Goal: Information Seeking & Learning: Learn about a topic

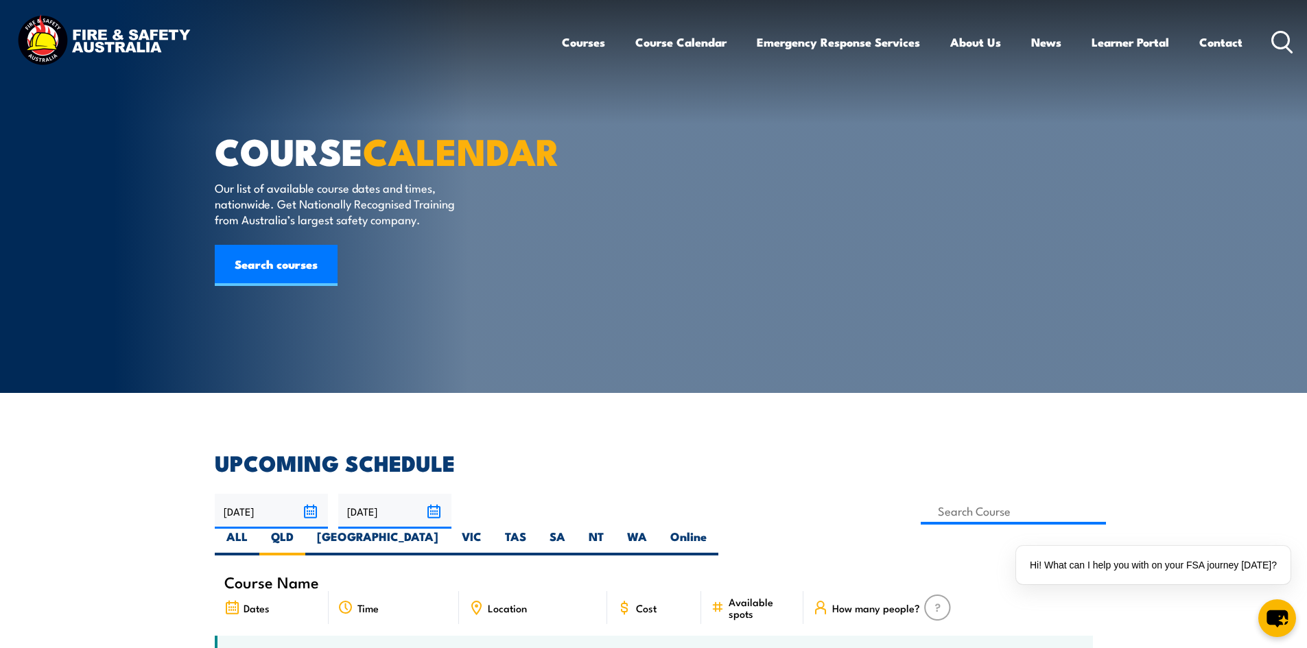
click at [593, 38] on link "Courses" at bounding box center [583, 42] width 43 height 36
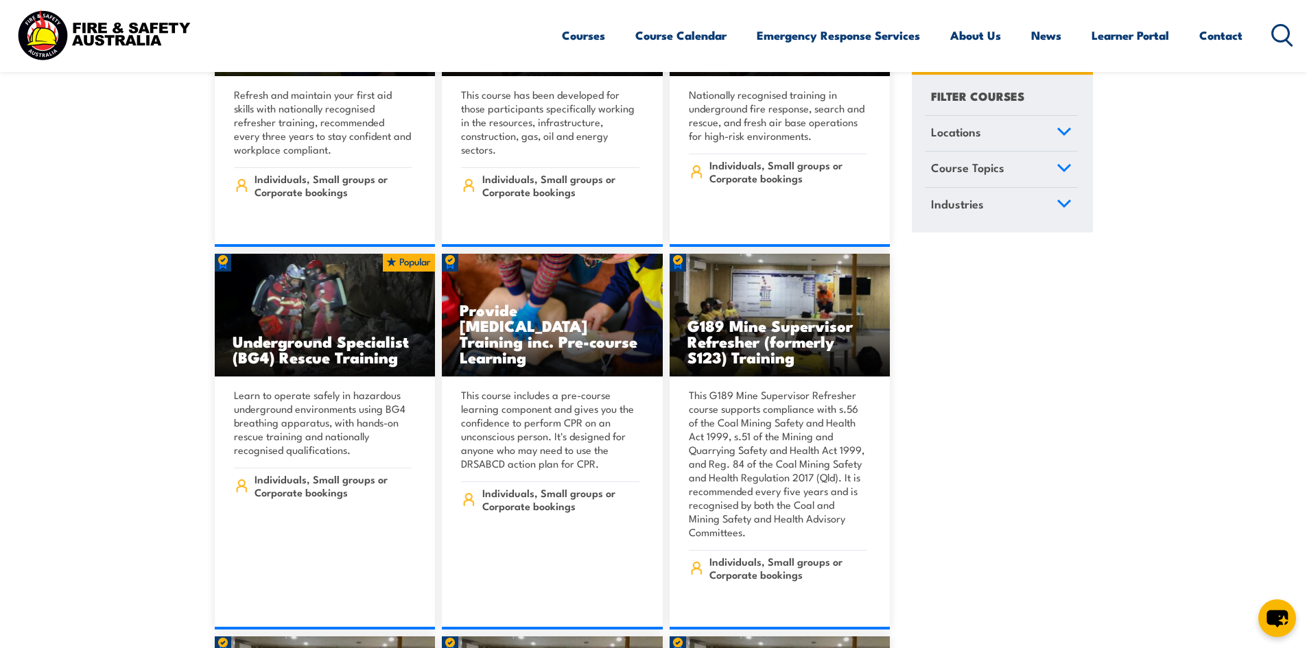
scroll to position [1487, 0]
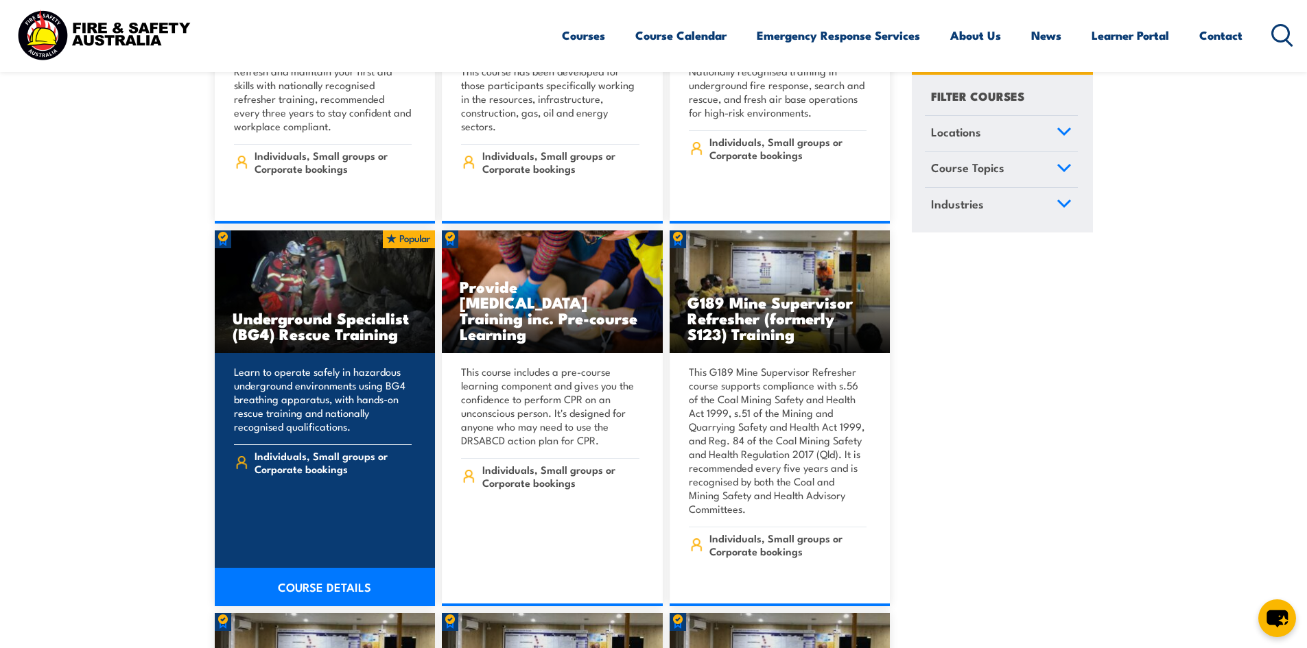
click at [376, 310] on h3 "Underground Specialist (BG4) Rescue Training" at bounding box center [325, 326] width 185 height 32
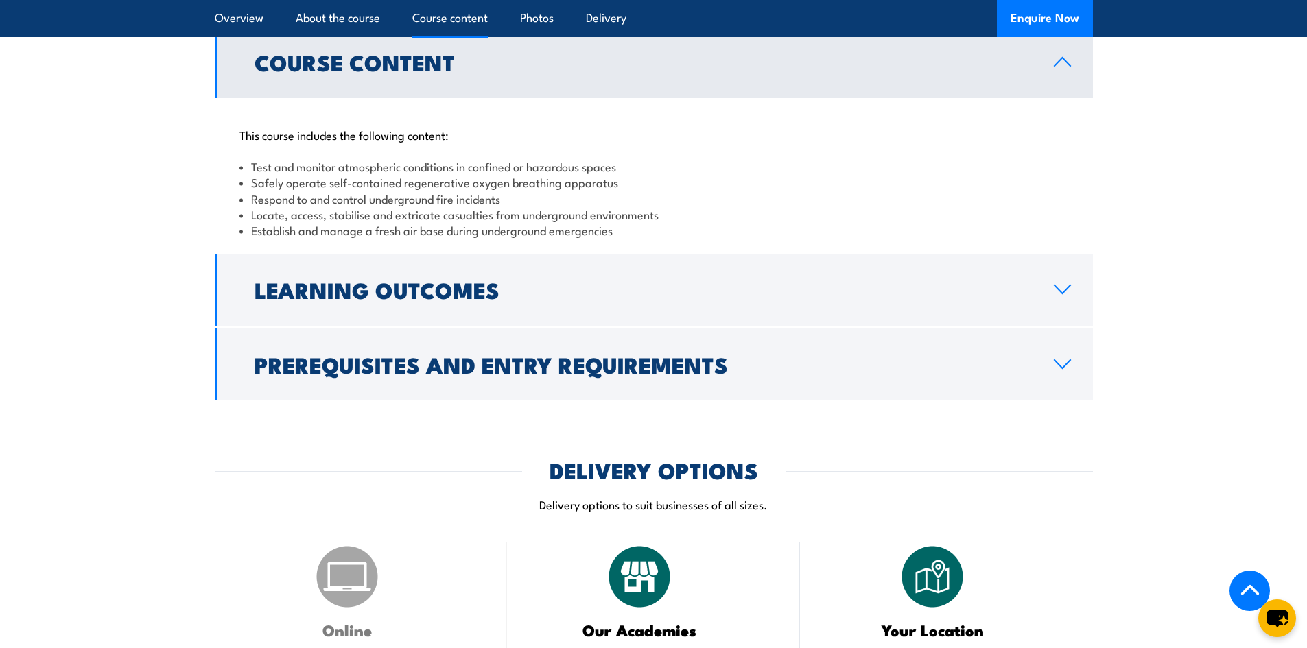
scroll to position [1218, 0]
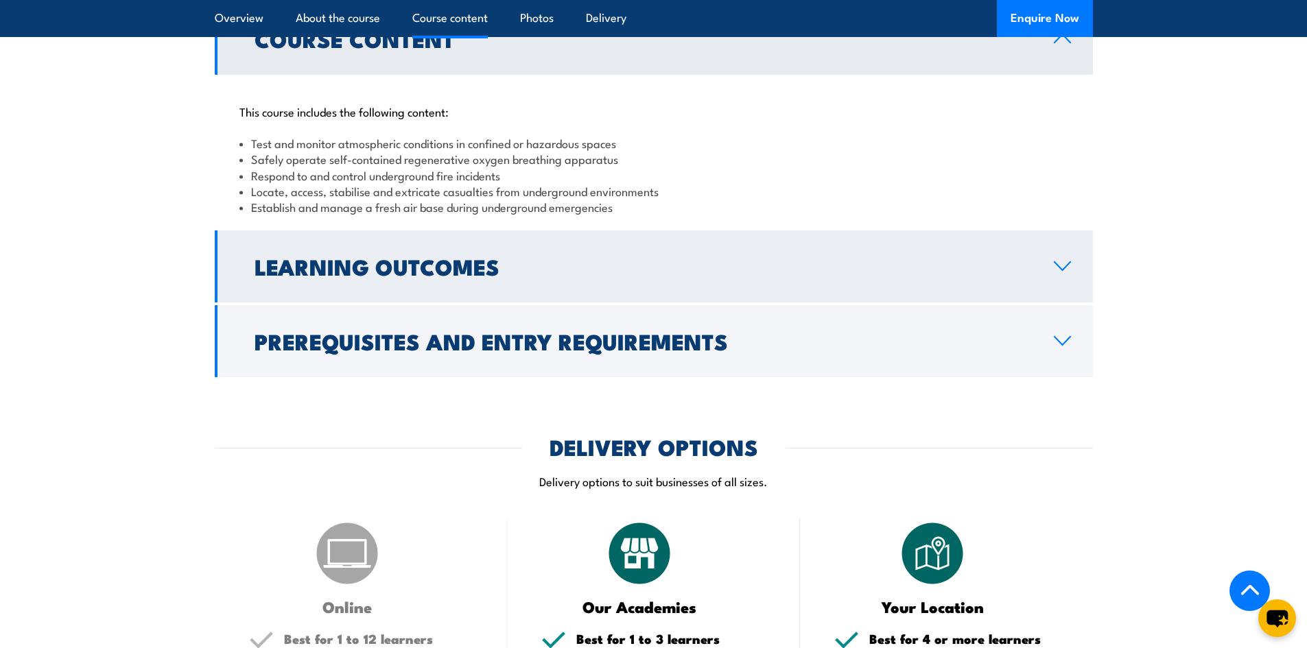
click at [1085, 231] on link "Learning Outcomes" at bounding box center [654, 267] width 878 height 72
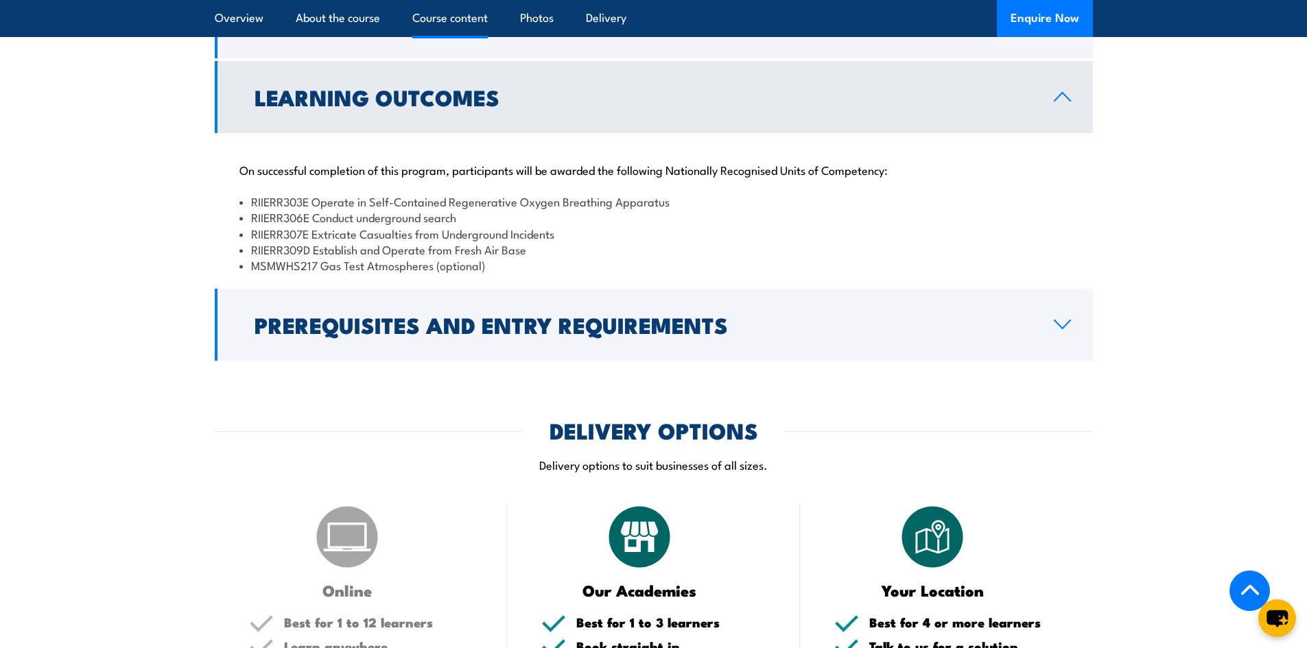
scroll to position [1052, 0]
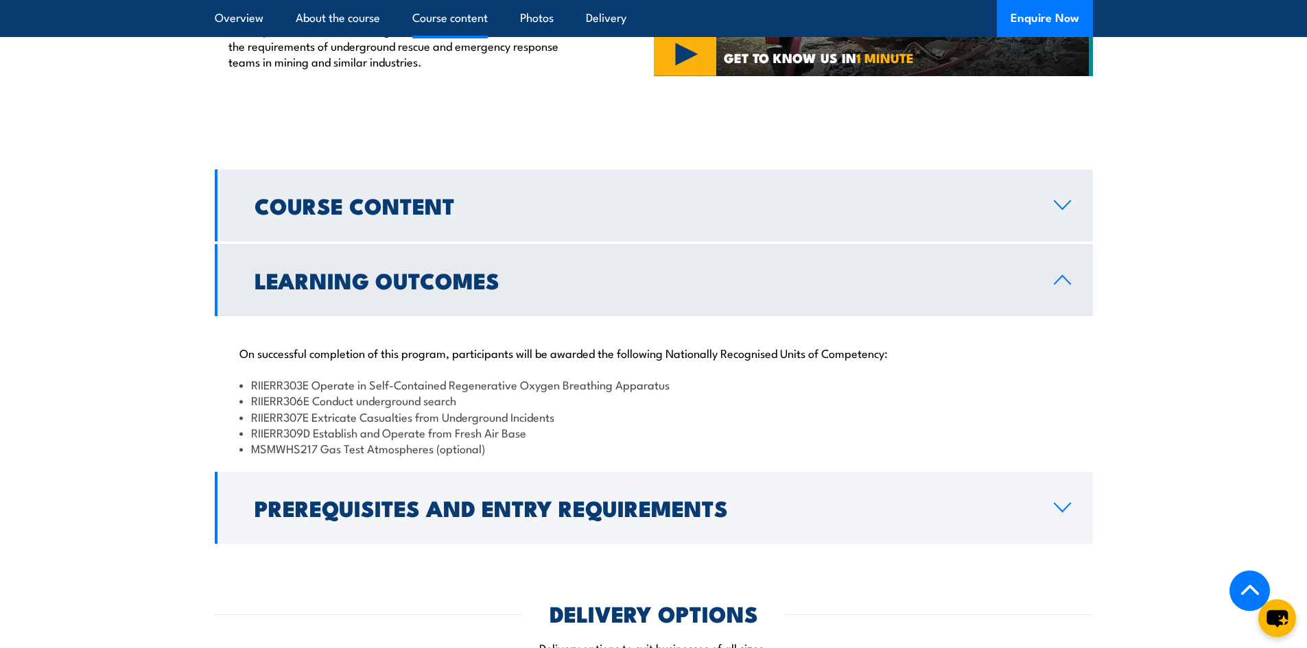
click at [976, 196] on h2 "Course Content" at bounding box center [643, 205] width 777 height 19
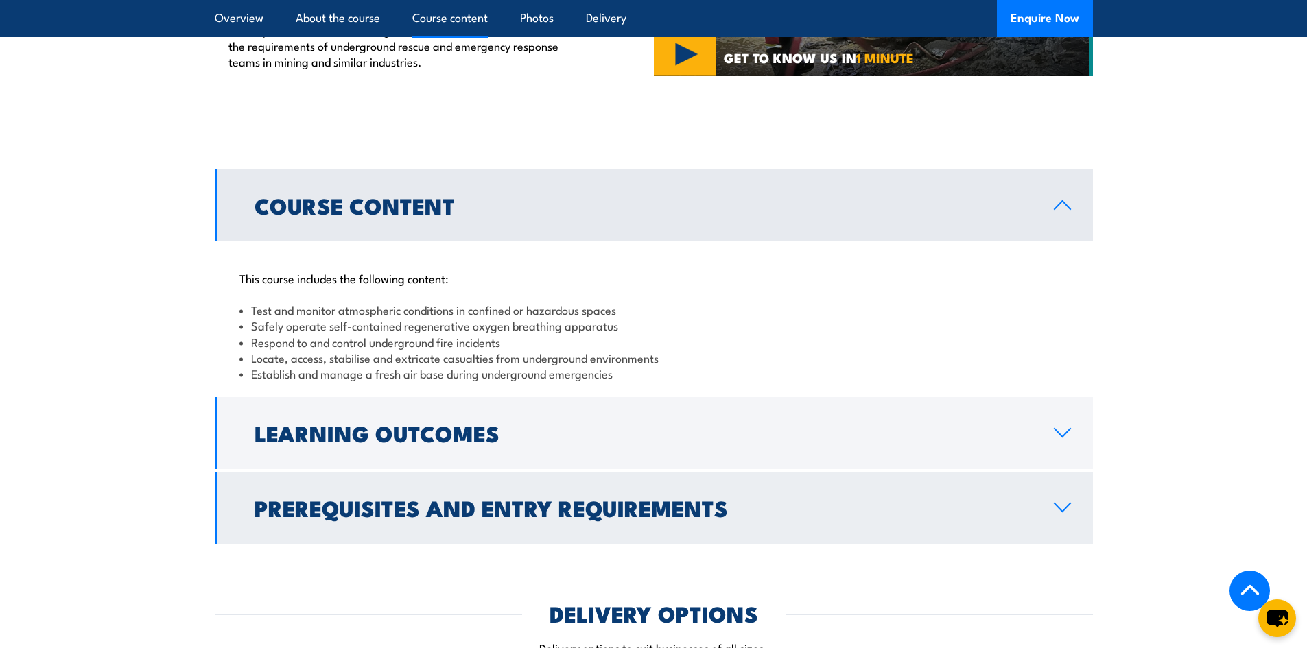
click at [1017, 498] on h2 "Prerequisites and Entry Requirements" at bounding box center [643, 507] width 777 height 19
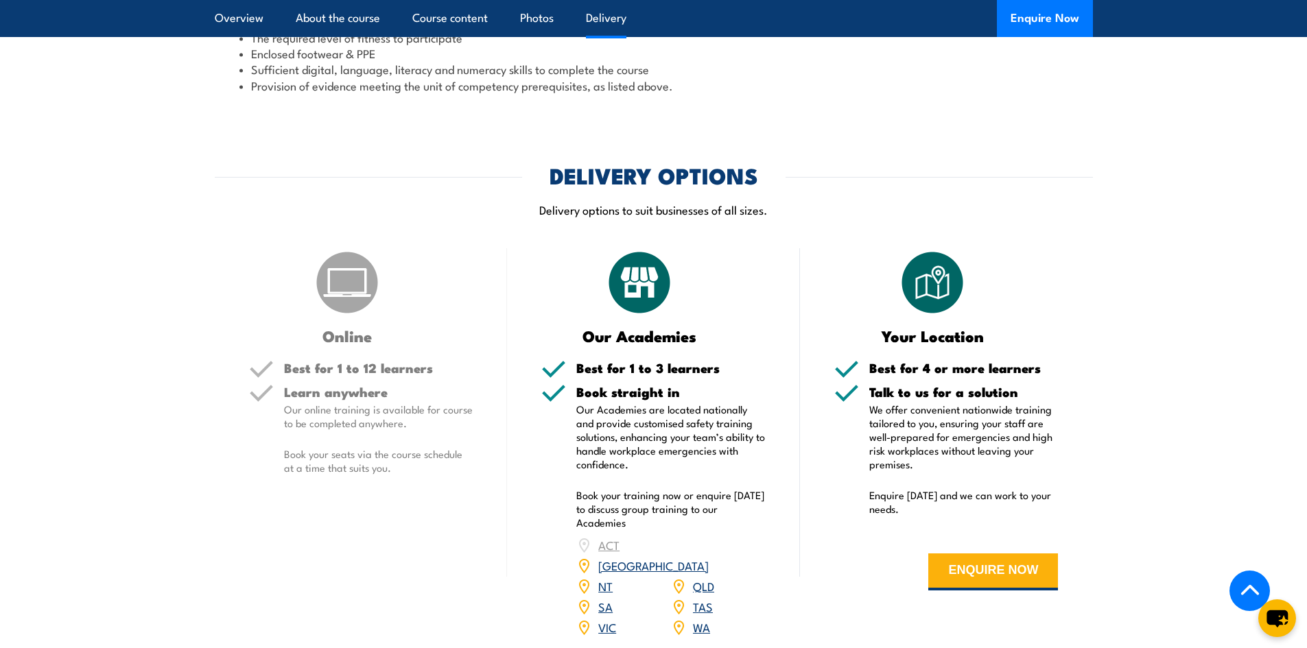
scroll to position [1648, 0]
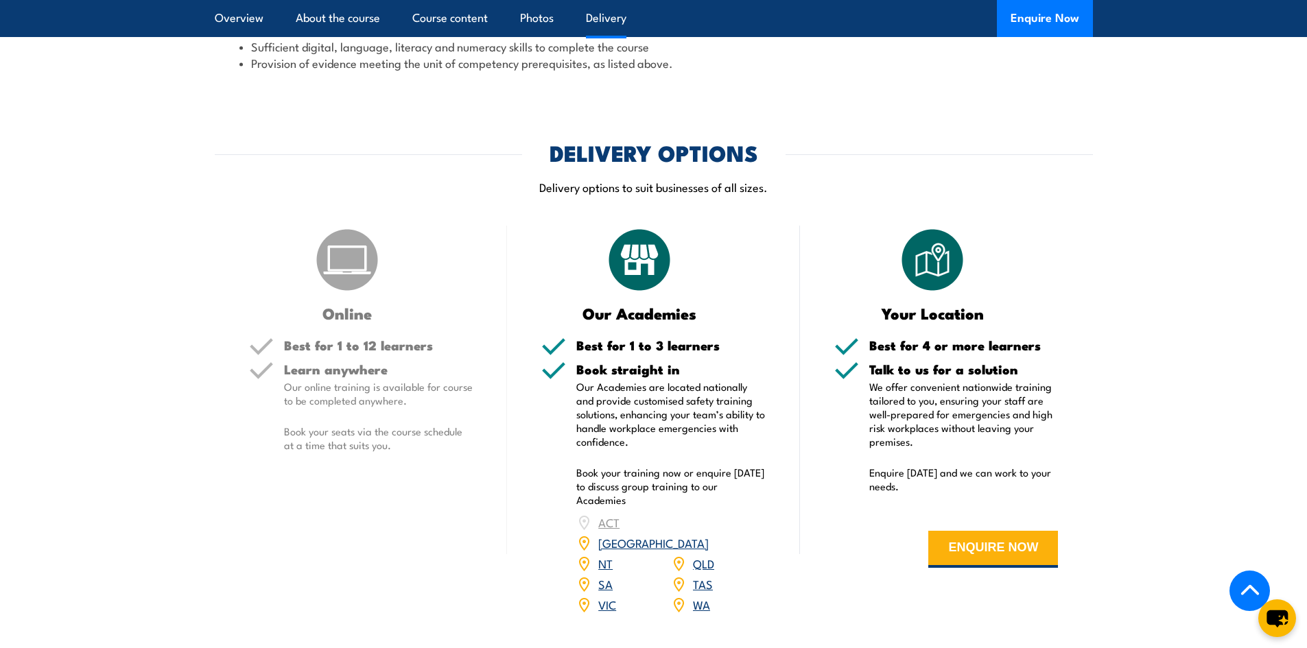
click at [709, 555] on link "QLD" at bounding box center [703, 563] width 21 height 16
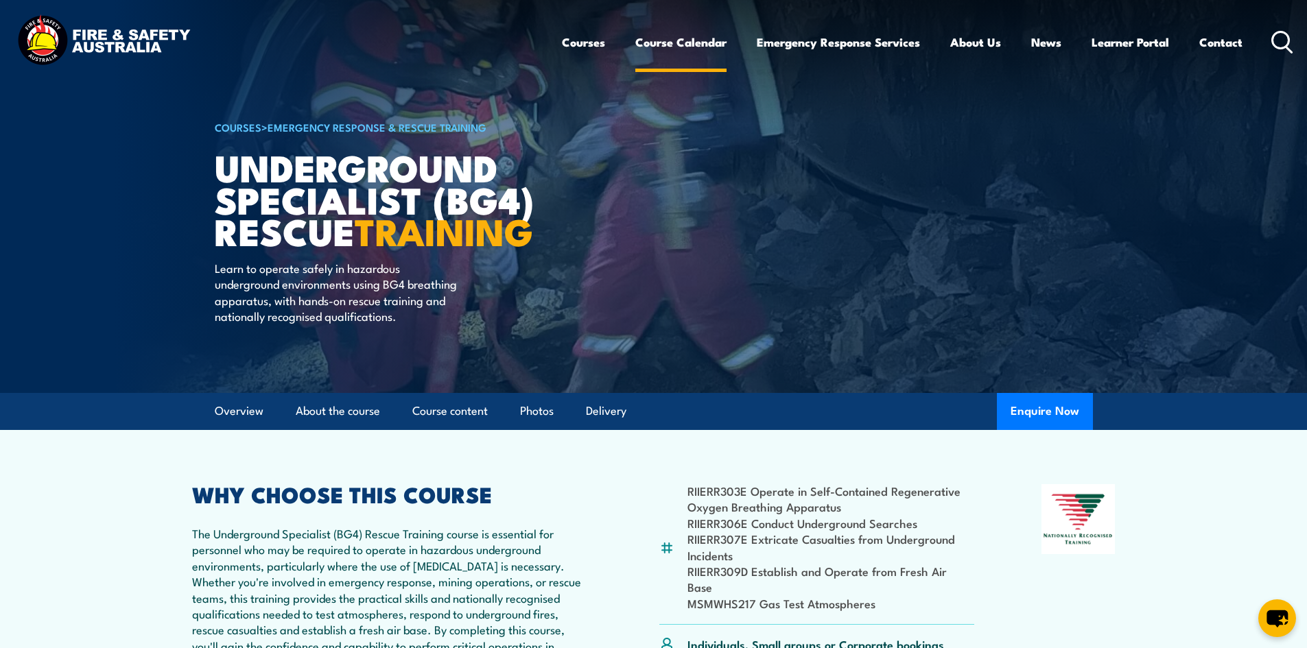
click at [683, 46] on link "Course Calendar" at bounding box center [680, 42] width 91 height 36
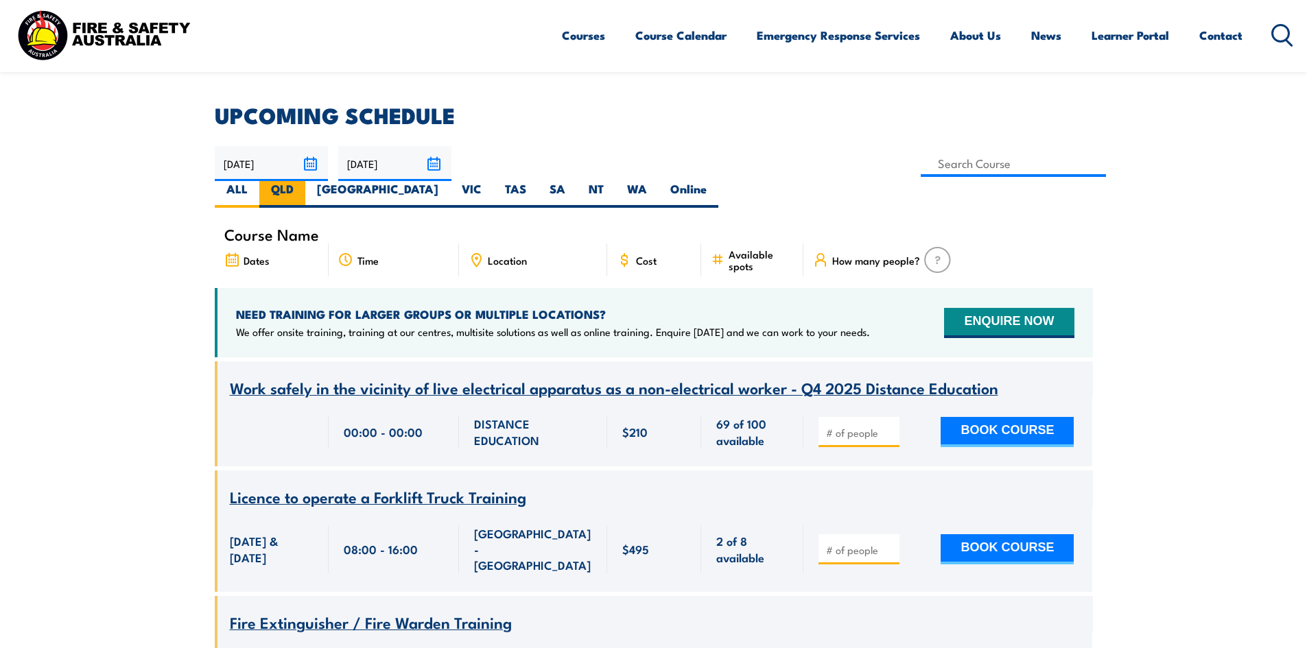
click at [305, 181] on label "QLD" at bounding box center [282, 194] width 46 height 27
click at [303, 181] on input "QLD" at bounding box center [298, 185] width 9 height 9
radio input "true"
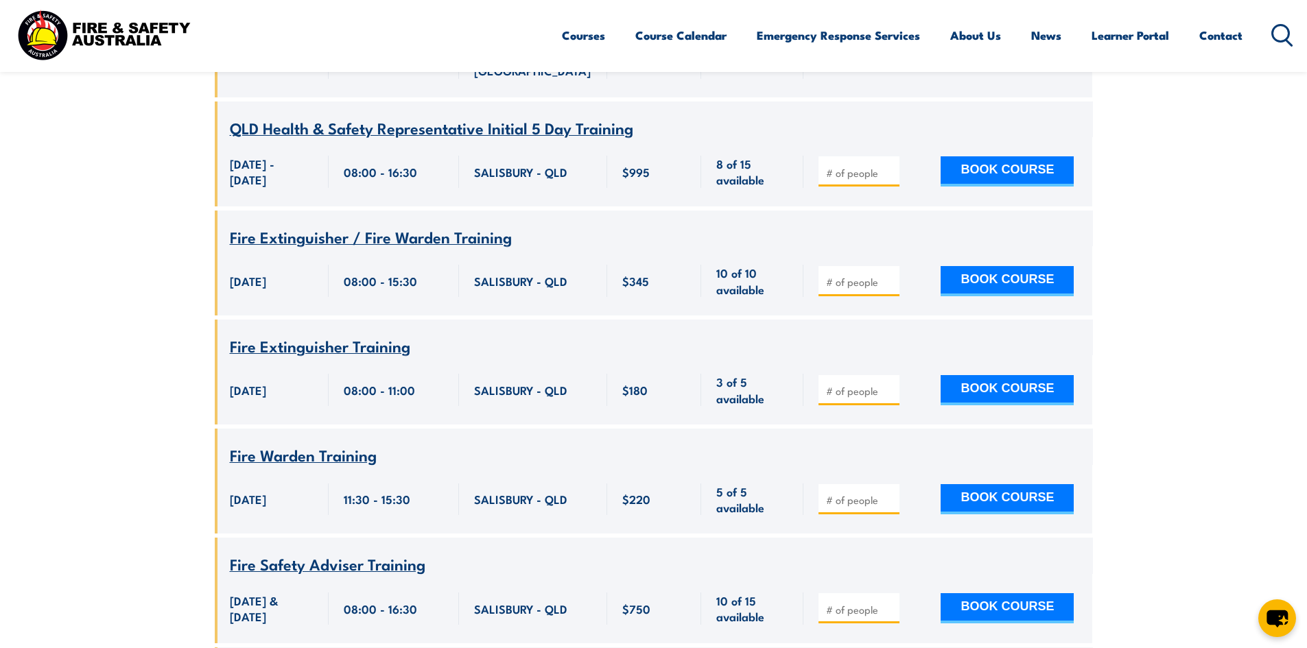
scroll to position [6382, 0]
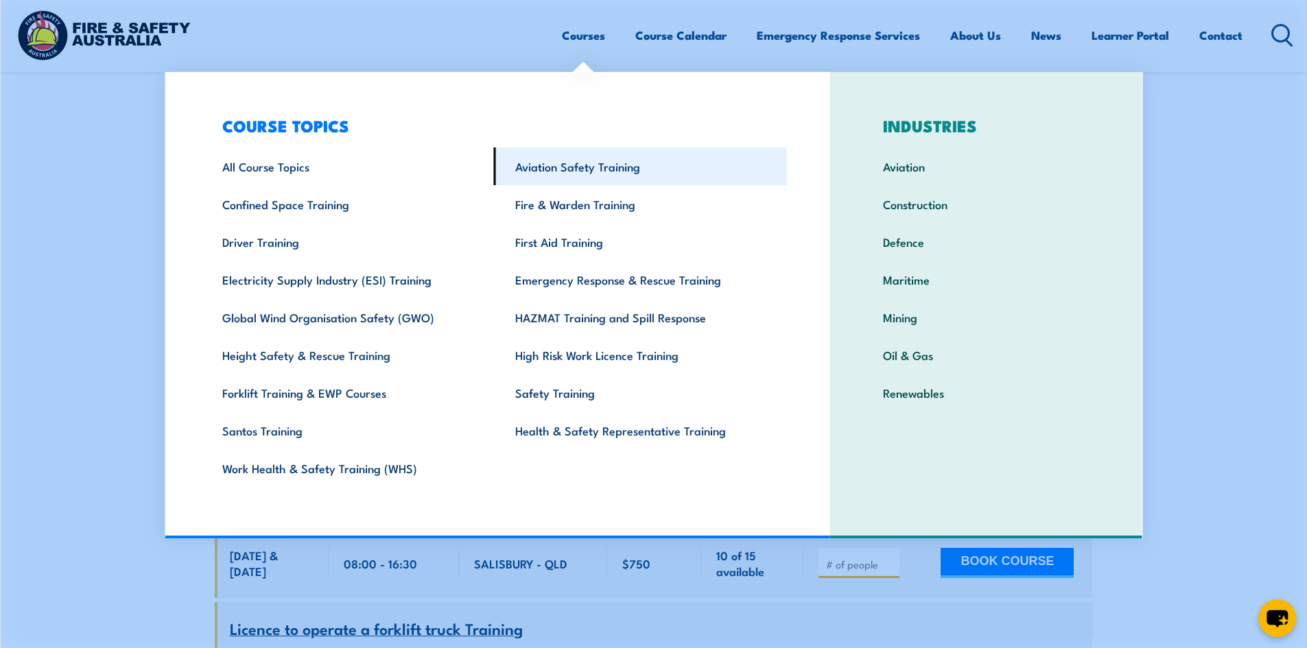
click at [580, 167] on link "Aviation Safety Training" at bounding box center [640, 167] width 293 height 38
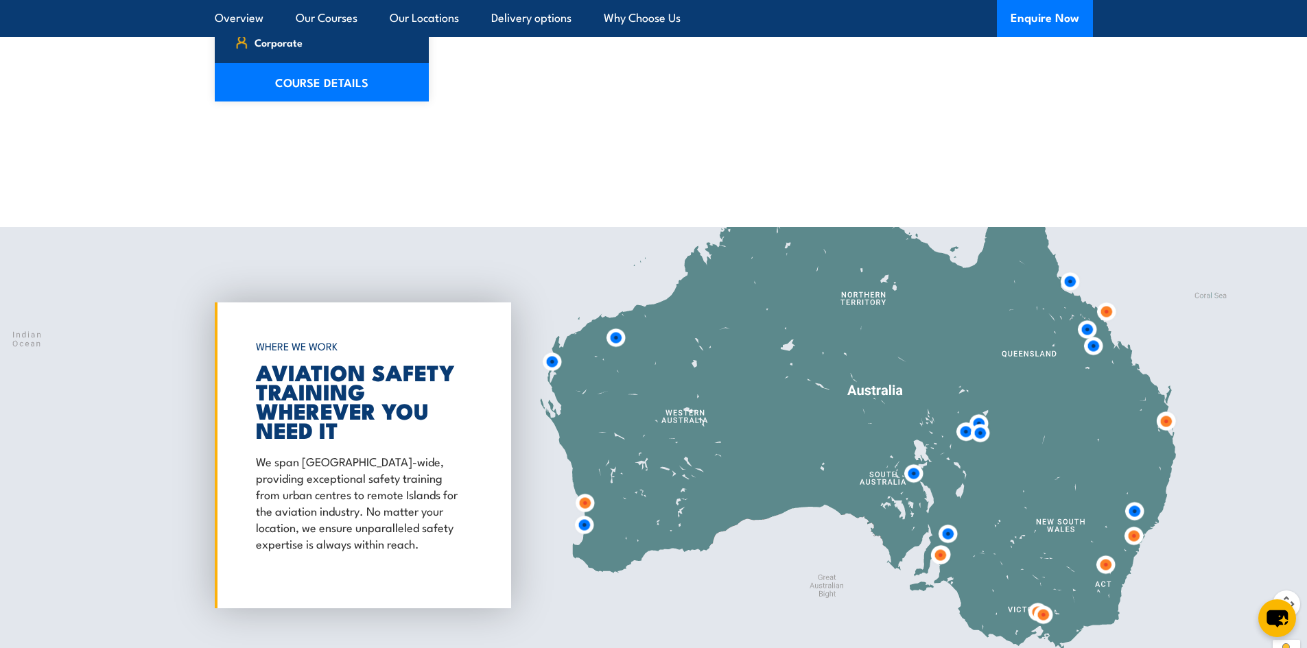
scroll to position [1428, 0]
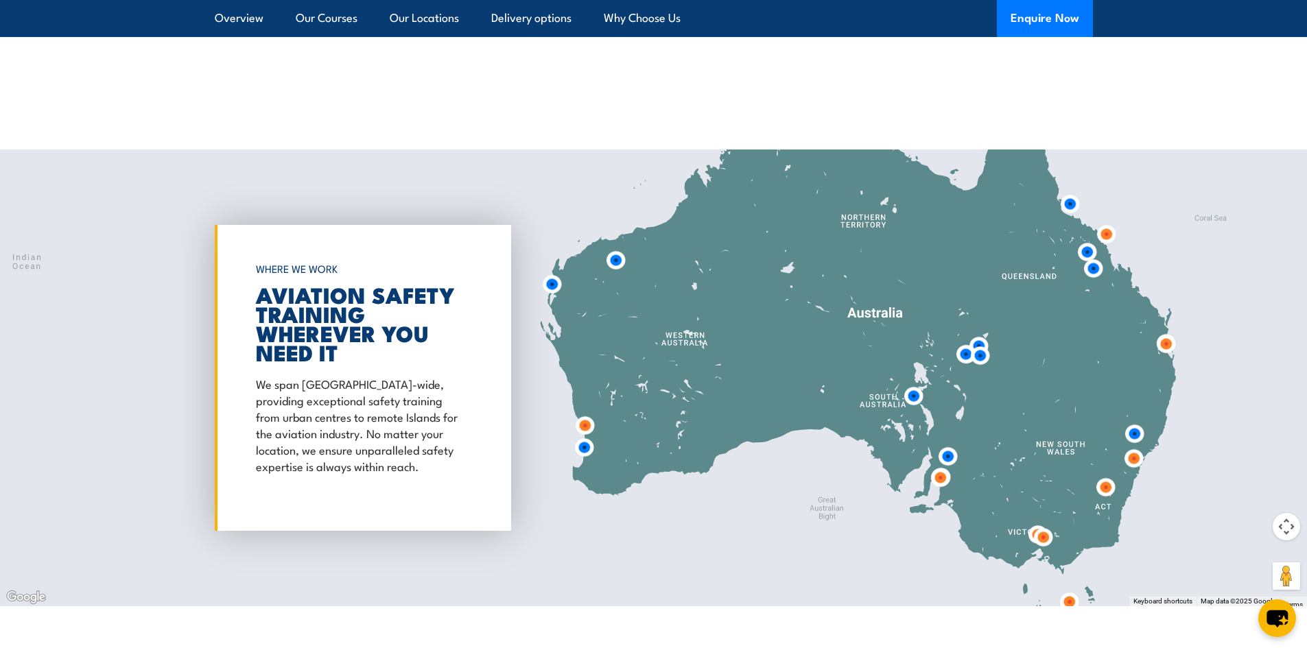
click at [1107, 233] on img at bounding box center [1106, 234] width 25 height 25
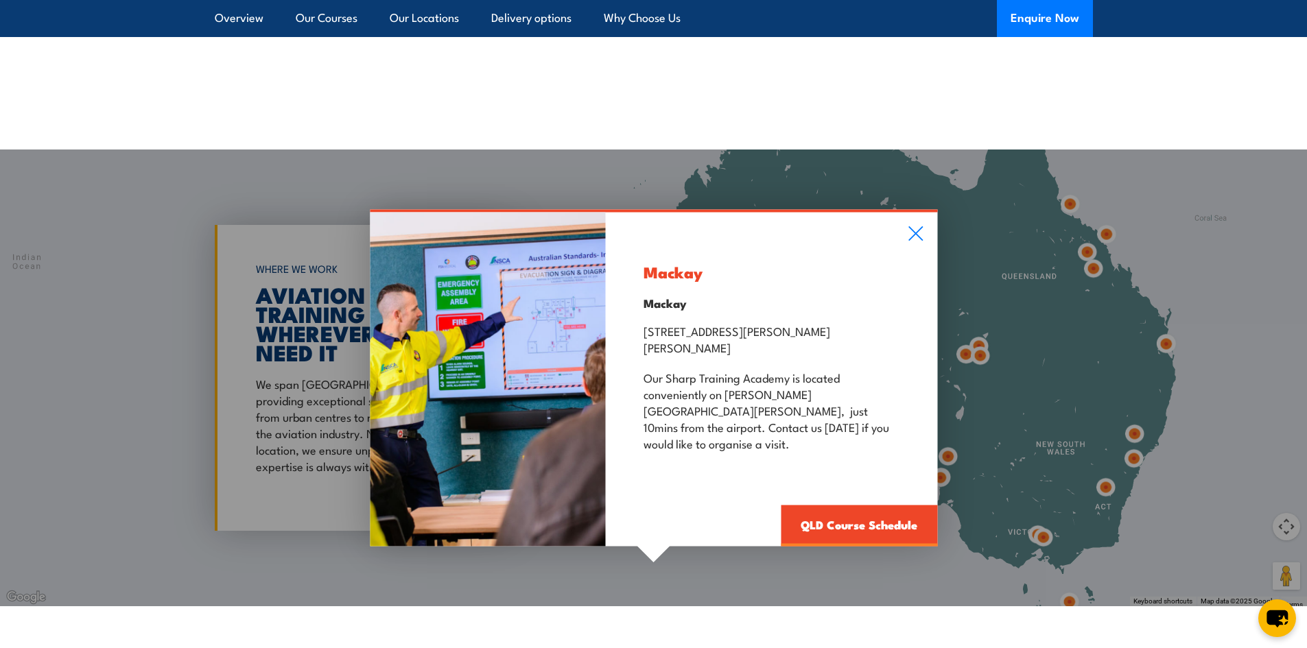
click at [1065, 204] on div "Mackay Mackay [STREET_ADDRESS][PERSON_NAME][PERSON_NAME] Our [GEOGRAPHIC_DATA] …" at bounding box center [653, 378] width 1307 height 457
click at [914, 259] on div "Mackay Mackay [STREET_ADDRESS][PERSON_NAME][PERSON_NAME] Our [GEOGRAPHIC_DATA] …" at bounding box center [771, 379] width 331 height 334
click at [915, 241] on icon at bounding box center [916, 233] width 16 height 15
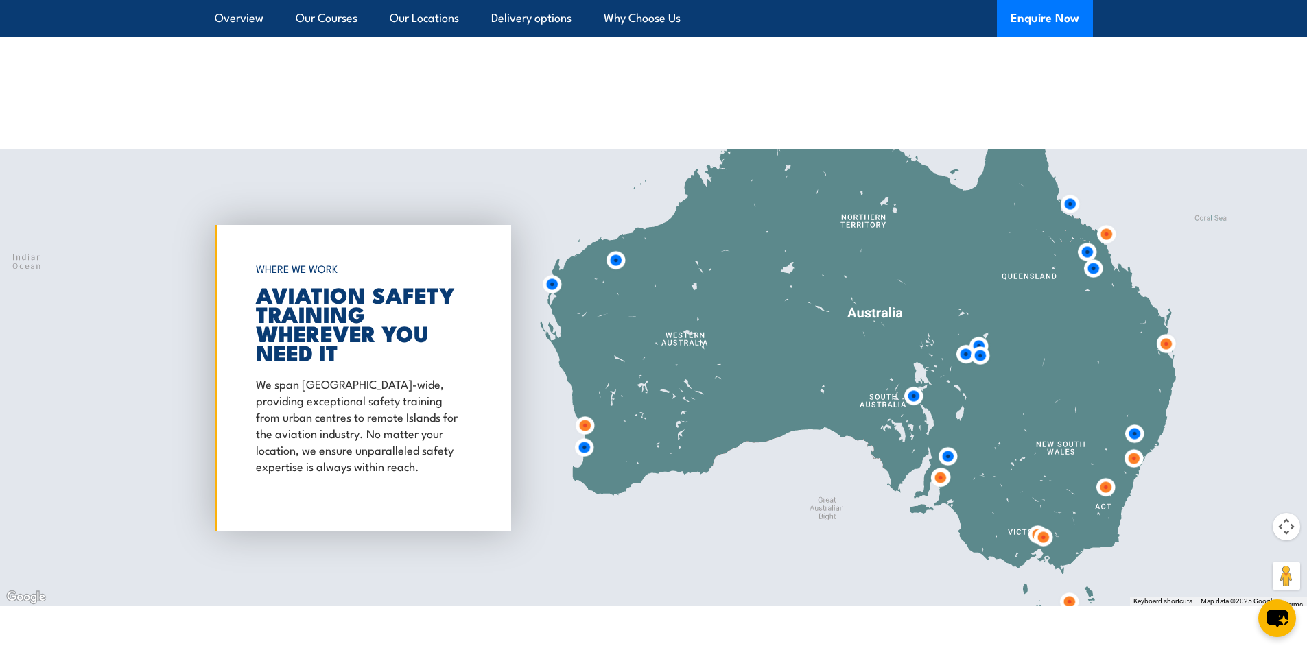
click at [1071, 205] on img at bounding box center [1069, 203] width 25 height 25
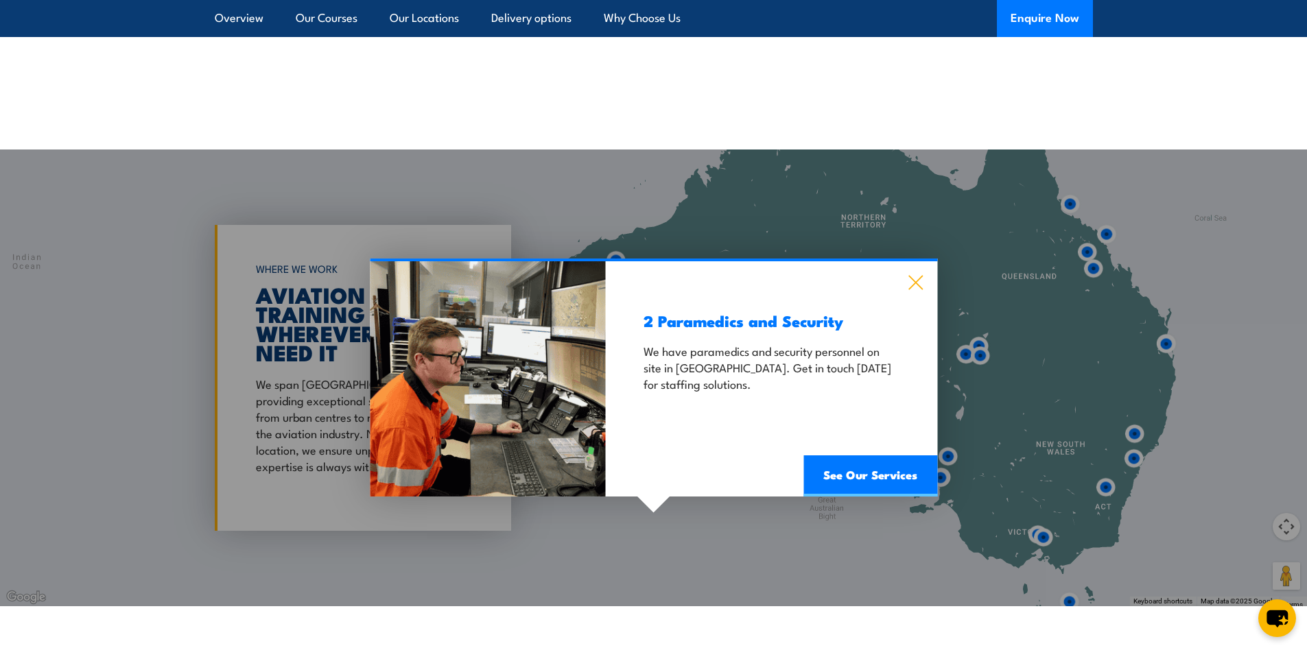
click at [921, 283] on icon at bounding box center [916, 282] width 16 height 15
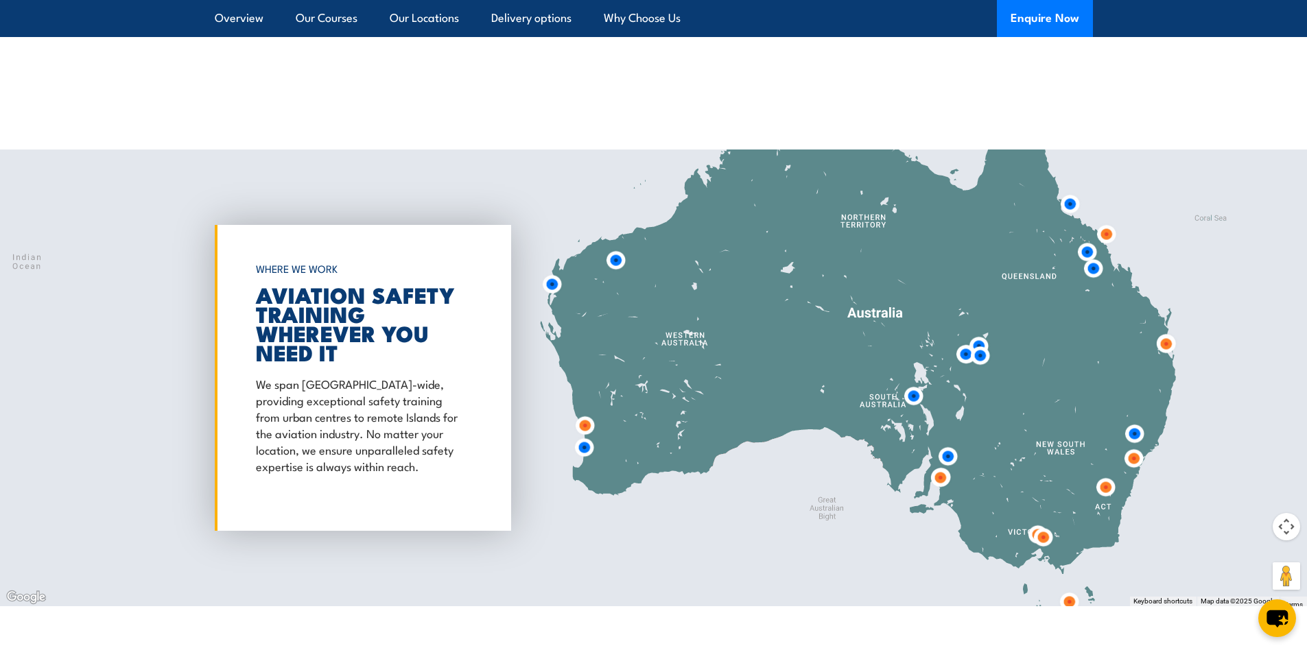
click at [1107, 234] on img at bounding box center [1106, 234] width 25 height 25
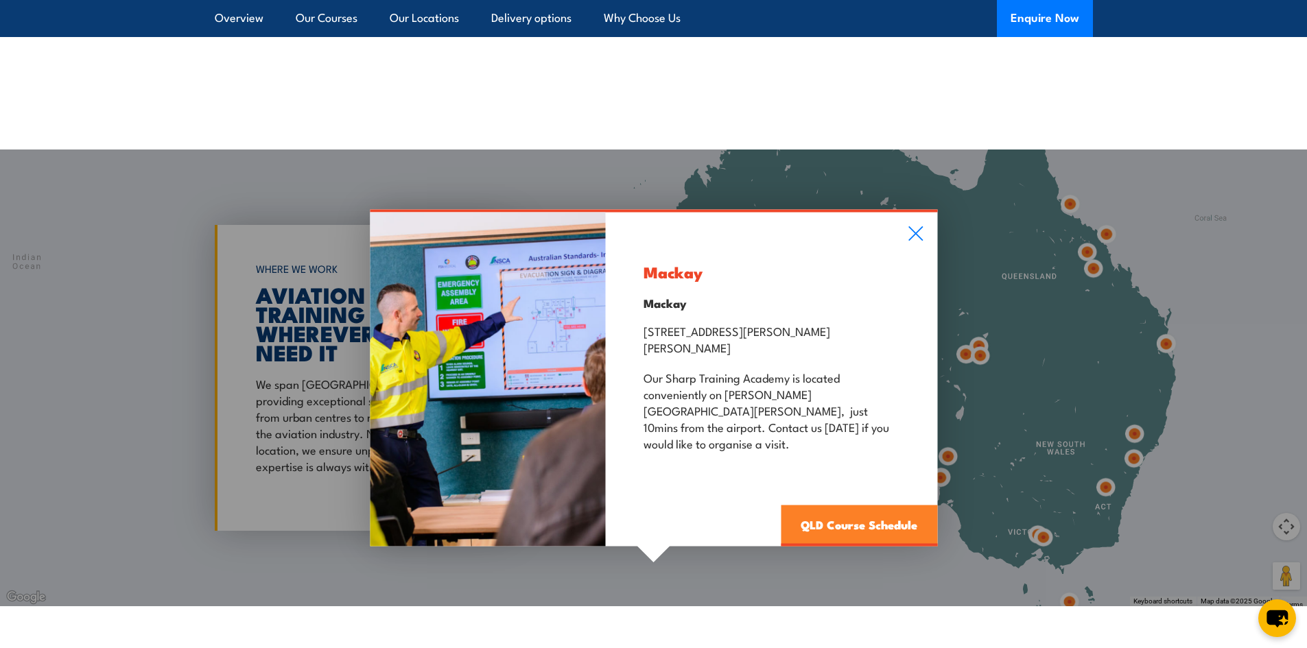
click at [850, 513] on link "QLD Course Schedule" at bounding box center [859, 525] width 156 height 41
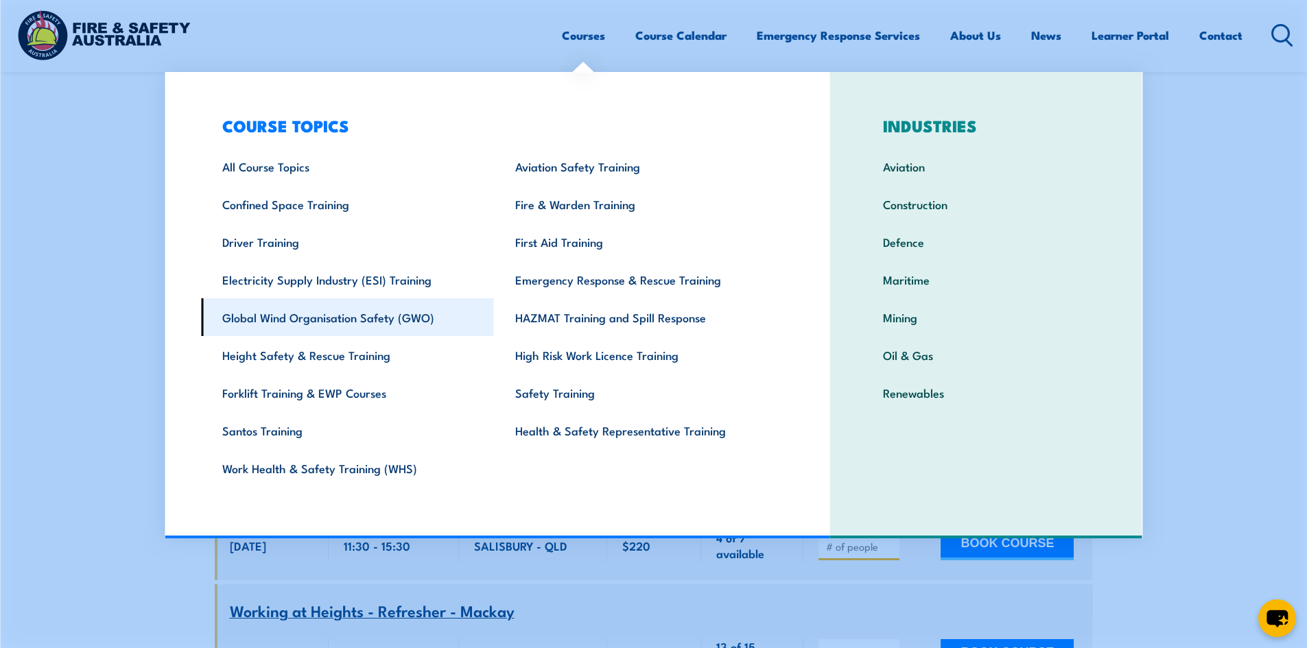
click at [440, 314] on link "Global Wind Organisation Safety (GWO)" at bounding box center [347, 317] width 293 height 38
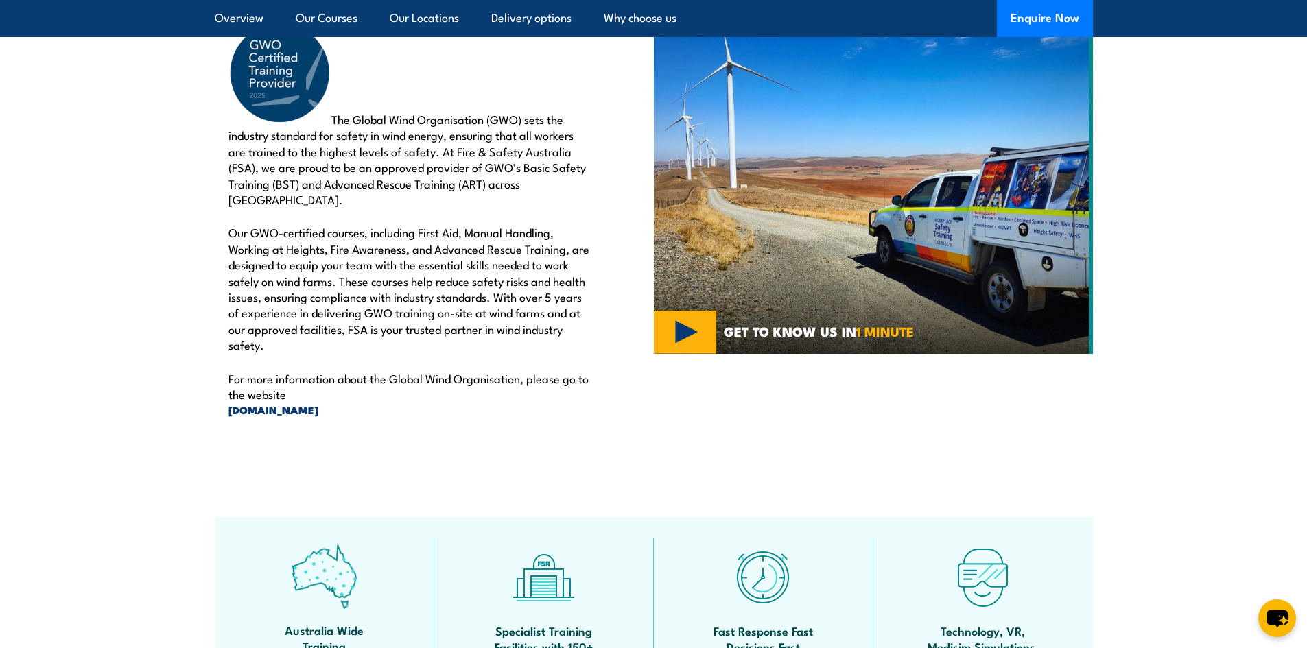
scroll to position [283, 0]
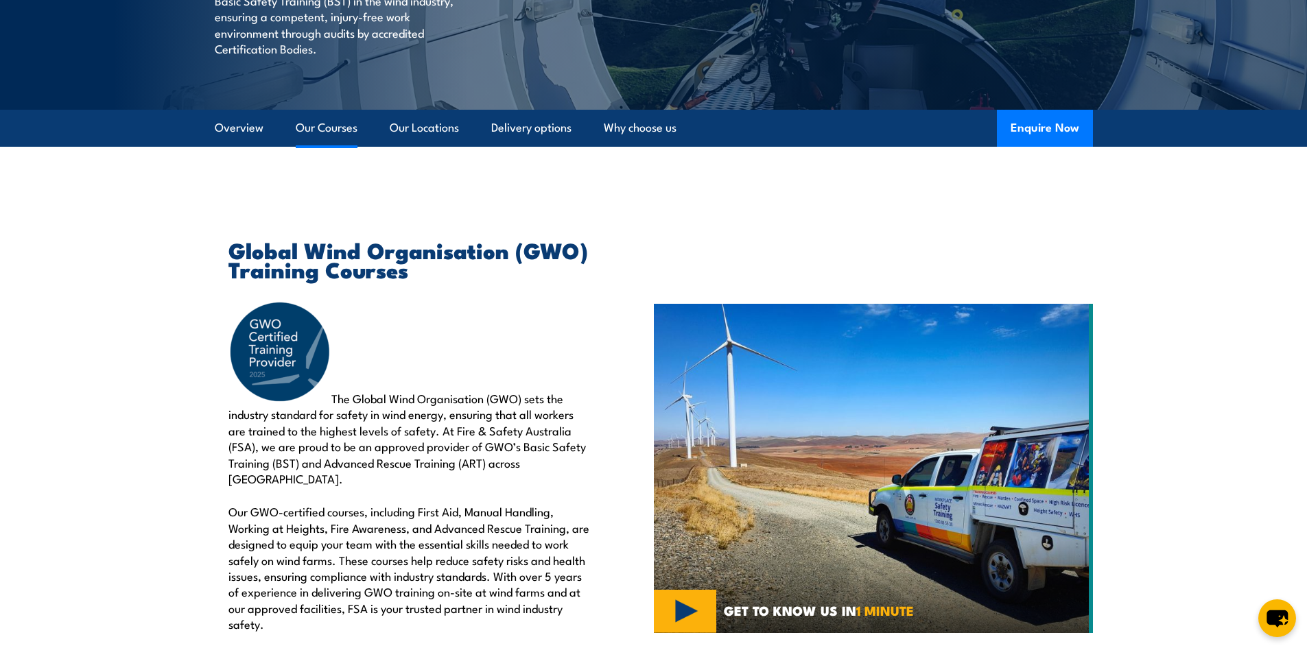
click at [325, 133] on link "Our Courses" at bounding box center [327, 128] width 62 height 36
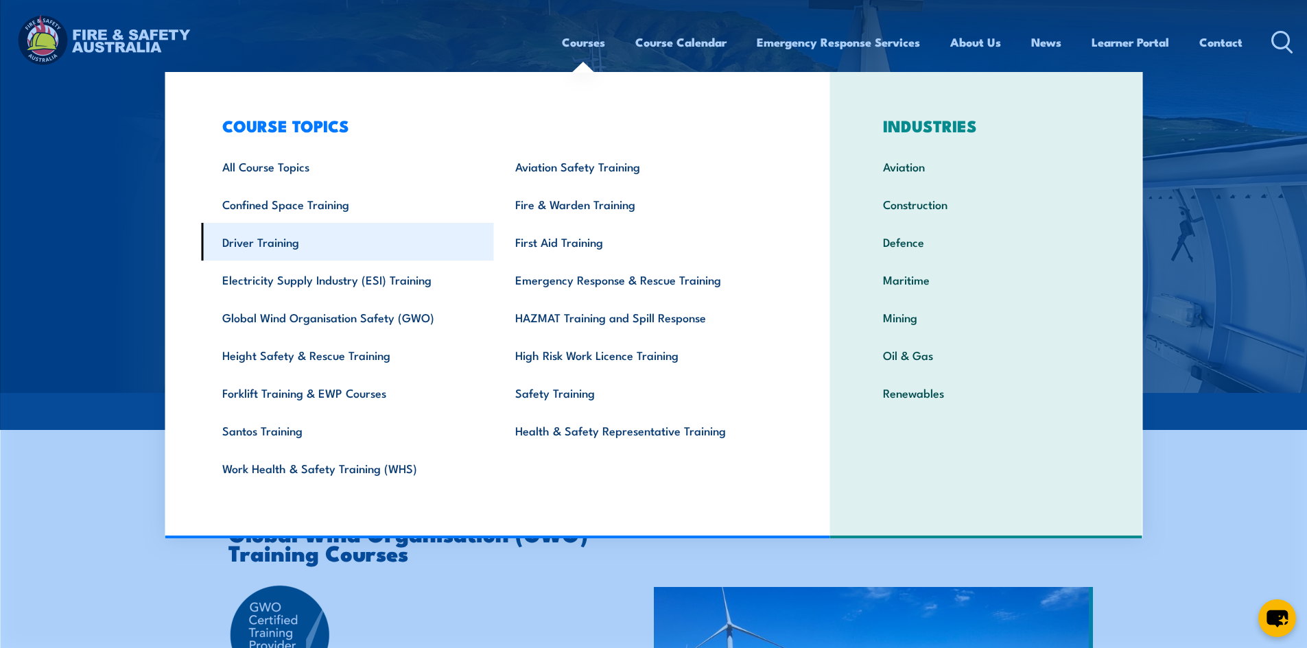
click at [382, 253] on link "Driver Training" at bounding box center [347, 242] width 293 height 38
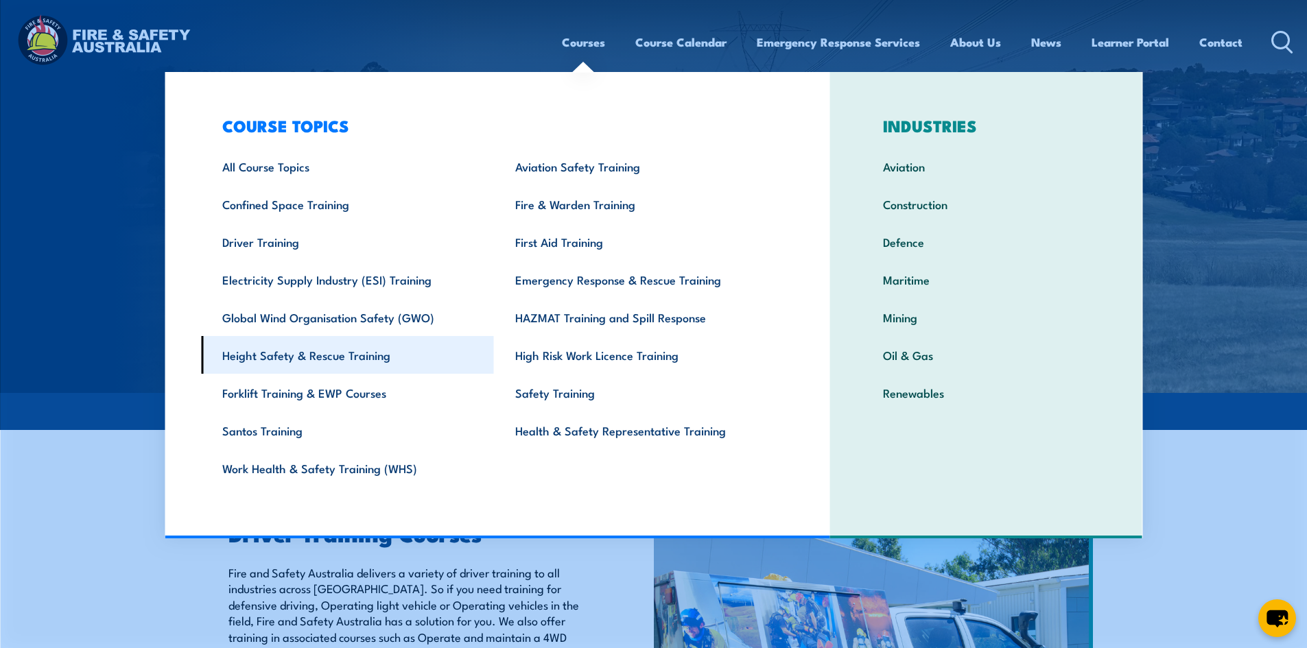
click at [311, 355] on link "Height Safety & Rescue Training" at bounding box center [347, 355] width 293 height 38
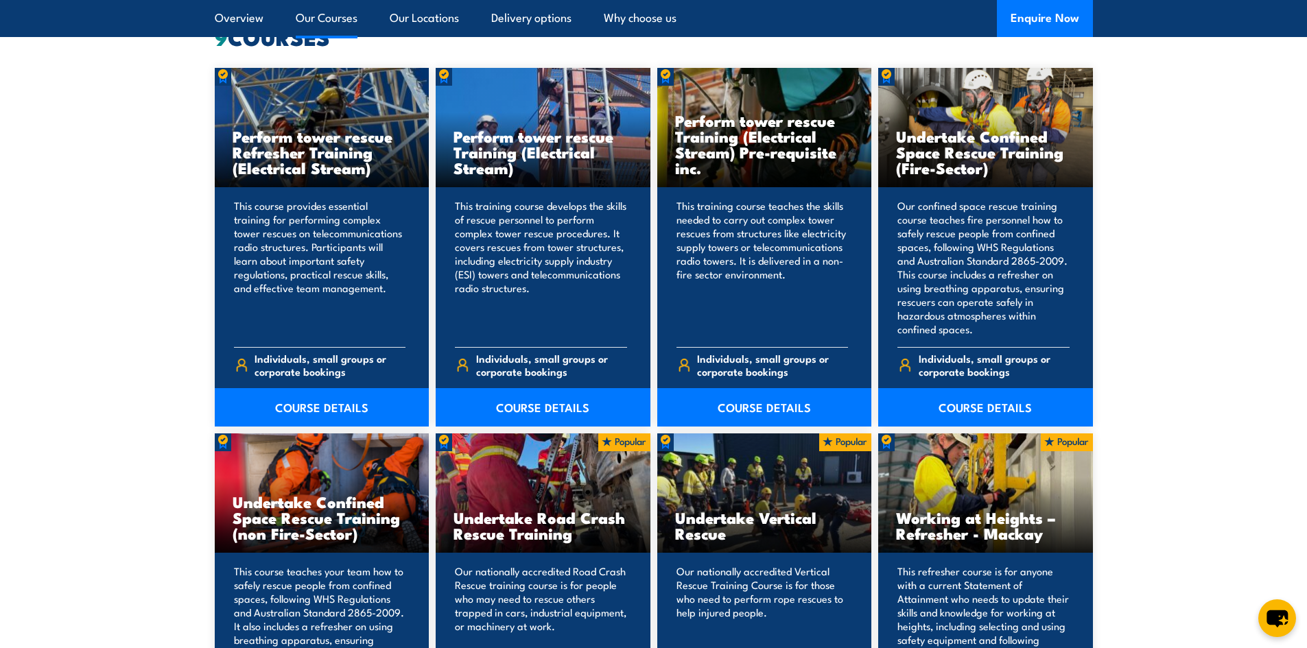
scroll to position [1296, 0]
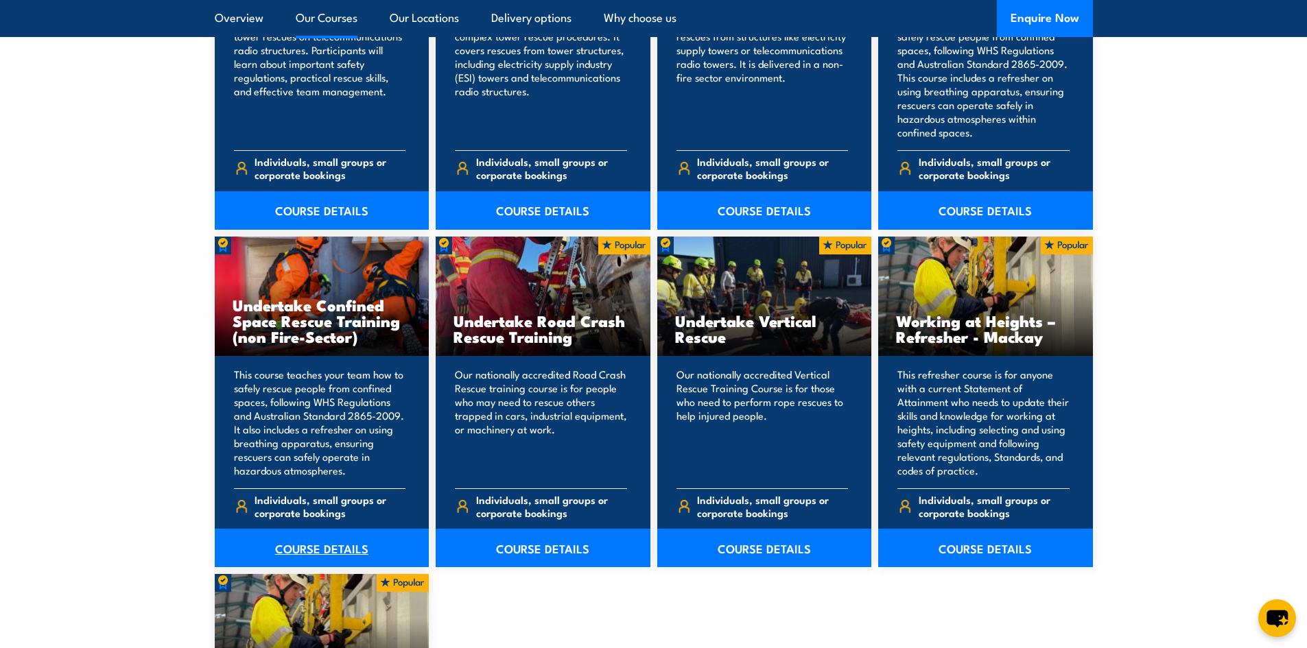
click at [306, 552] on link "COURSE DETAILS" at bounding box center [322, 548] width 215 height 38
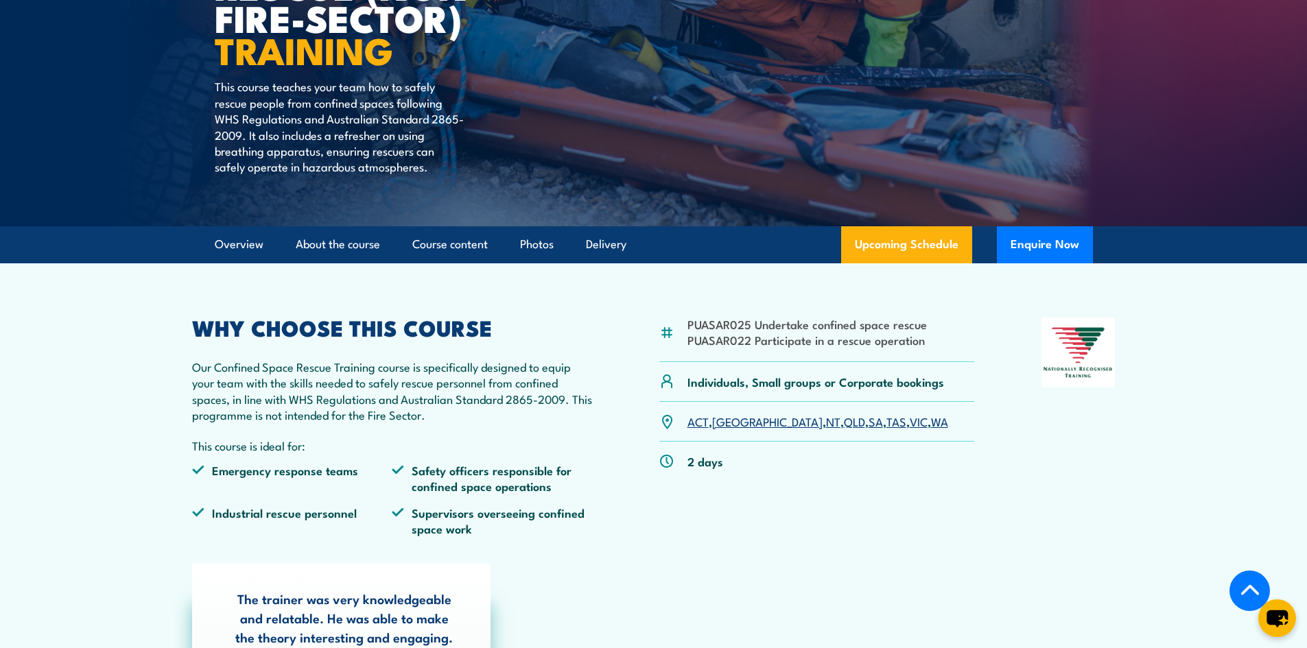
scroll to position [222, 0]
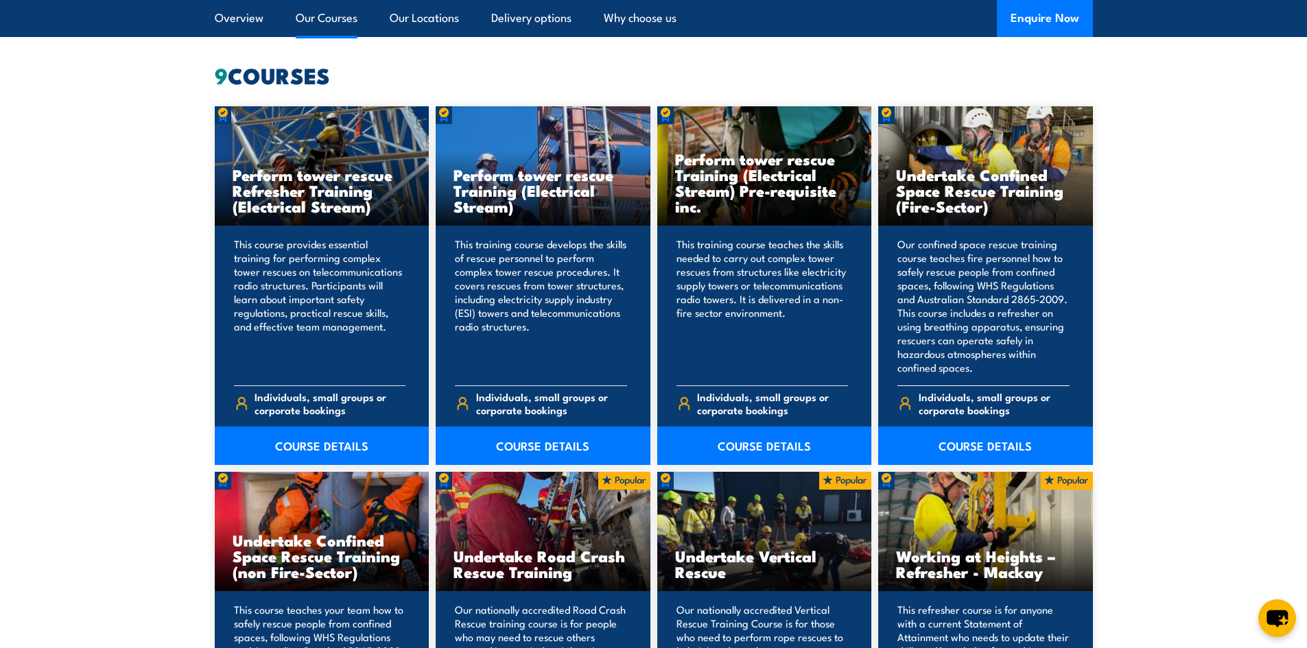
scroll to position [1119, 0]
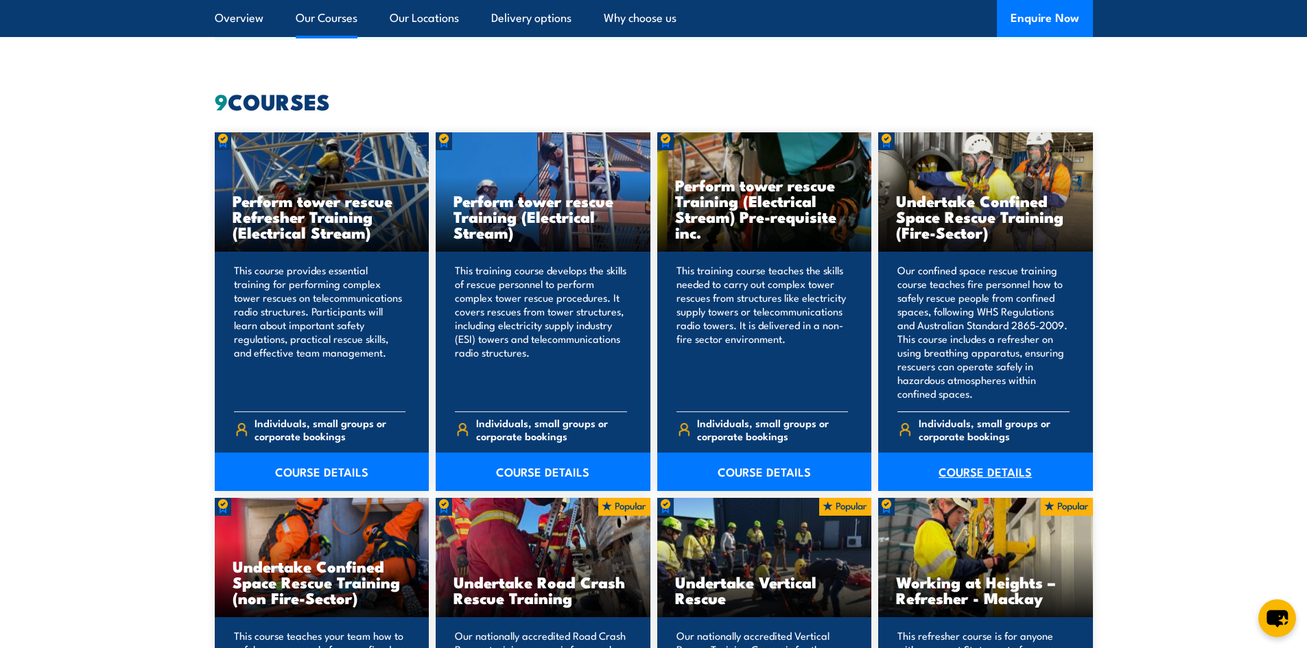
click at [1008, 476] on link "COURSE DETAILS" at bounding box center [985, 472] width 215 height 38
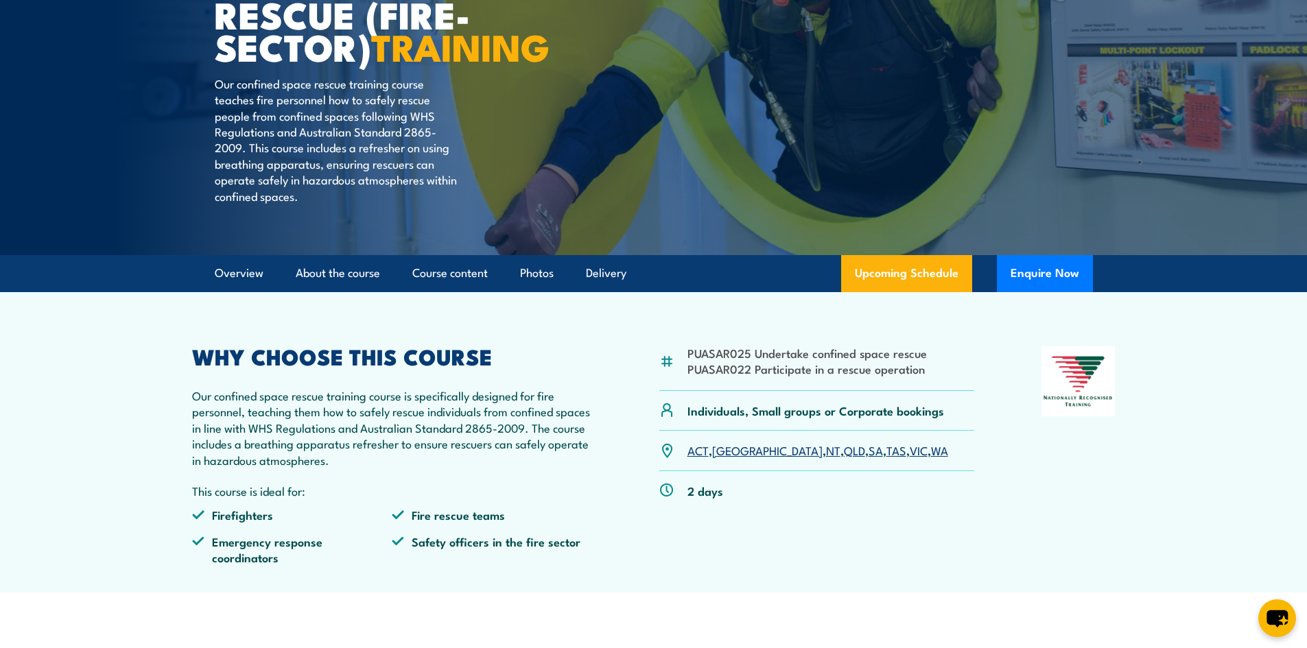
scroll to position [66, 0]
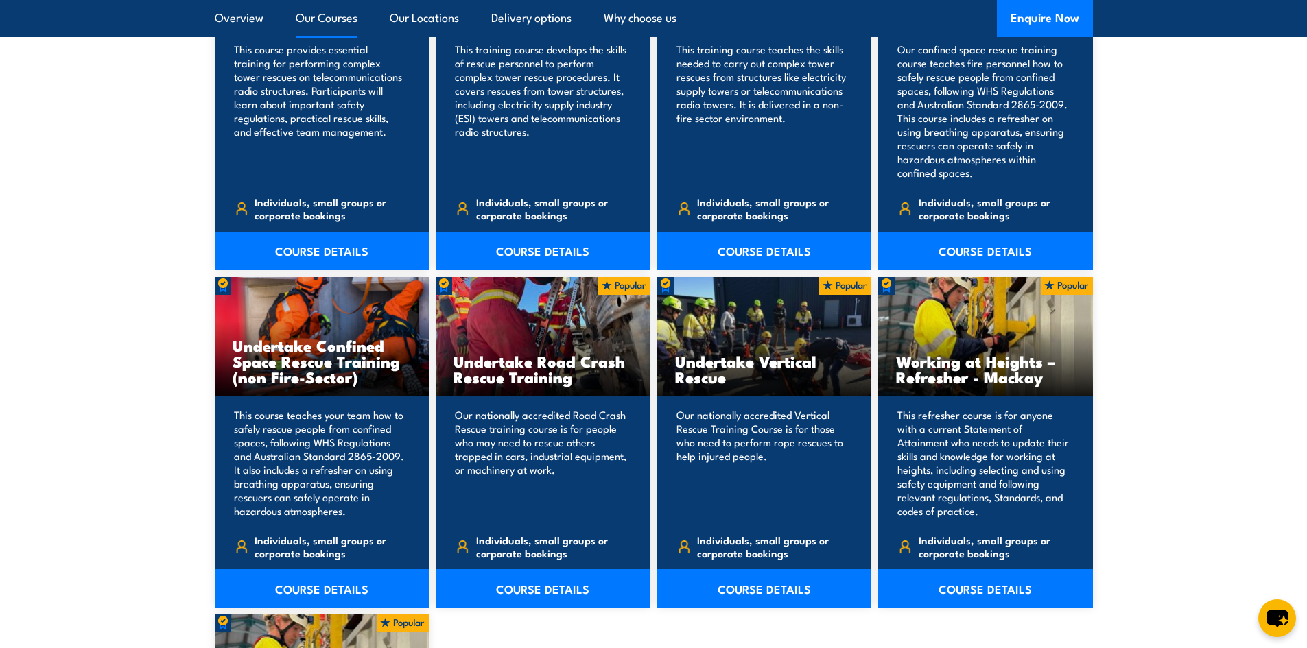
scroll to position [1430, 0]
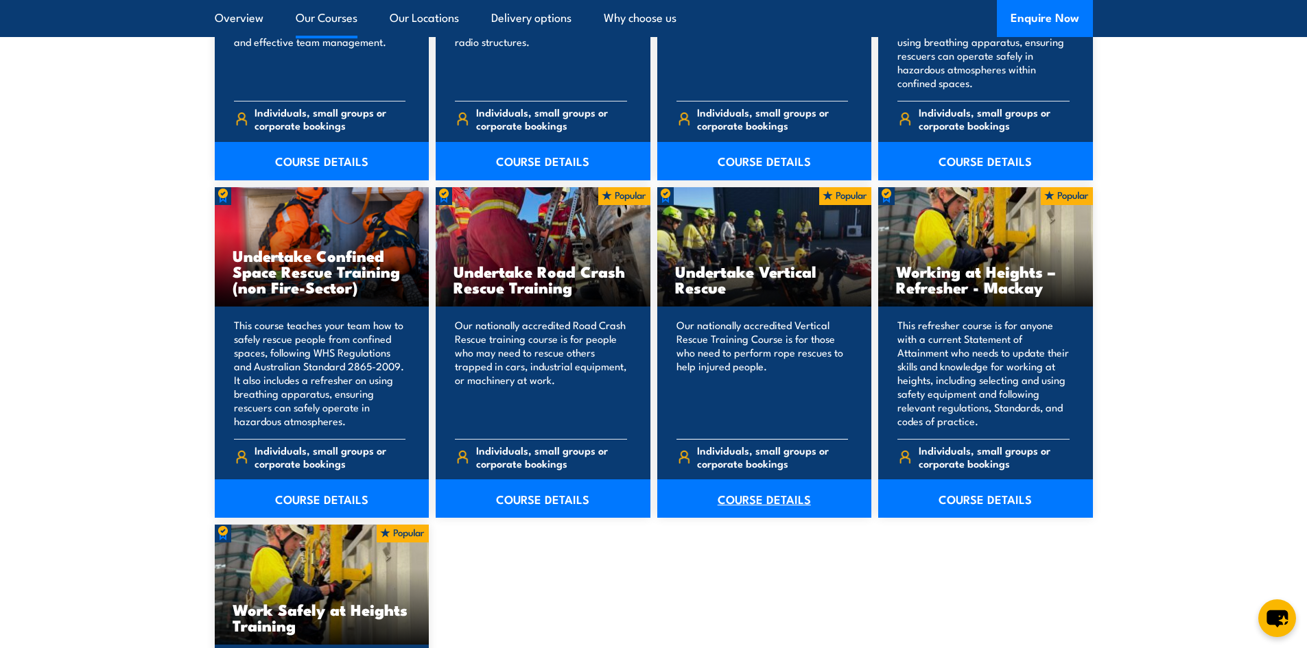
click at [735, 491] on link "COURSE DETAILS" at bounding box center [764, 499] width 215 height 38
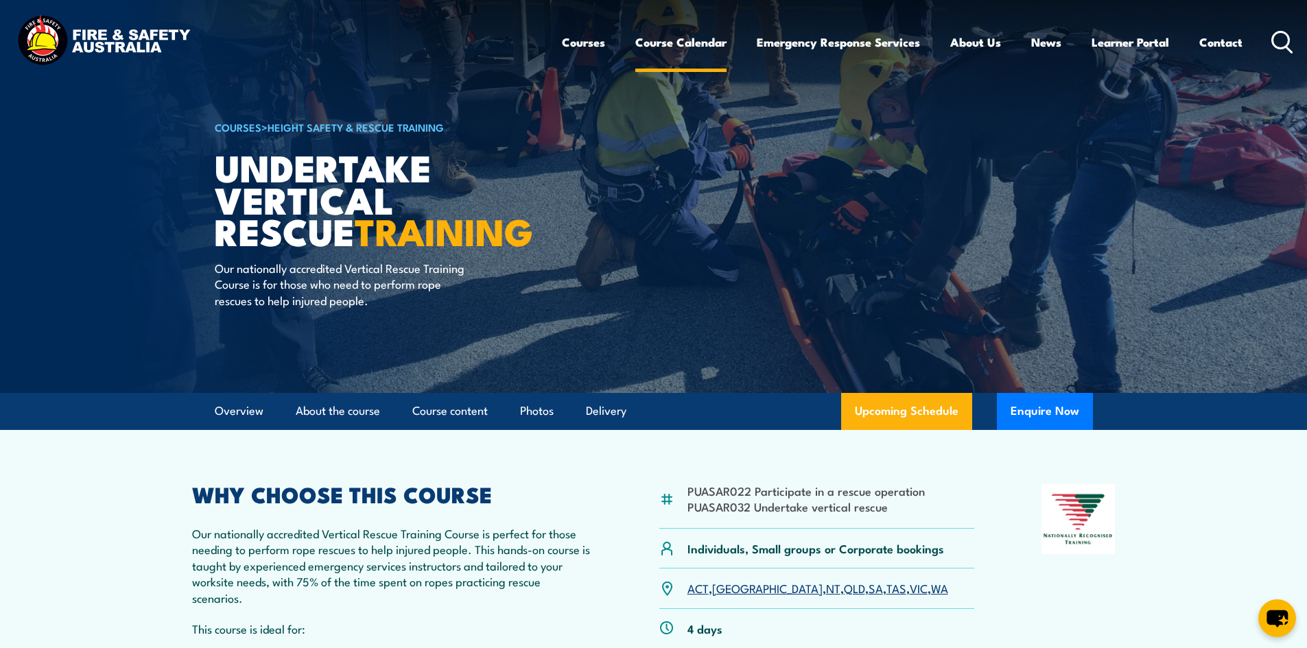
click at [702, 38] on link "Course Calendar" at bounding box center [680, 42] width 91 height 36
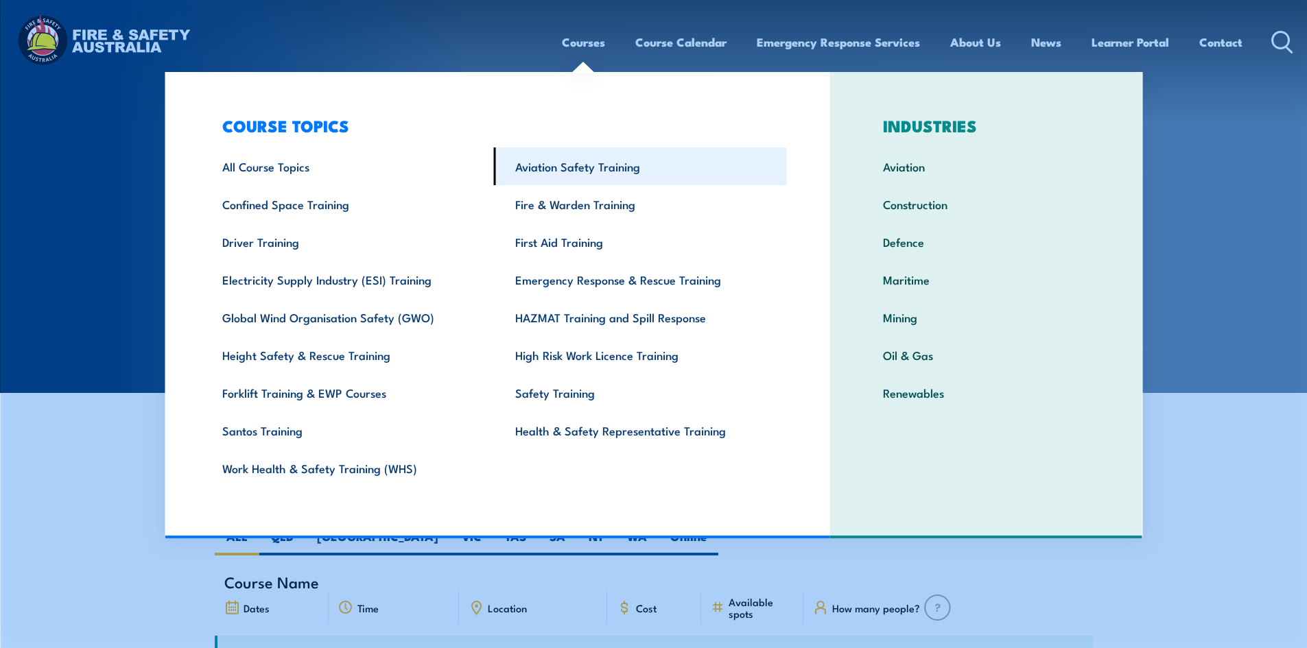
click at [542, 169] on link "Aviation Safety Training" at bounding box center [640, 167] width 293 height 38
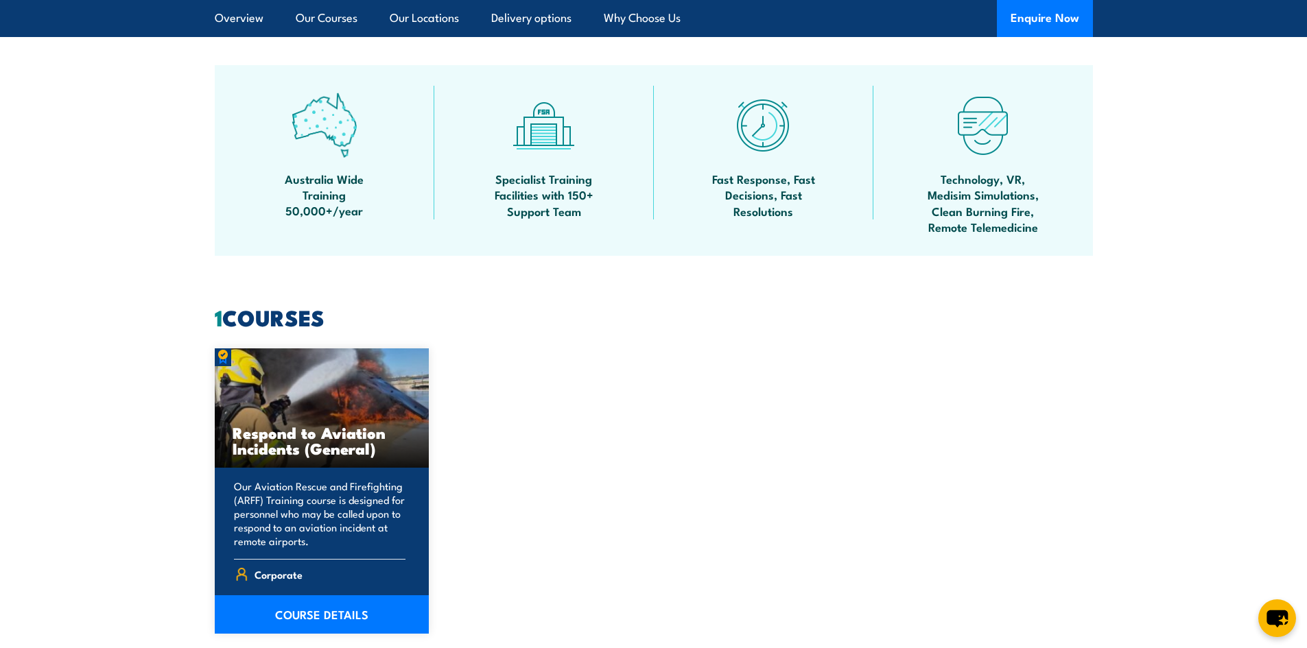
scroll to position [965, 0]
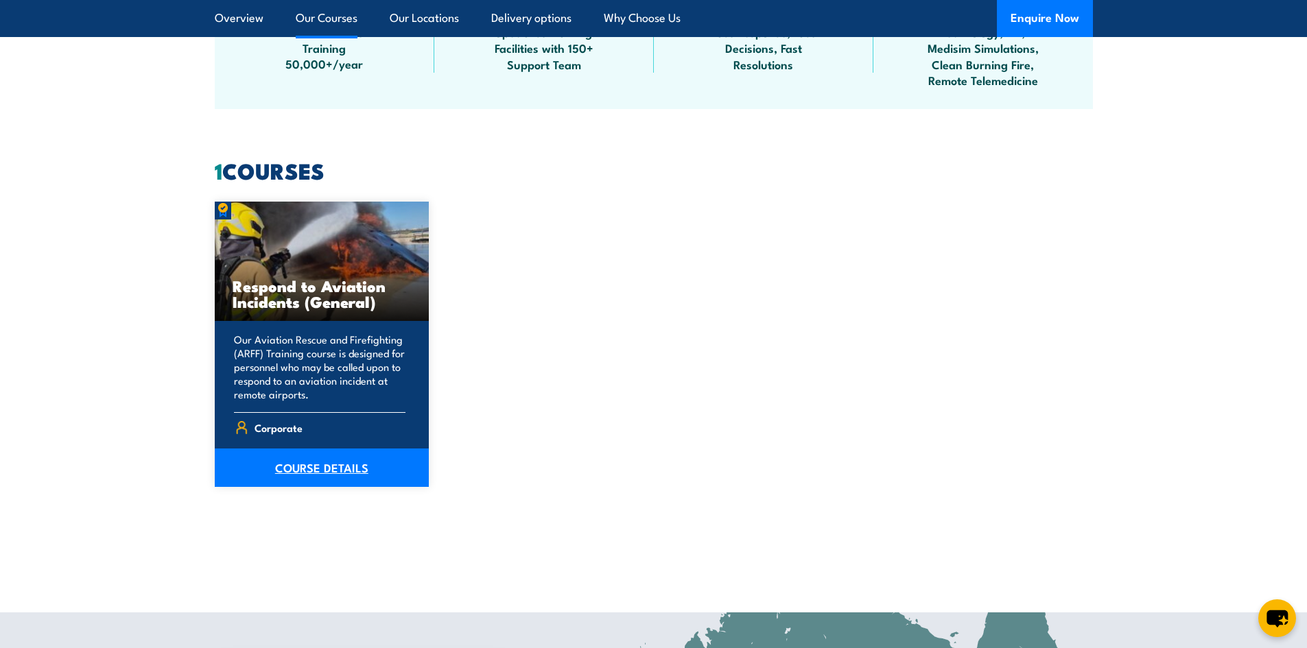
click at [340, 473] on link "COURSE DETAILS" at bounding box center [322, 468] width 215 height 38
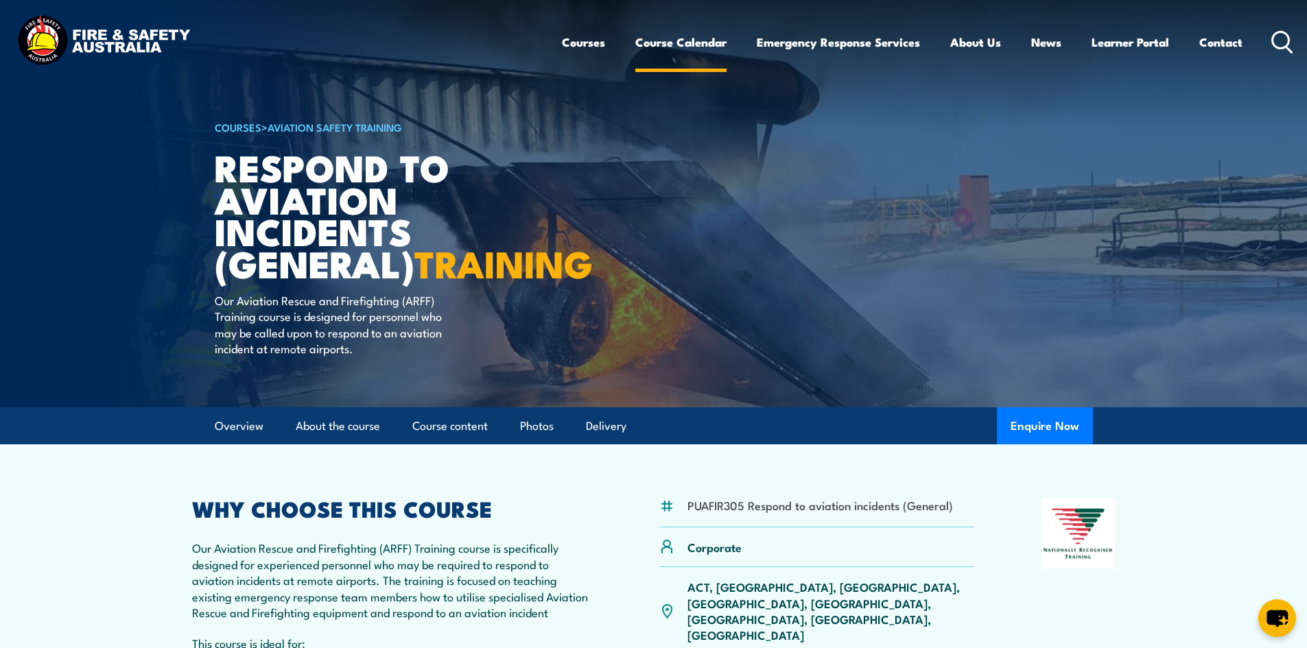
click at [690, 34] on link "Course Calendar" at bounding box center [680, 42] width 91 height 36
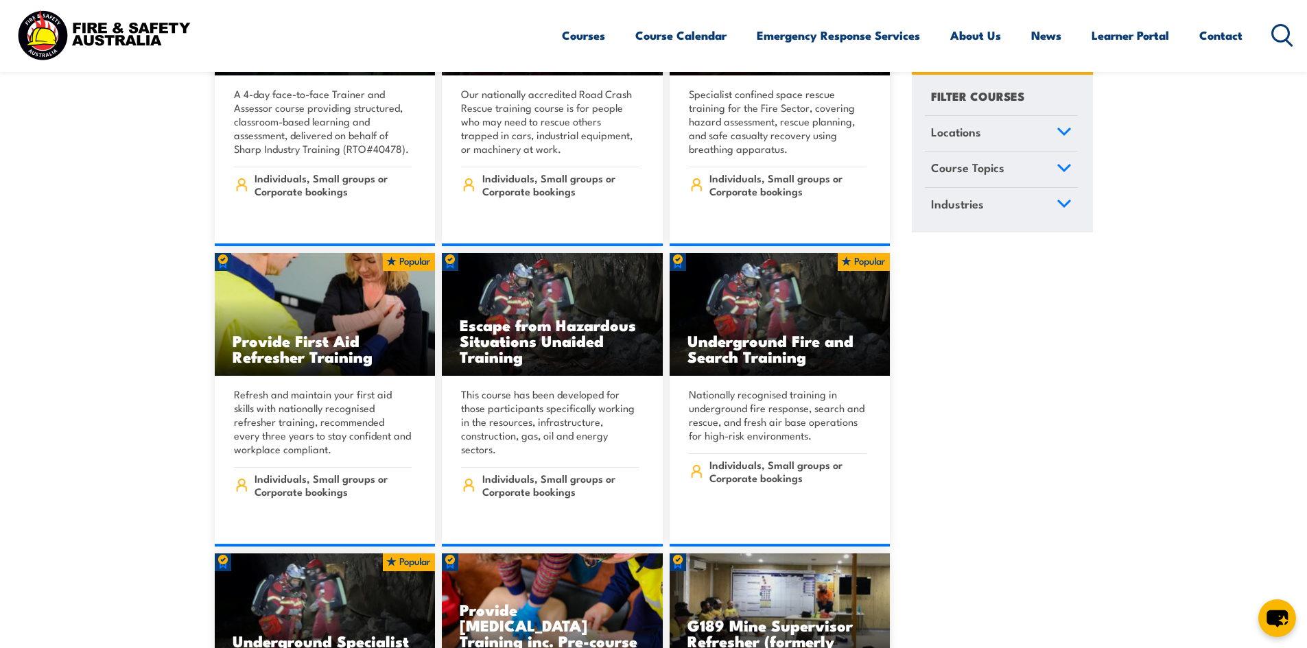
scroll to position [1188, 0]
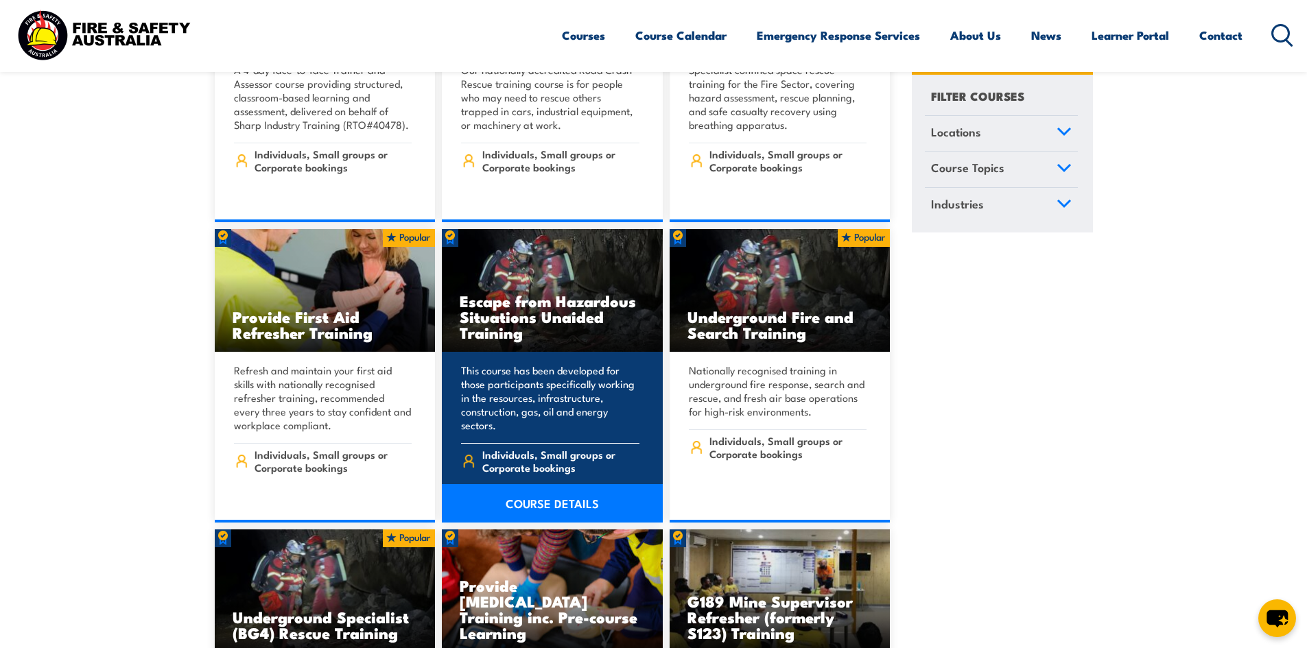
click at [570, 293] on h3 "Escape from Hazardous Situations Unaided Training" at bounding box center [552, 316] width 185 height 47
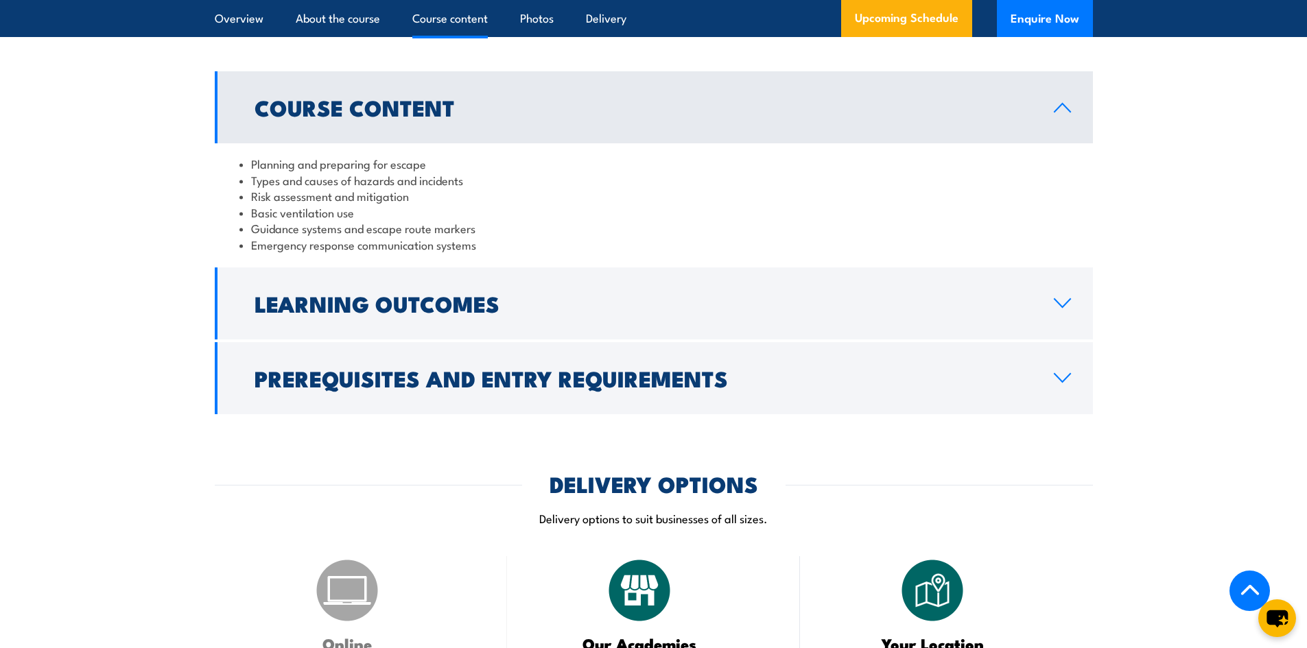
scroll to position [999, 0]
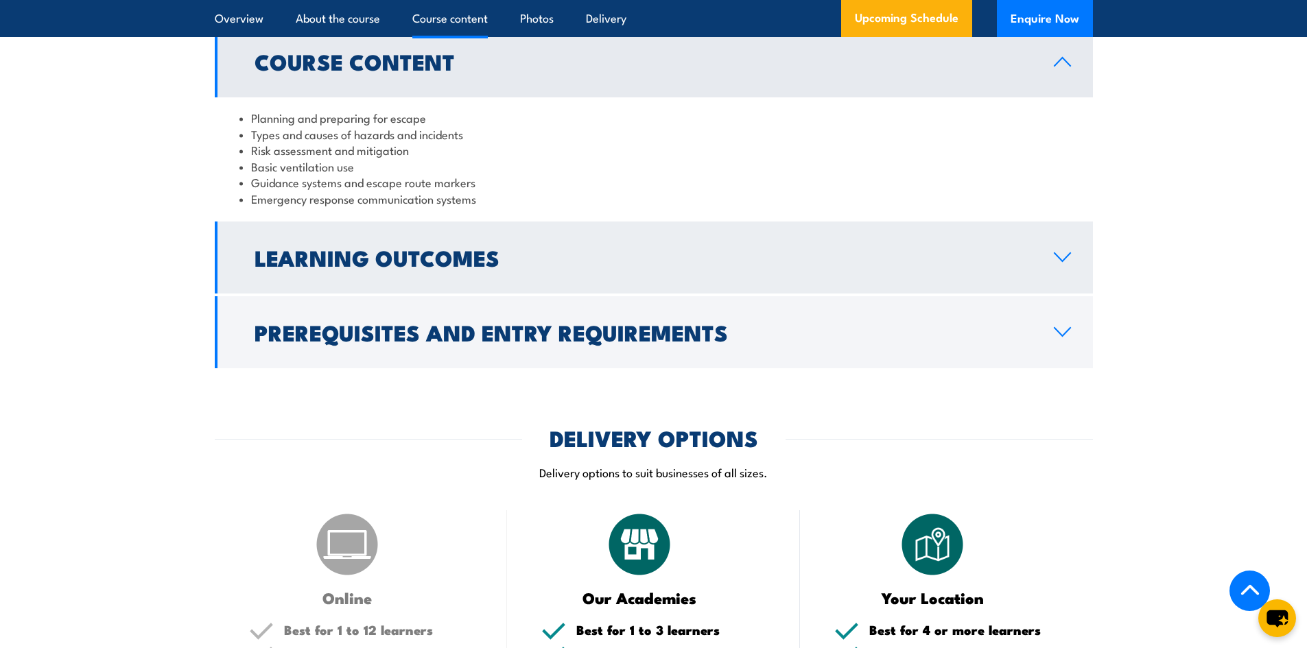
click at [598, 267] on h2 "Learning Outcomes" at bounding box center [643, 257] width 777 height 19
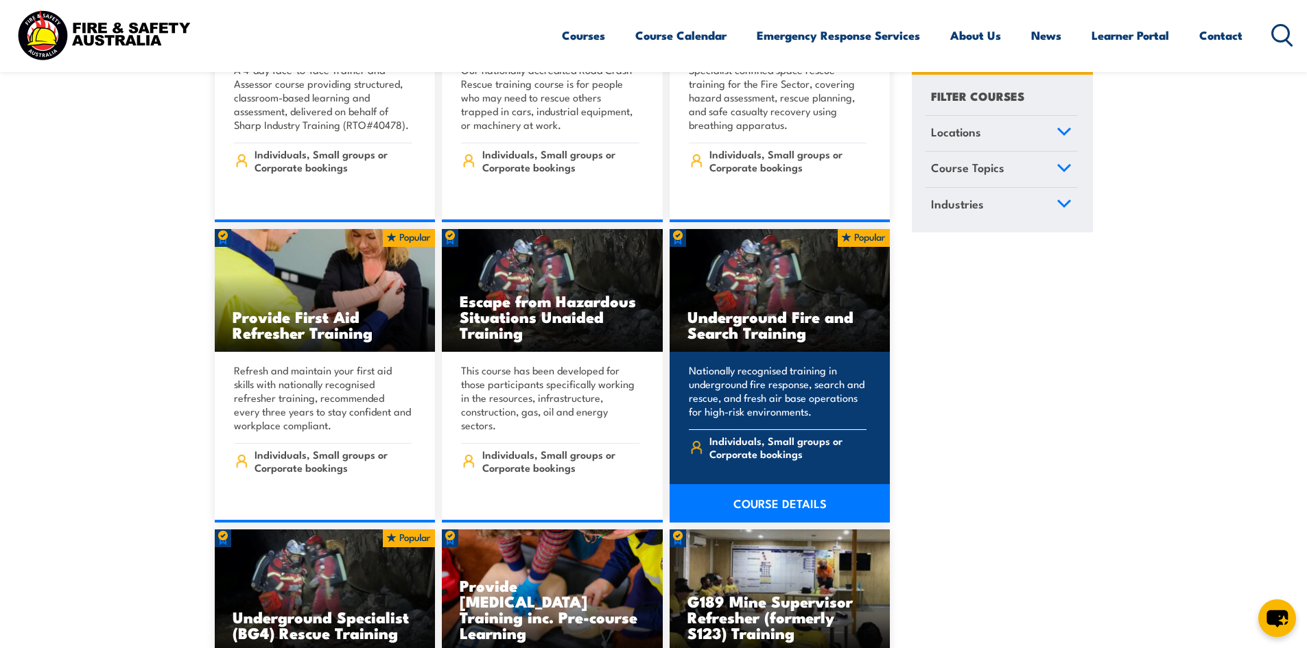
click at [789, 486] on link "COURSE DETAILS" at bounding box center [780, 503] width 221 height 38
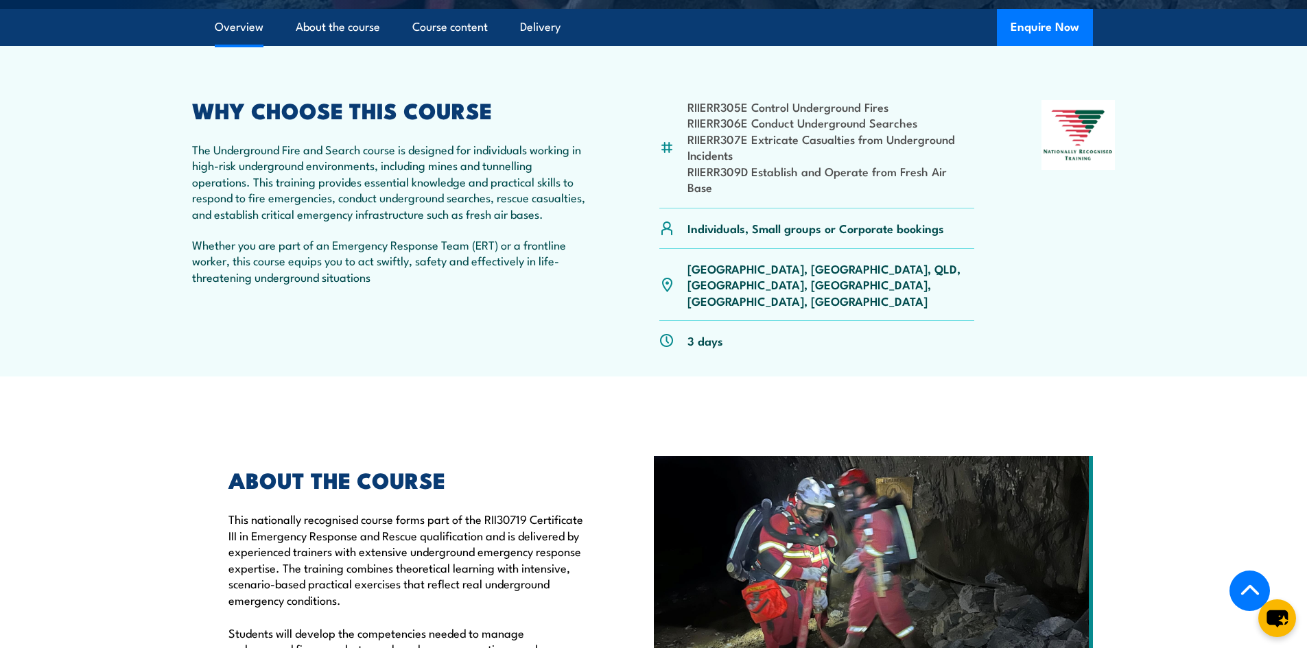
scroll to position [360, 0]
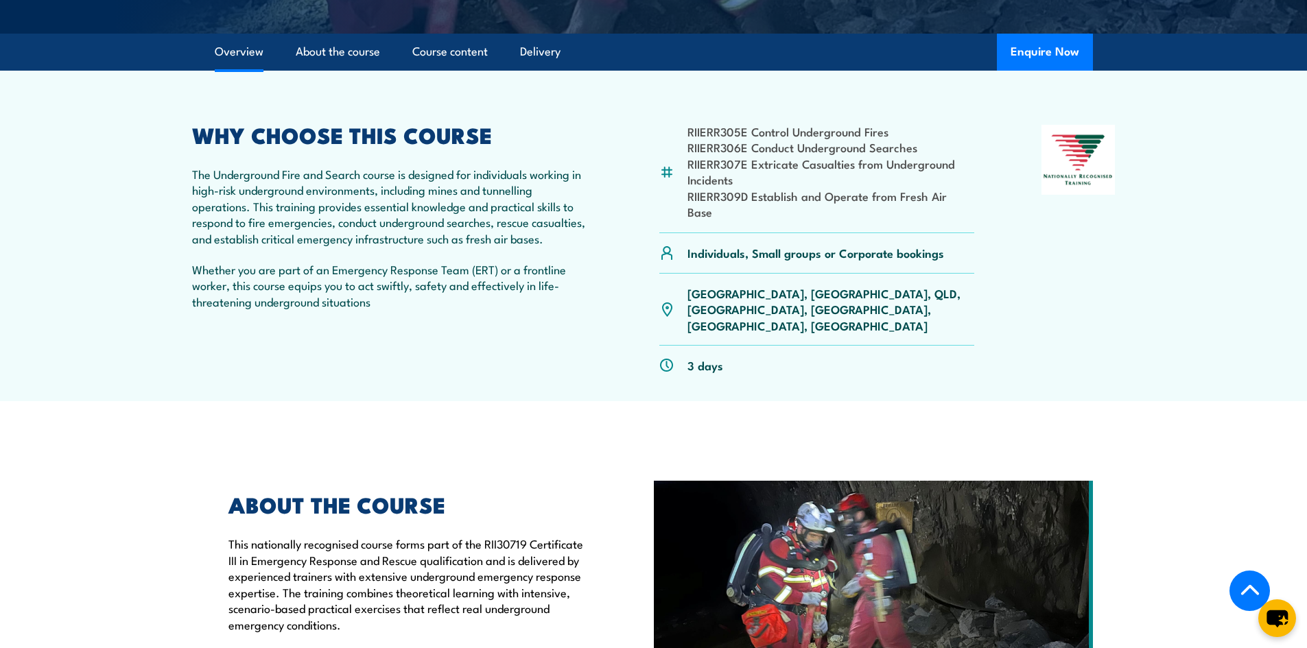
click at [404, 349] on article "RIIERR305E Control Underground Fires RIIERR306E Conduct Underground Searches RI…" at bounding box center [654, 236] width 961 height 331
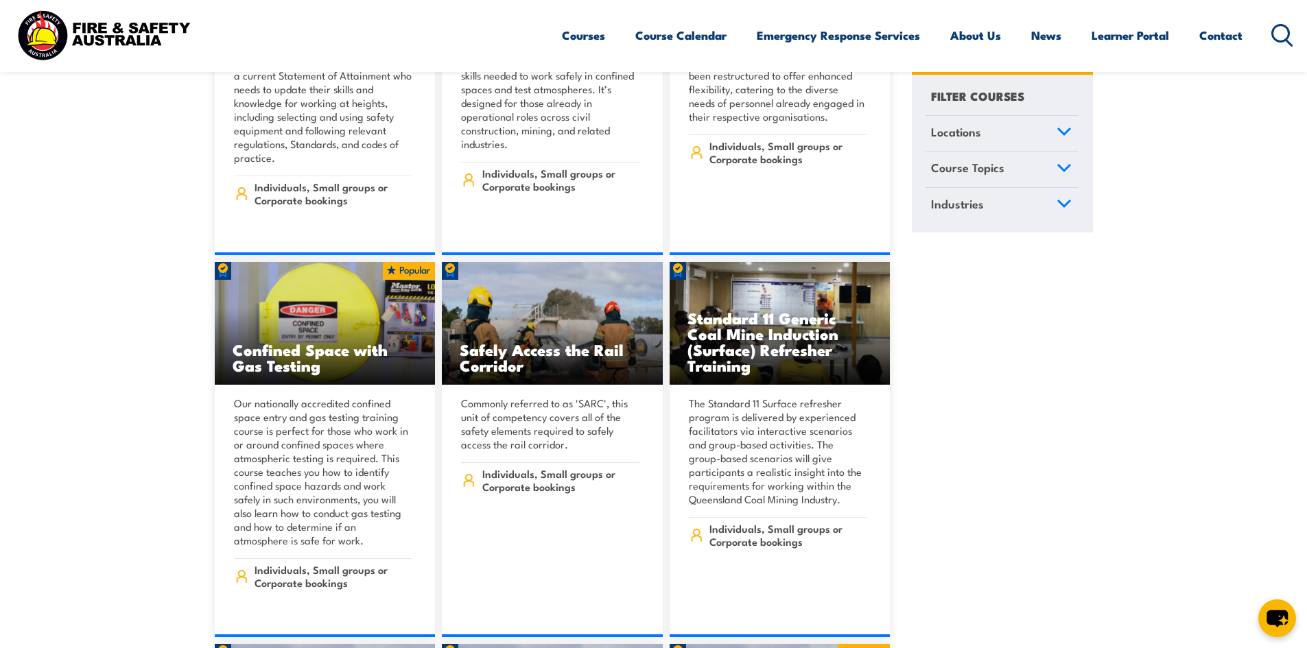
scroll to position [2613, 0]
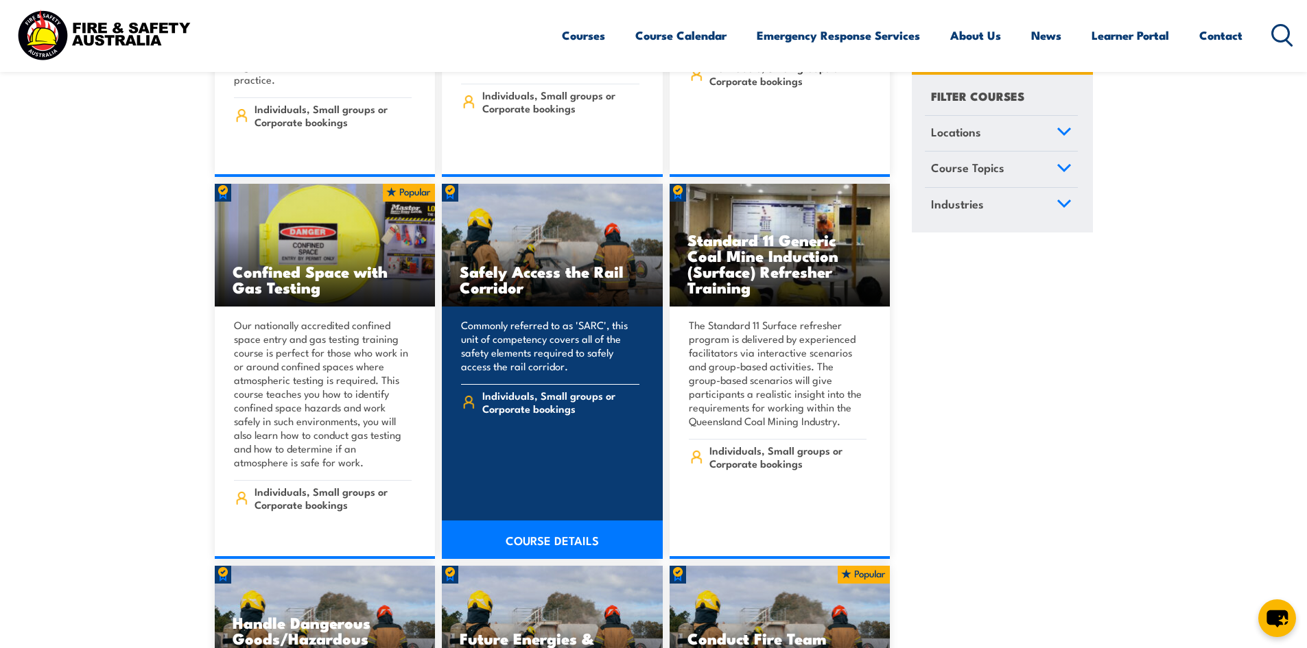
click at [495, 263] on h3 "Safely Access the Rail Corridor" at bounding box center [552, 279] width 185 height 32
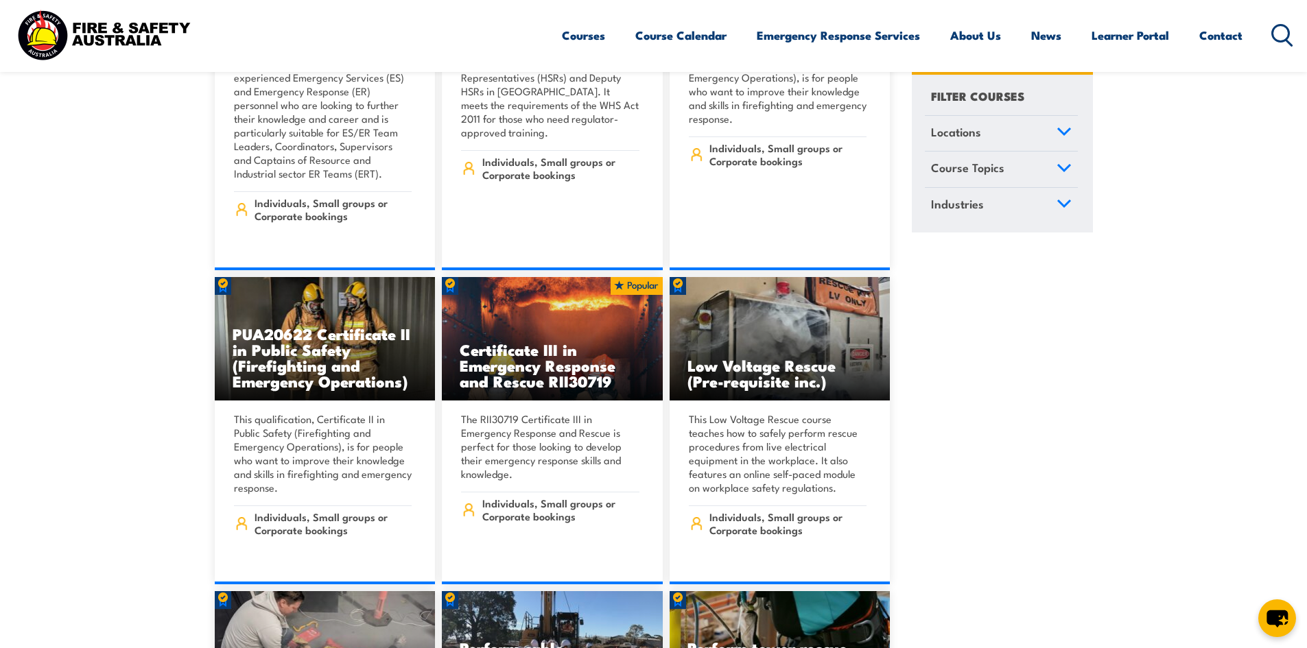
scroll to position [4425, 0]
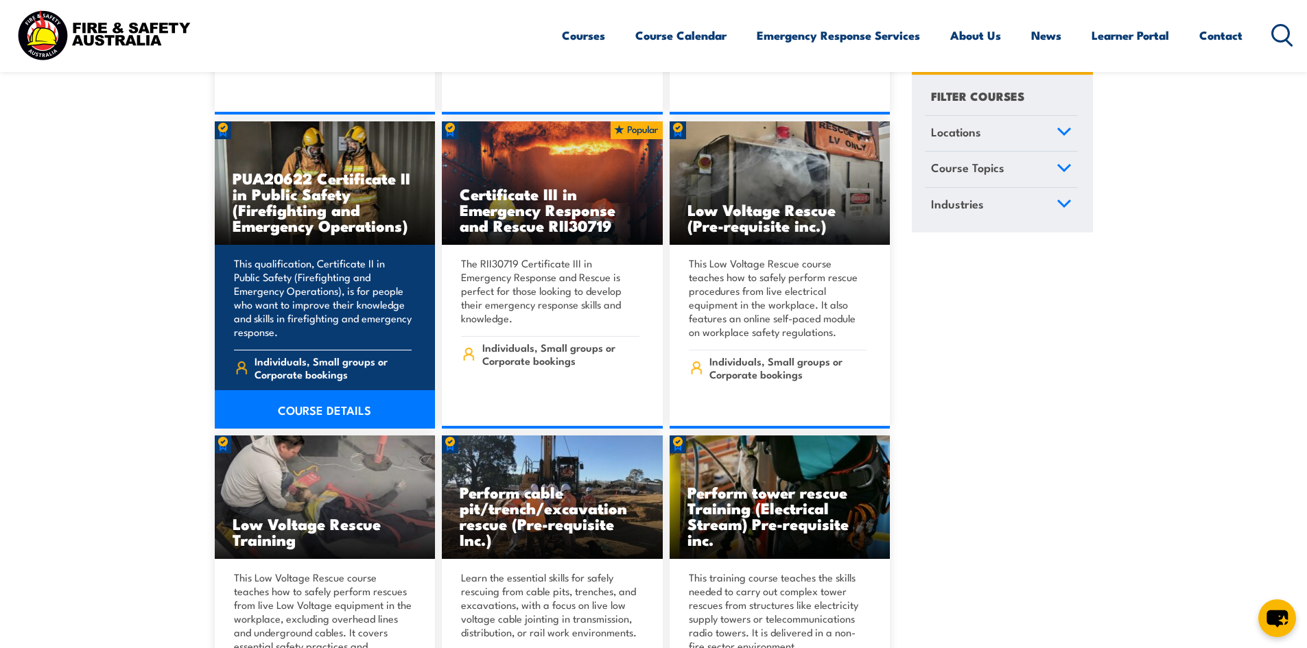
click at [327, 390] on link "COURSE DETAILS" at bounding box center [325, 409] width 221 height 38
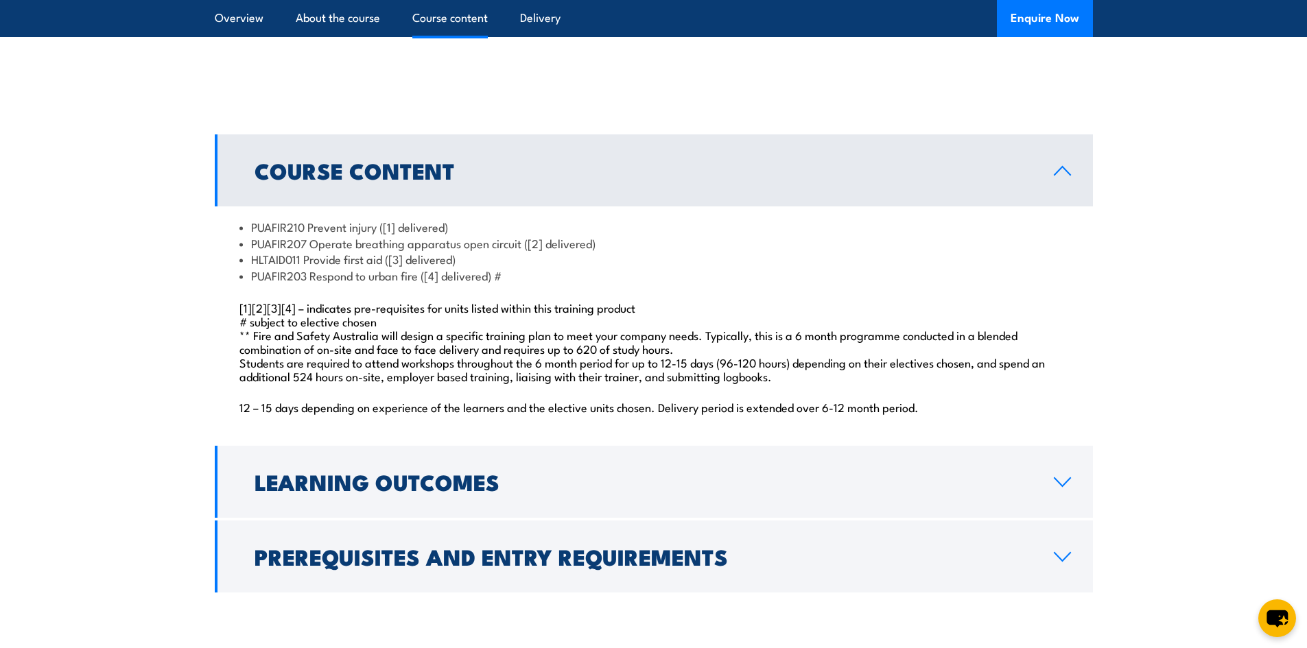
scroll to position [1340, 0]
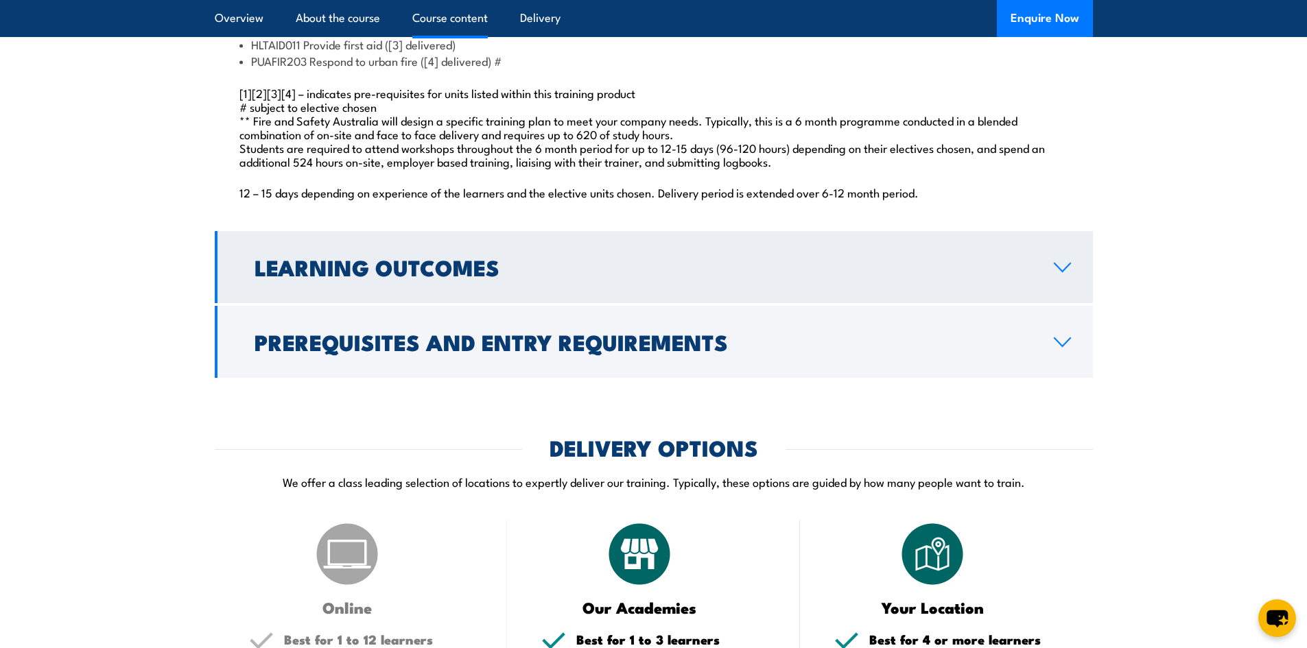
click at [589, 303] on link "Learning Outcomes" at bounding box center [654, 267] width 878 height 72
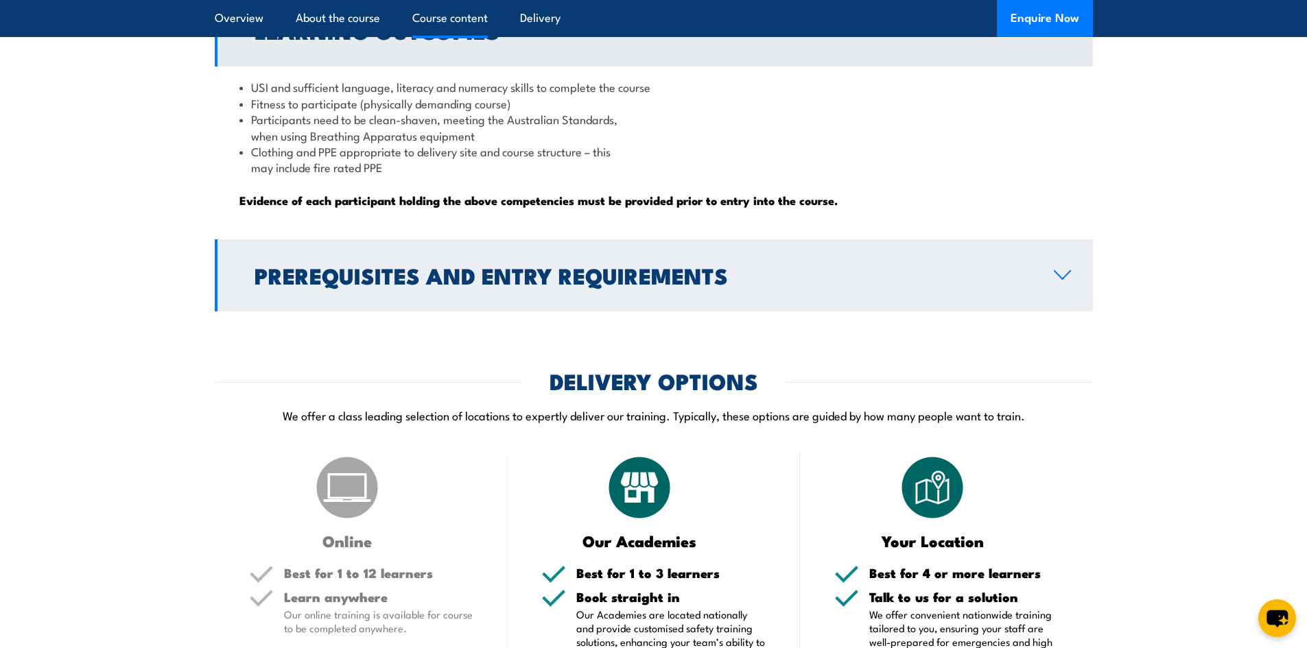
click at [735, 311] on link "Prerequisites and Entry Requirements" at bounding box center [654, 275] width 878 height 72
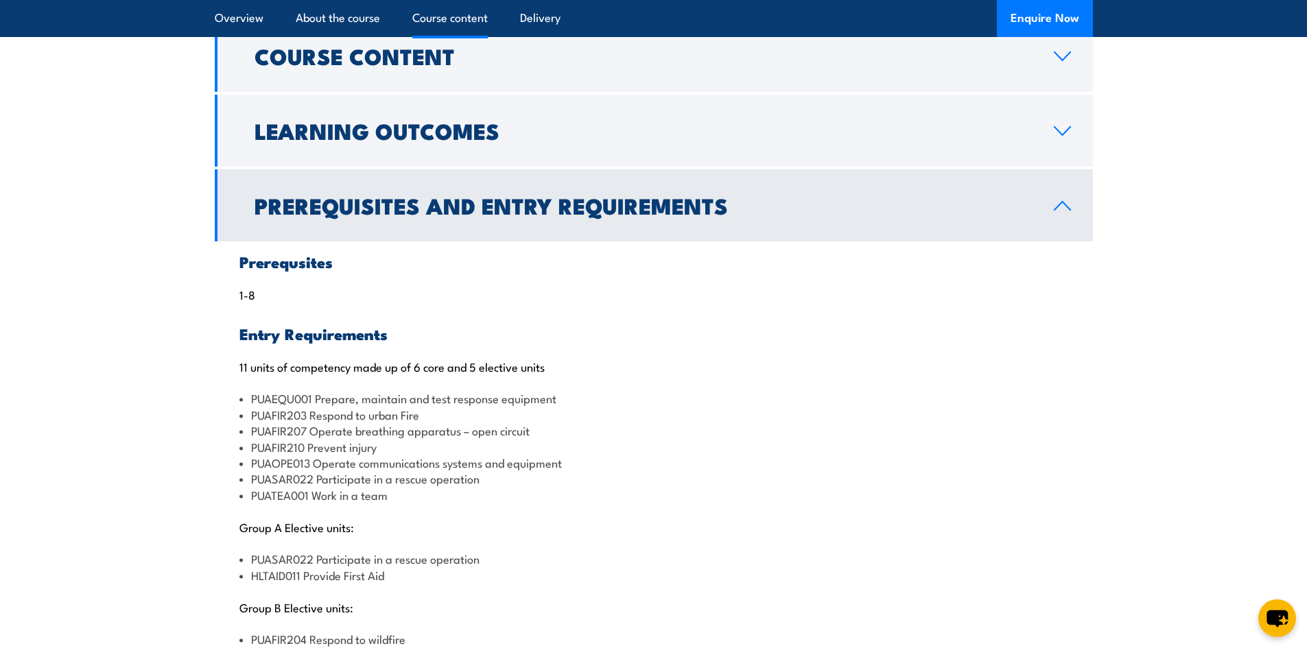
scroll to position [1215, 0]
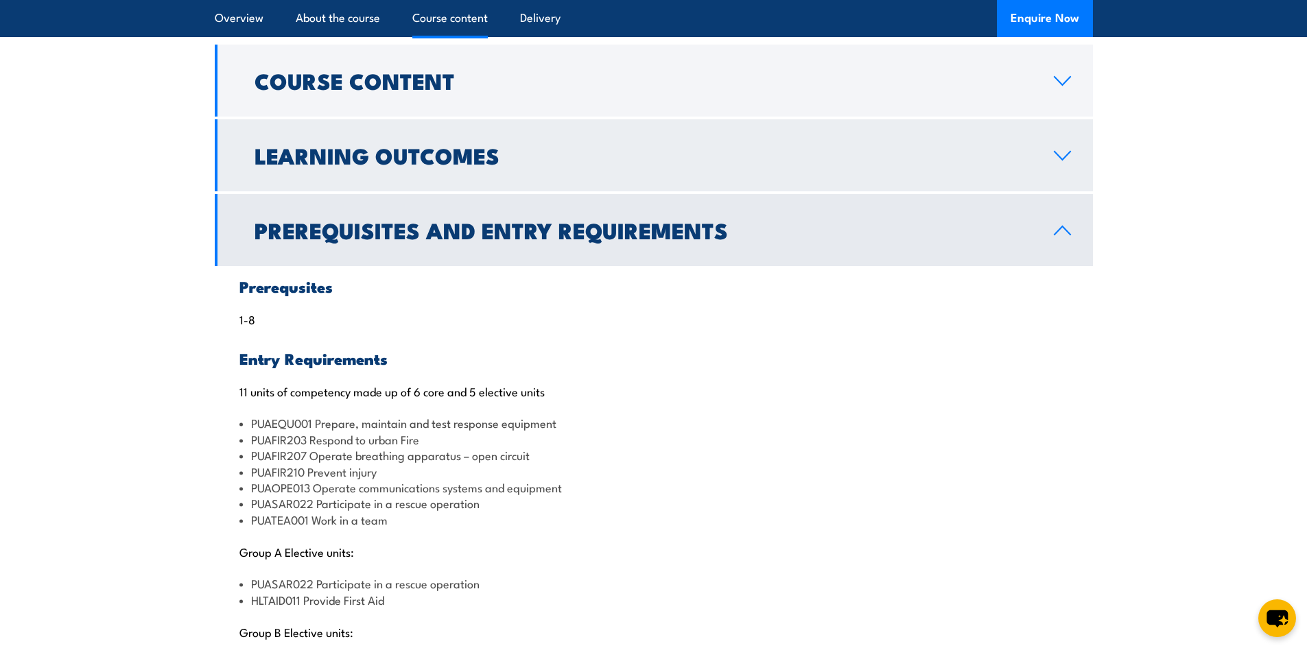
click at [807, 191] on link "Learning Outcomes" at bounding box center [654, 155] width 878 height 72
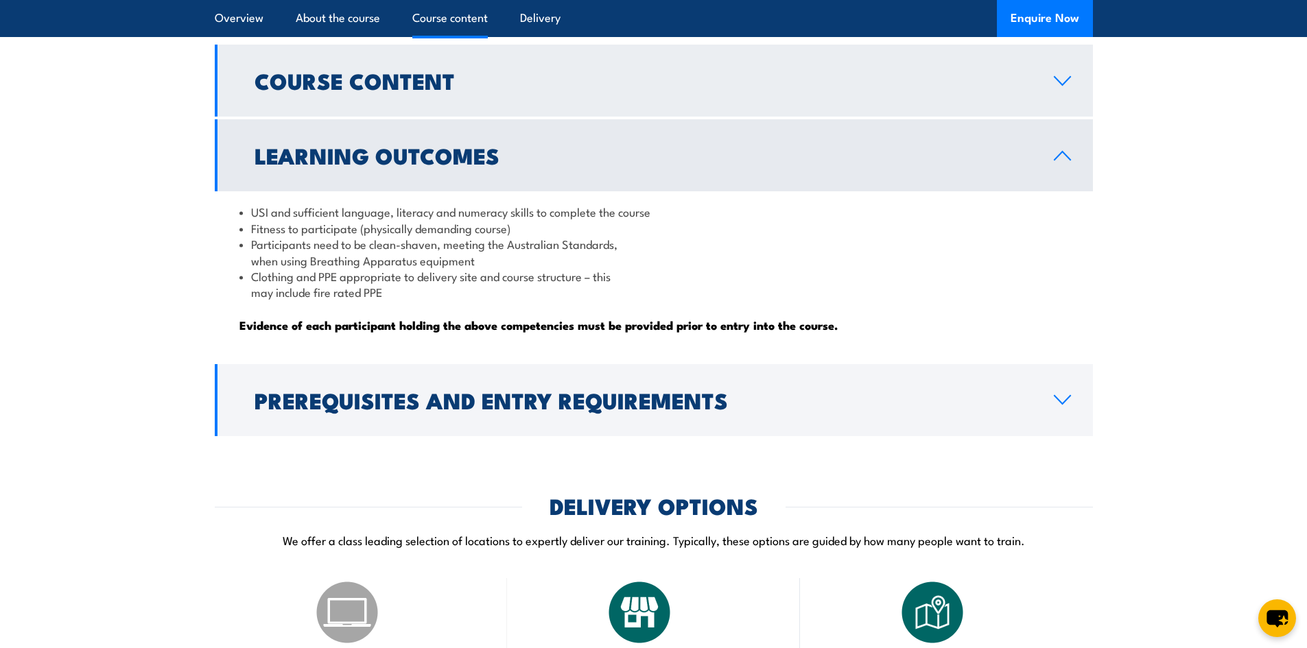
click at [781, 117] on link "Course Content" at bounding box center [654, 81] width 878 height 72
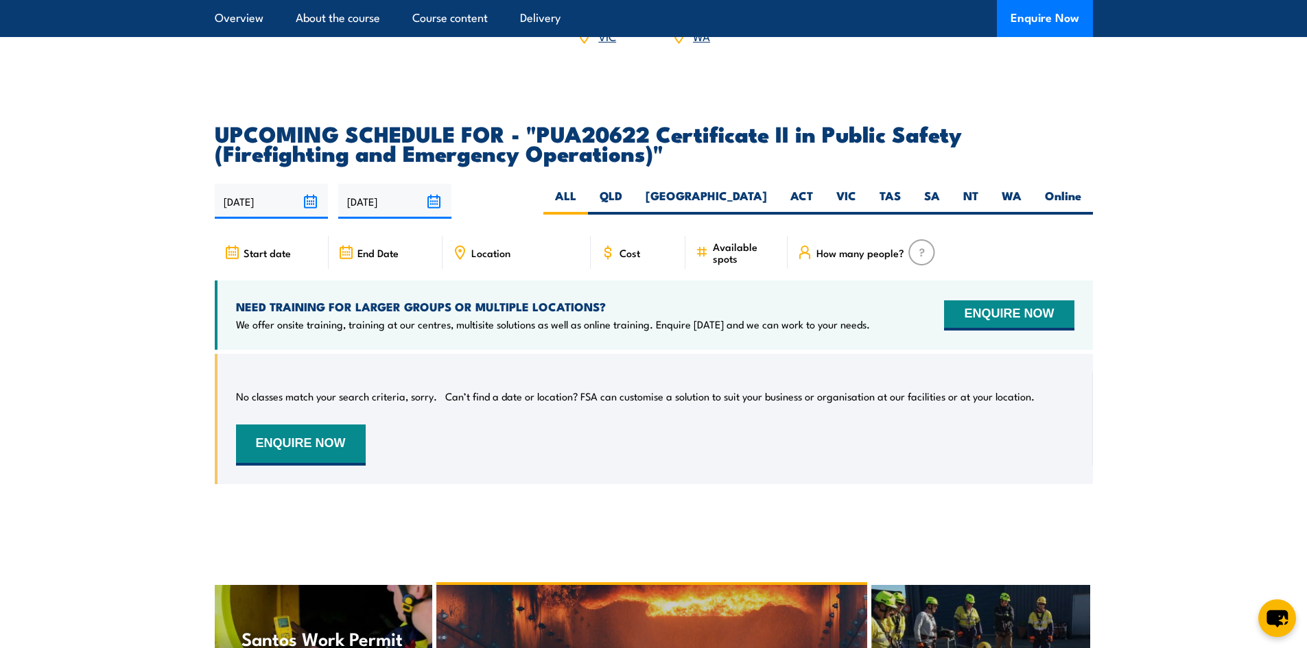
scroll to position [0, 0]
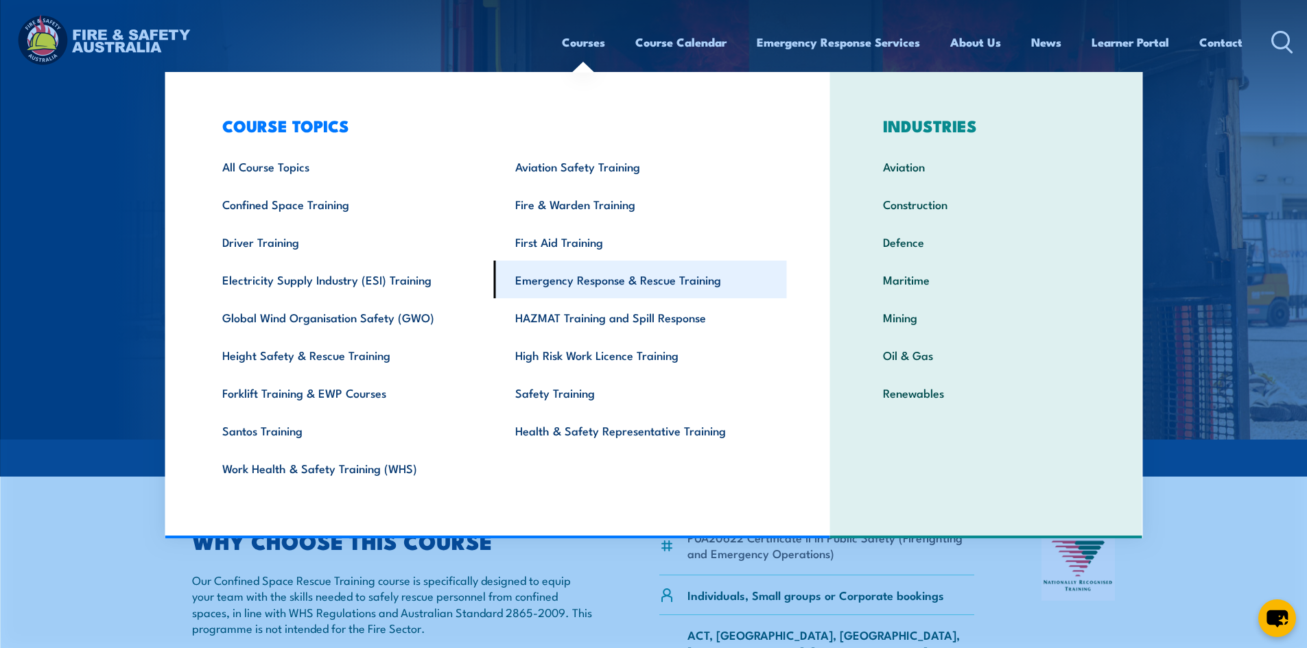
click at [619, 286] on link "Emergency Response & Rescue Training" at bounding box center [640, 280] width 293 height 38
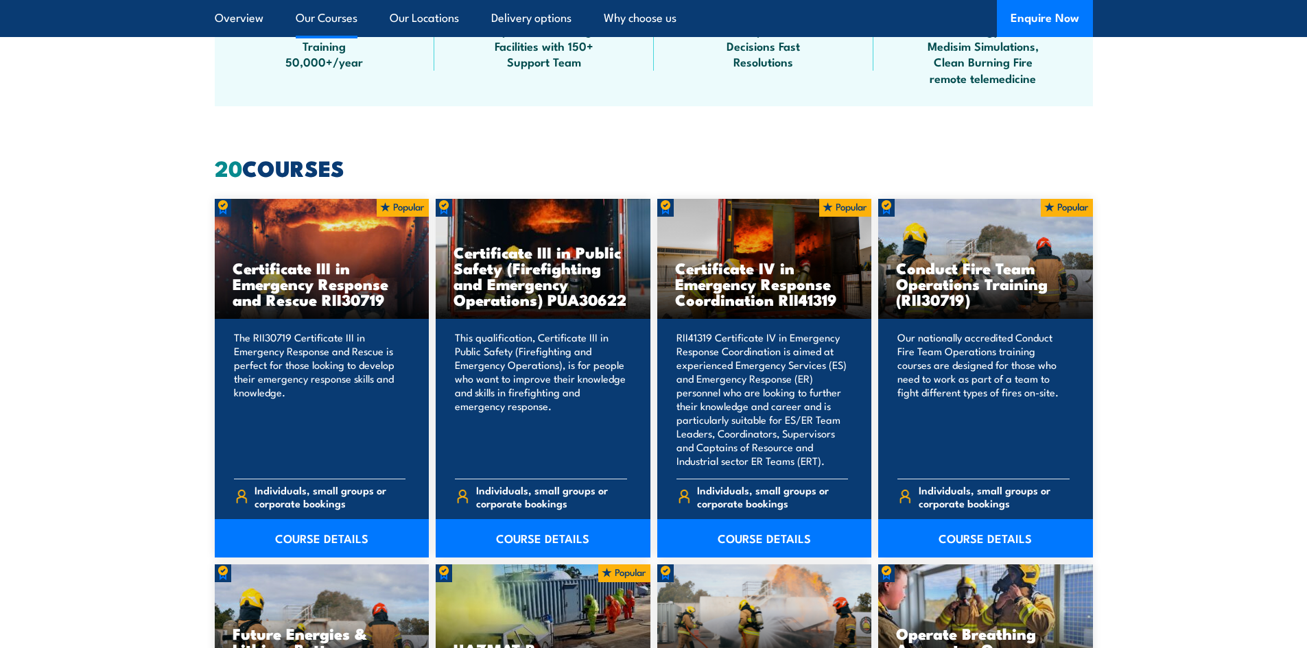
scroll to position [934, 0]
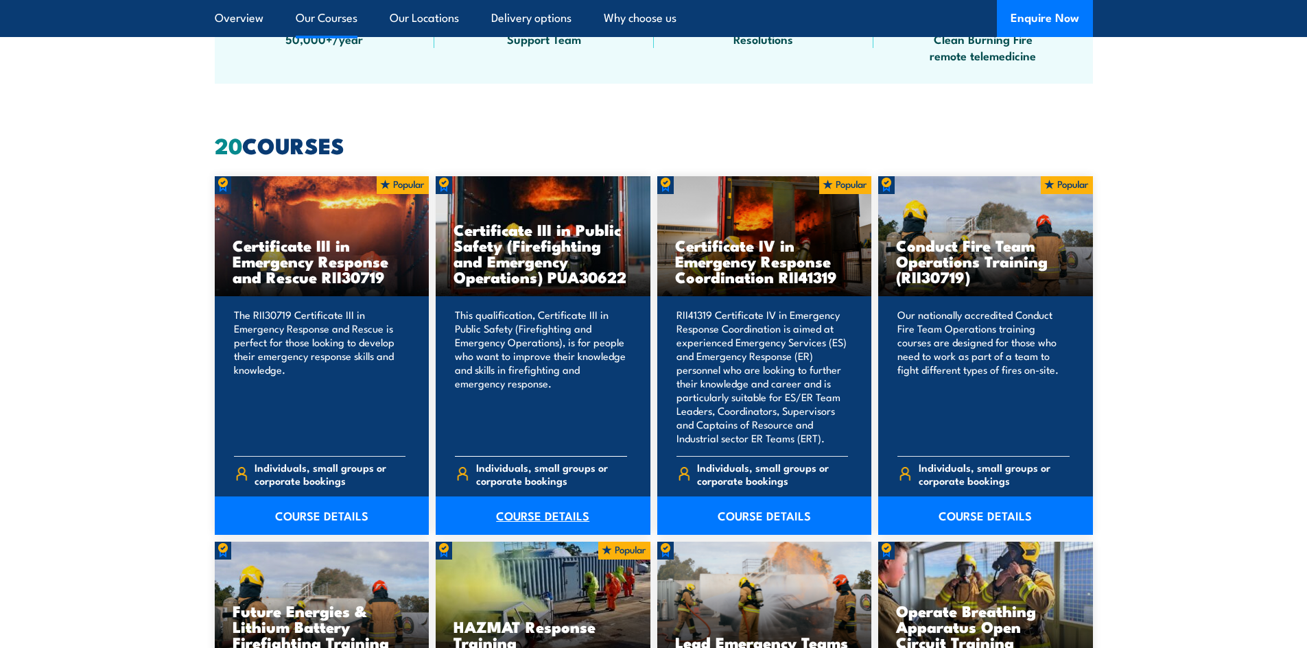
click at [530, 528] on link "COURSE DETAILS" at bounding box center [543, 516] width 215 height 38
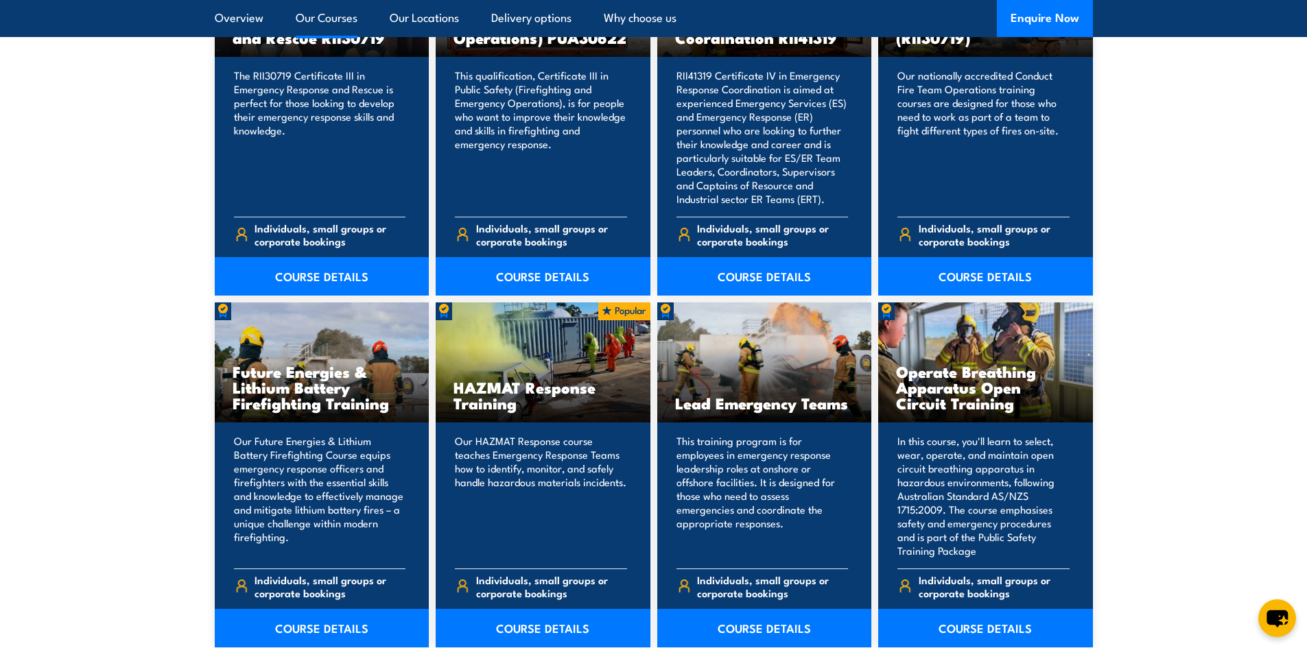
scroll to position [968, 0]
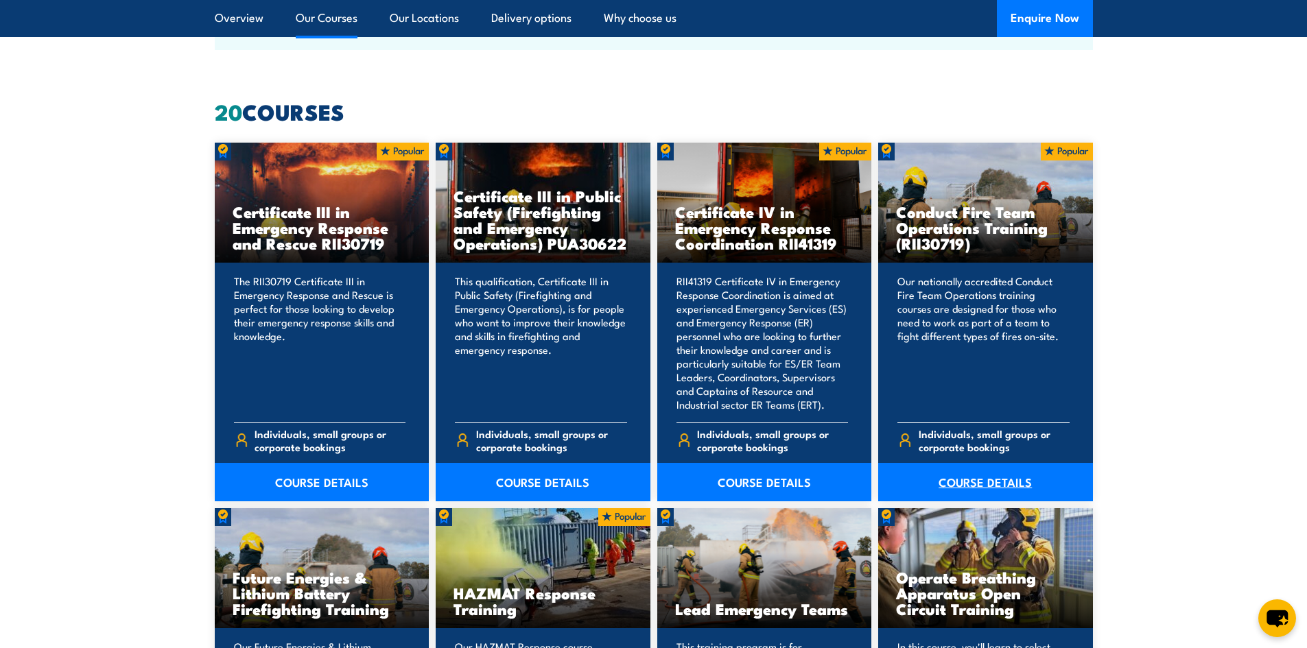
click at [915, 476] on link "COURSE DETAILS" at bounding box center [985, 482] width 215 height 38
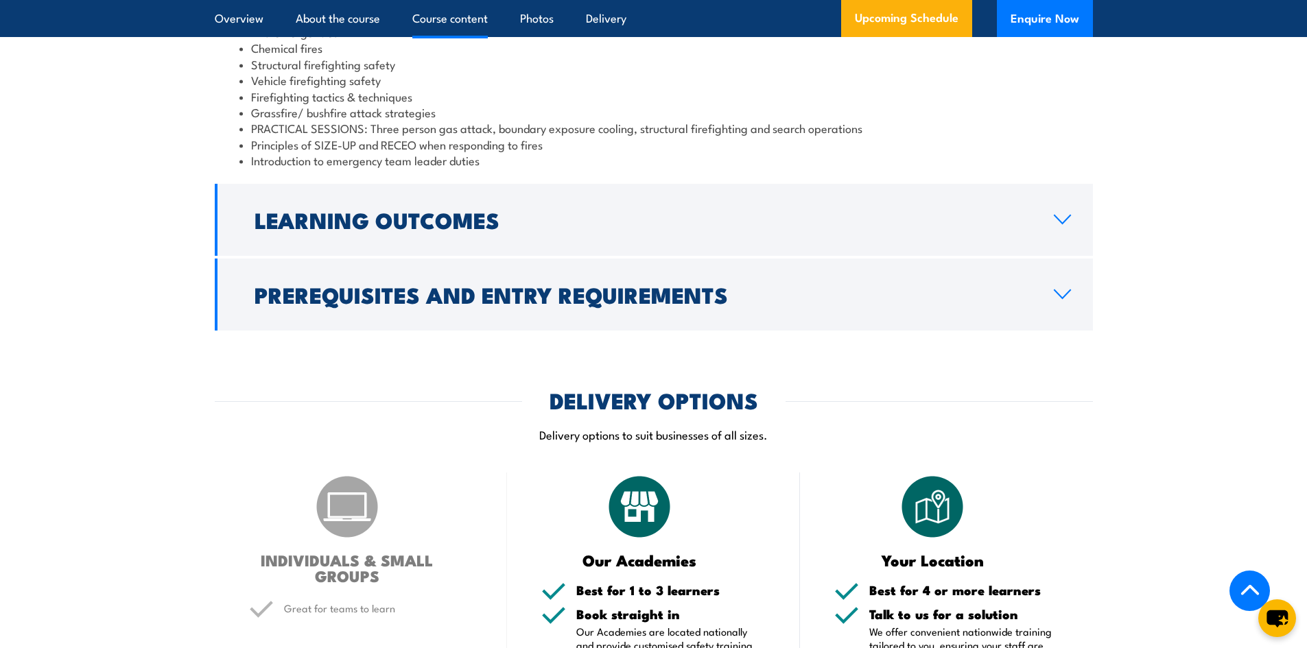
scroll to position [1354, 0]
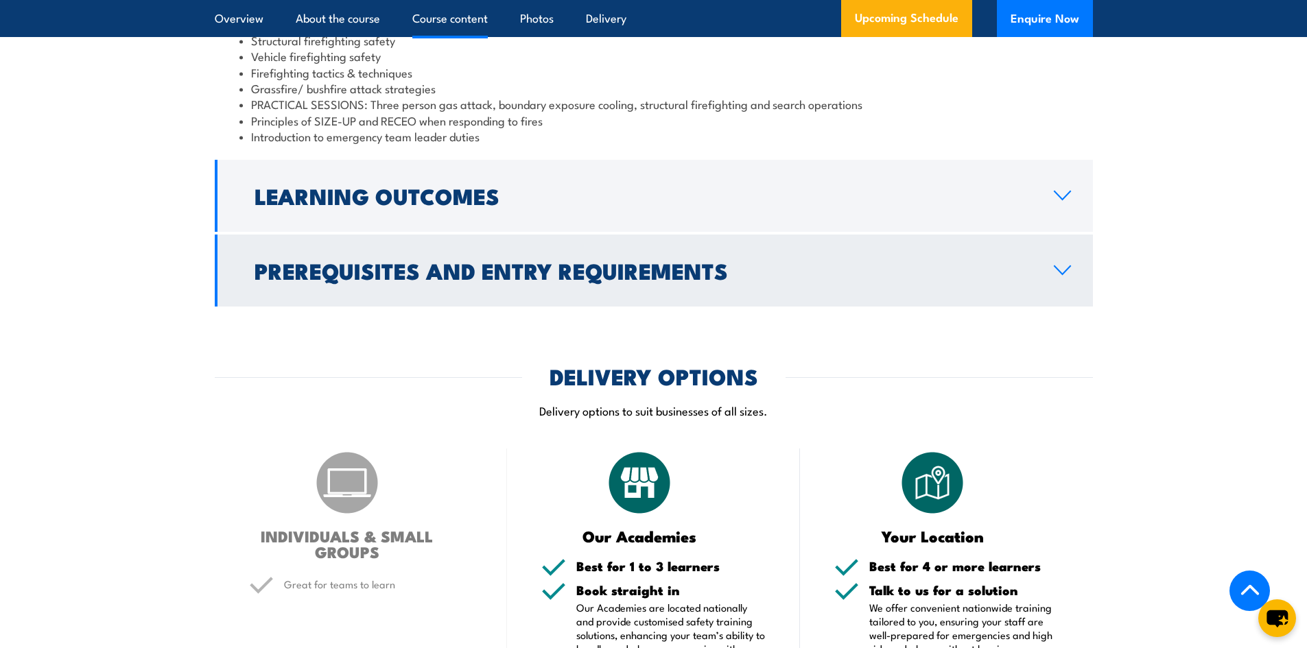
click at [819, 276] on link "Prerequisites and Entry Requirements" at bounding box center [654, 271] width 878 height 72
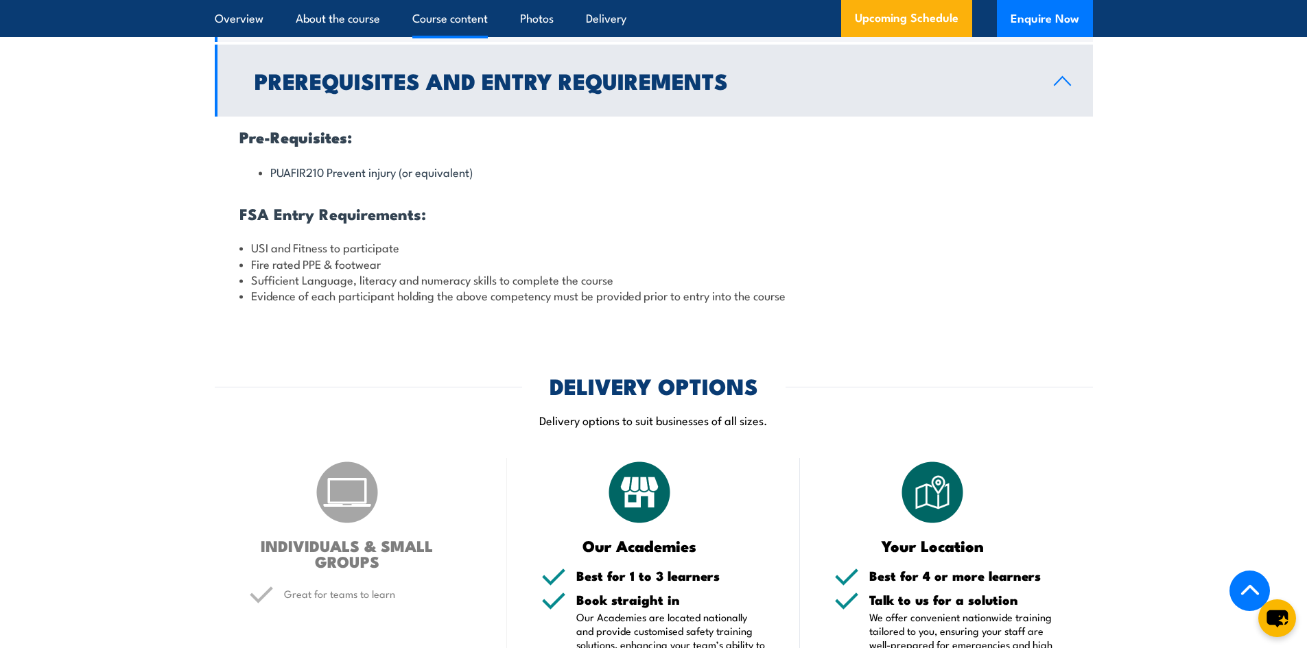
scroll to position [1173, 0]
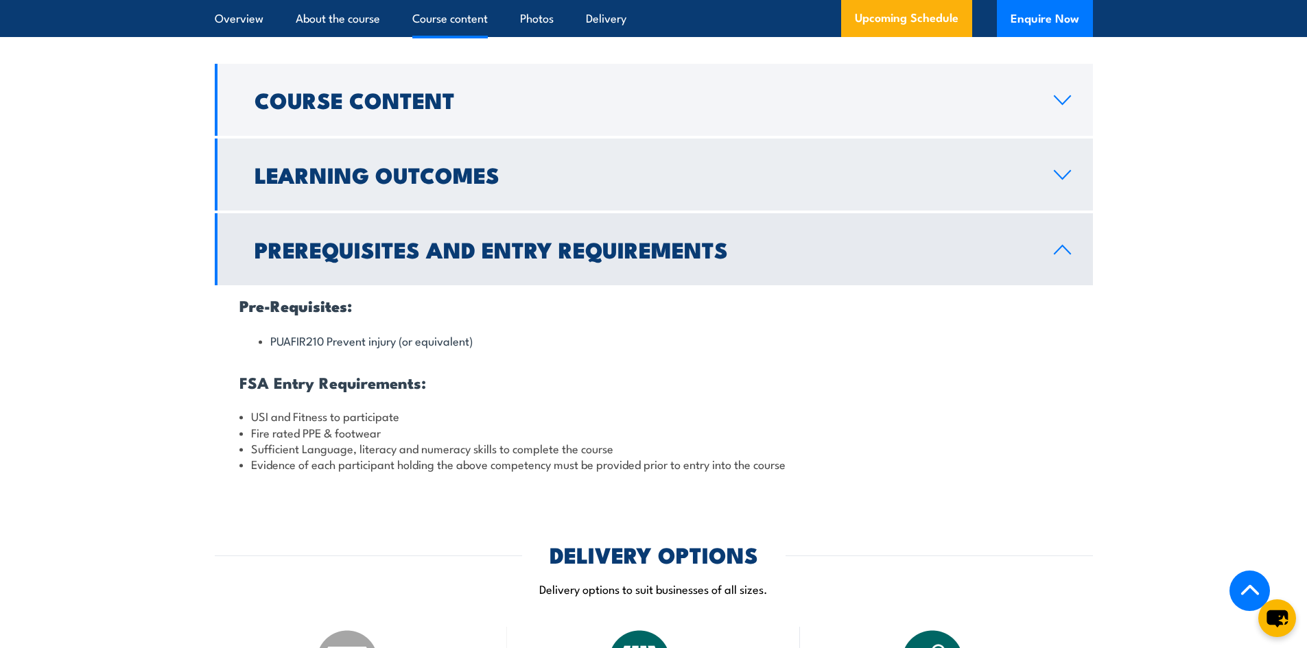
click at [832, 211] on link "Learning Outcomes" at bounding box center [654, 175] width 878 height 72
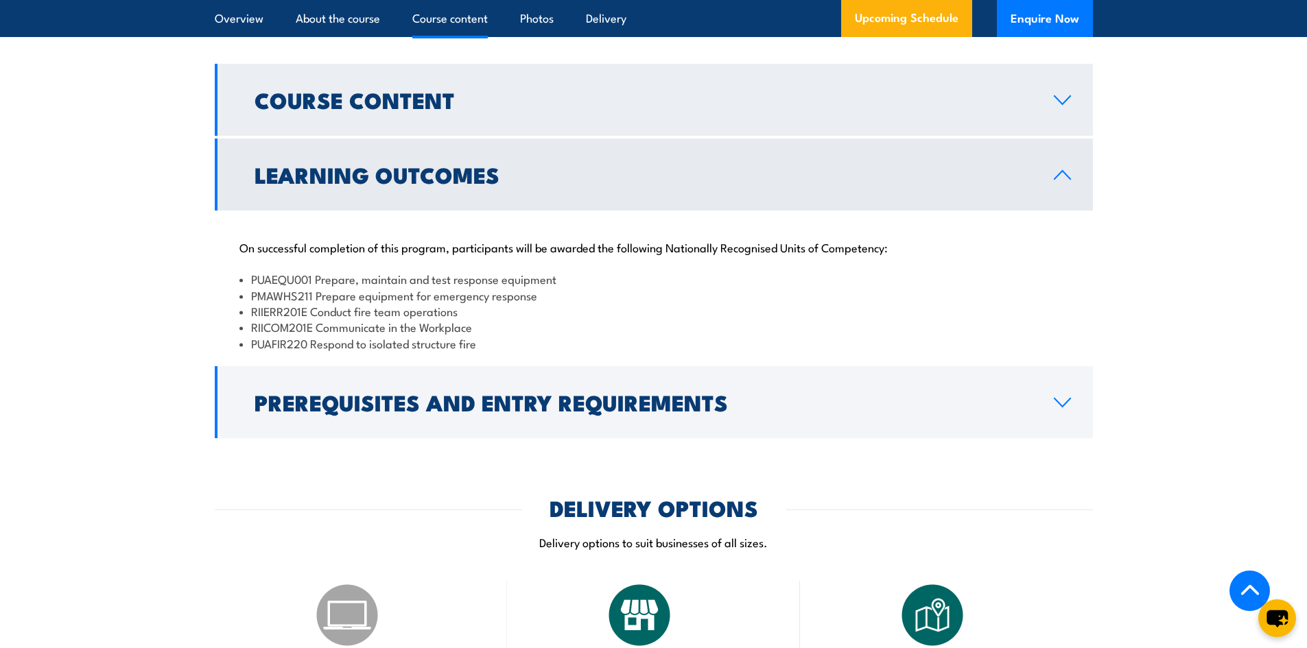
click at [741, 136] on link "Course Content" at bounding box center [654, 100] width 878 height 72
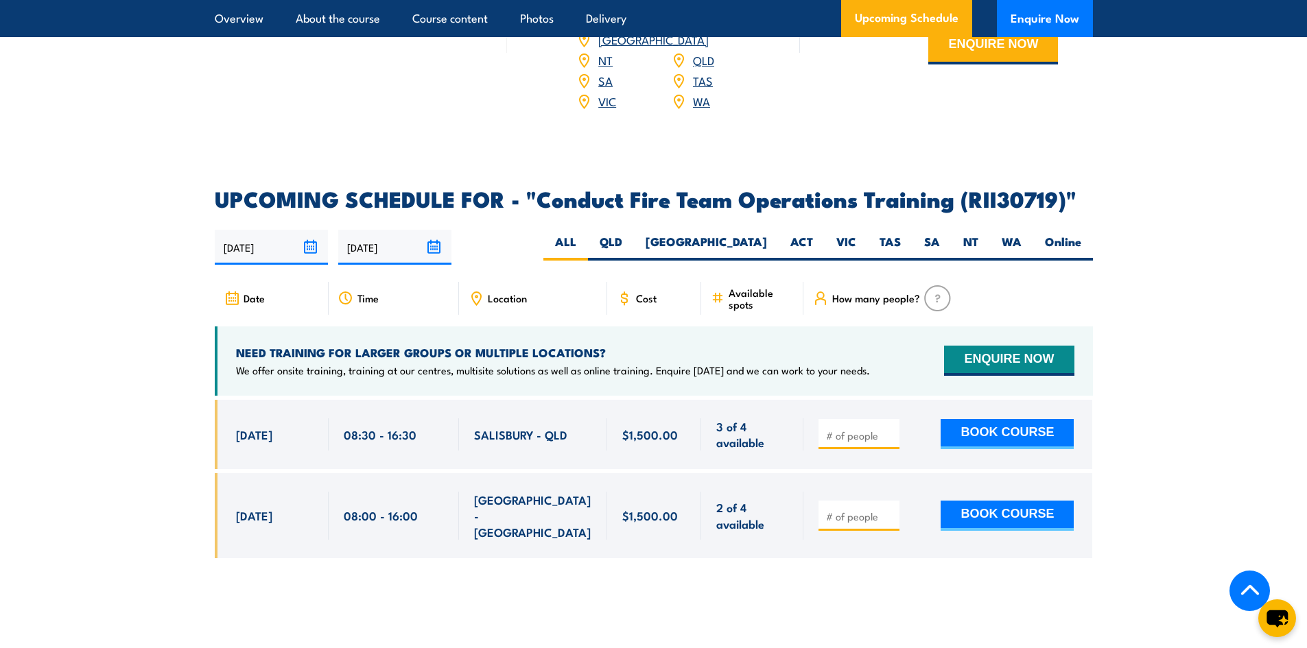
scroll to position [2102, 0]
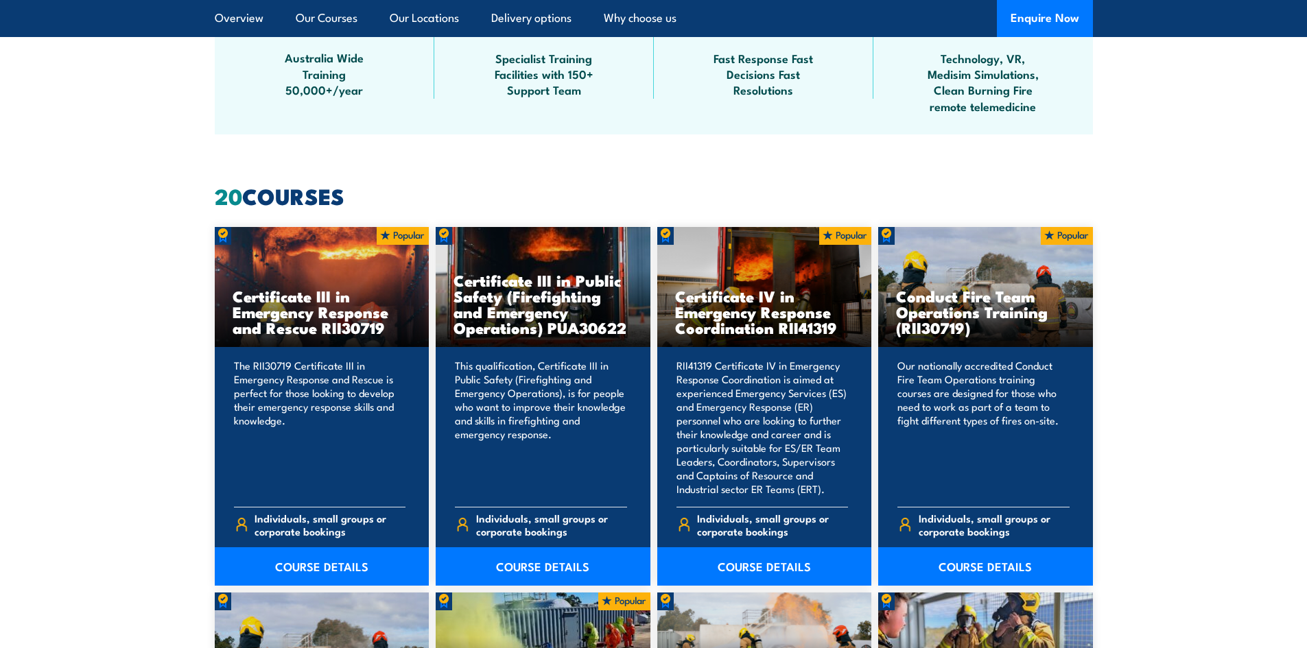
scroll to position [1146, 0]
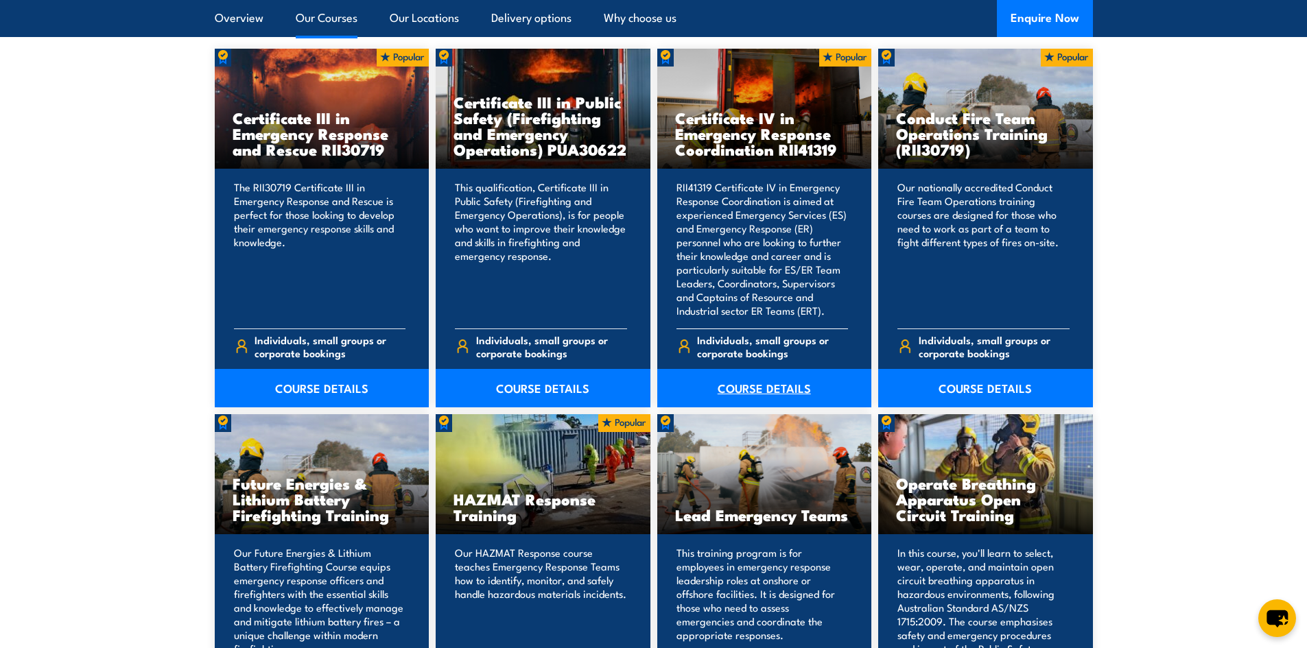
click at [804, 390] on link "COURSE DETAILS" at bounding box center [764, 388] width 215 height 38
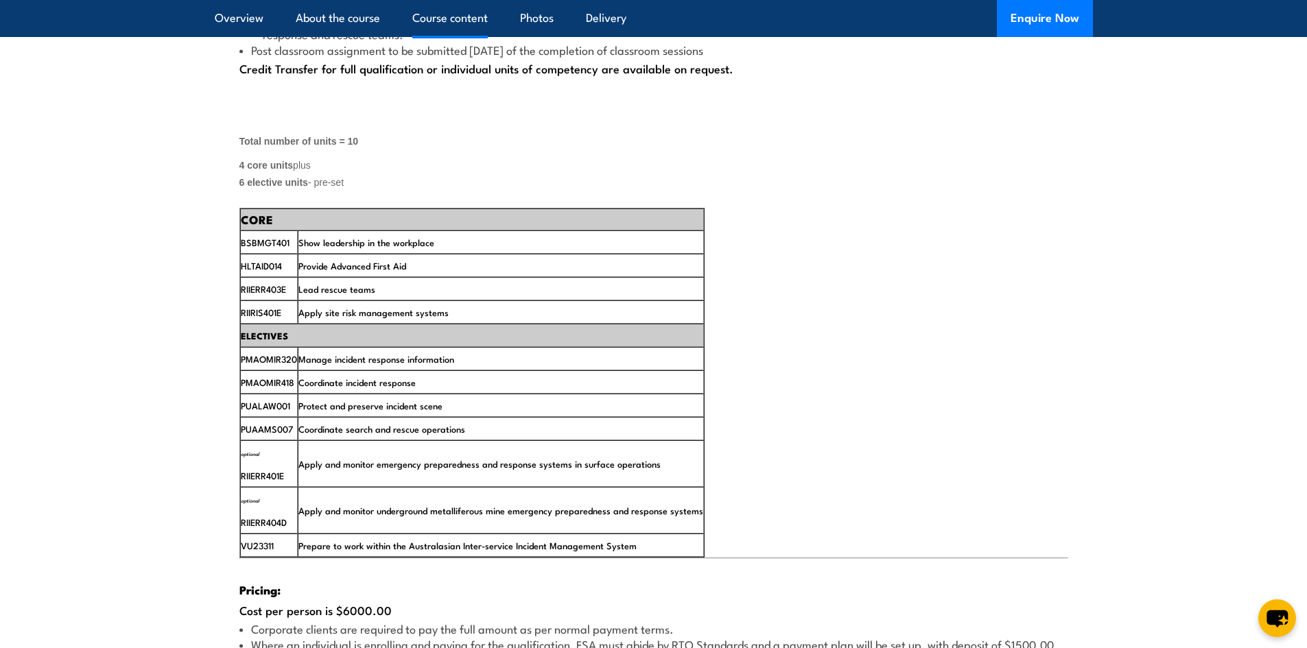
scroll to position [2598, 0]
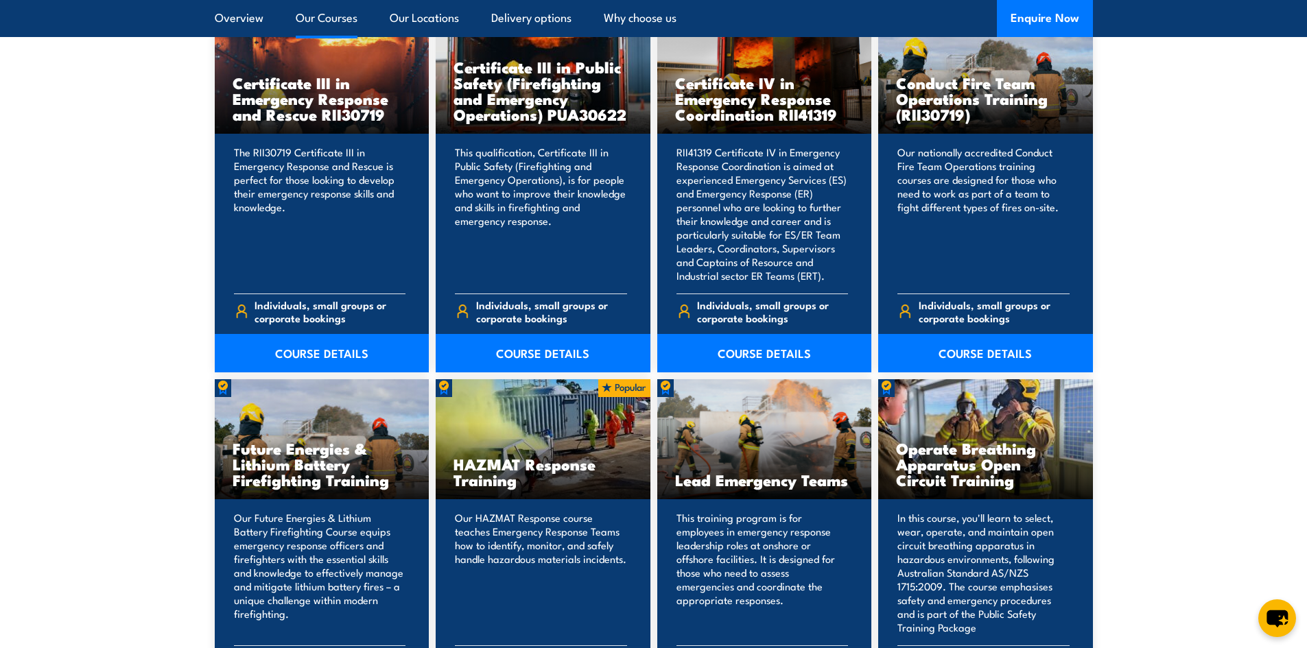
scroll to position [1159, 0]
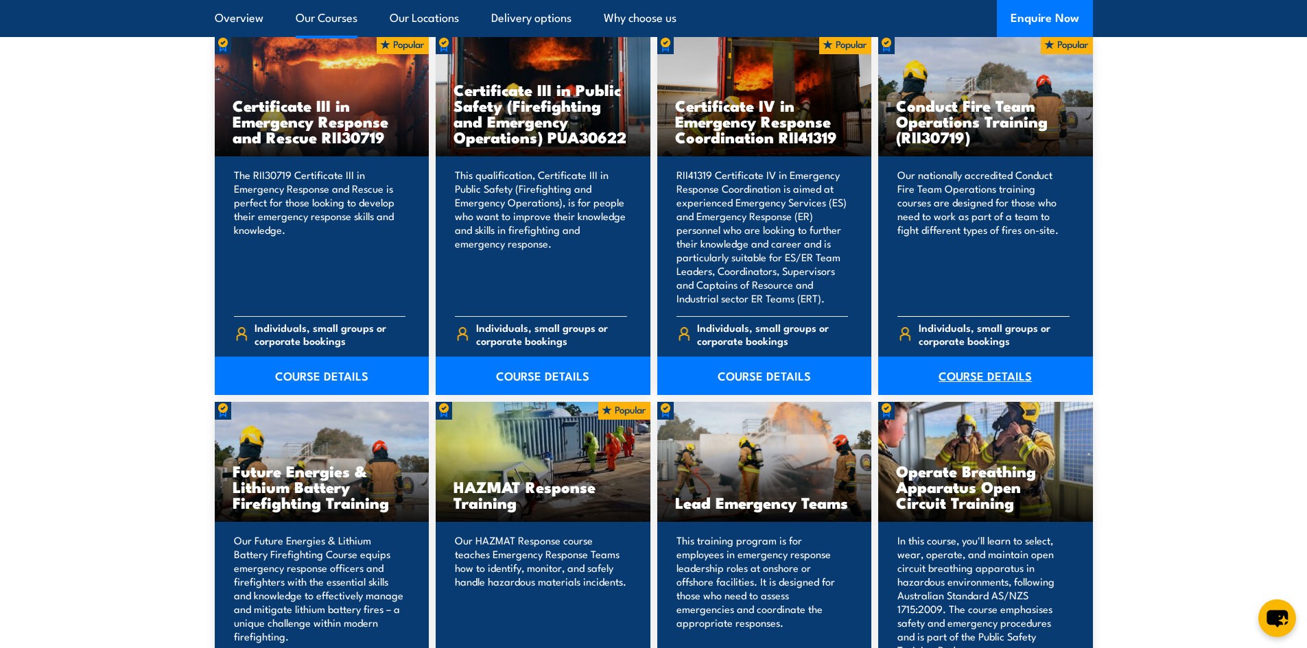
click at [926, 383] on link "COURSE DETAILS" at bounding box center [985, 376] width 215 height 38
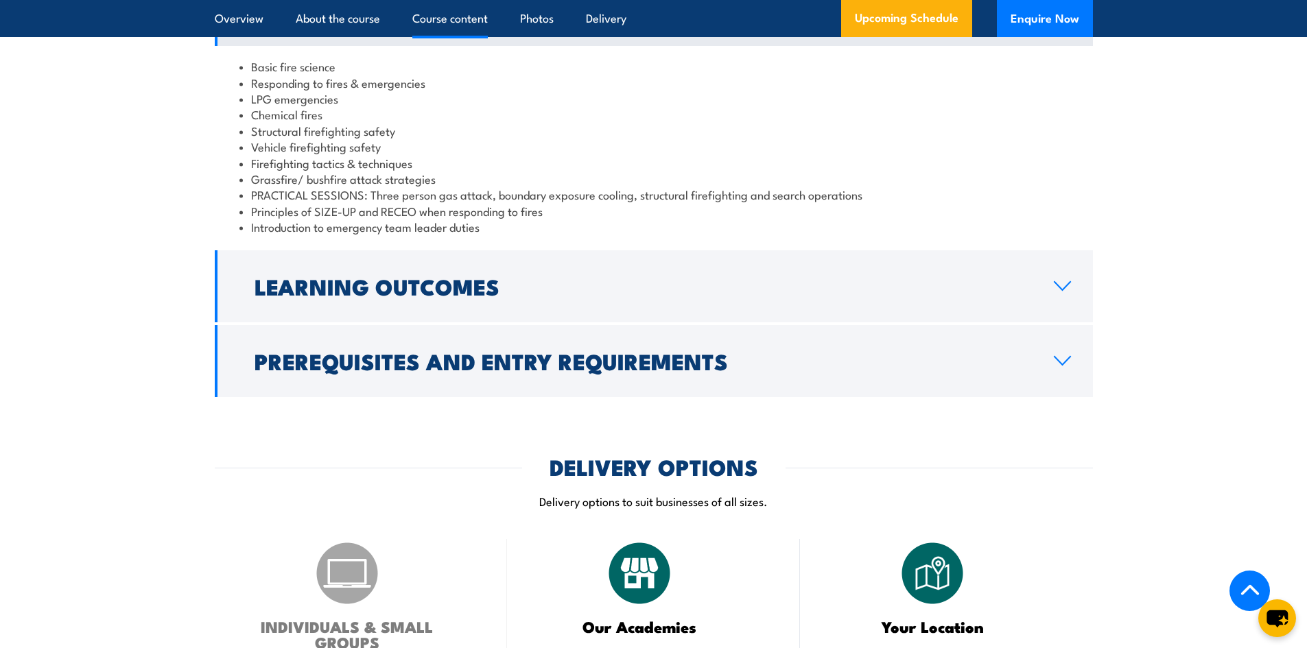
scroll to position [1286, 0]
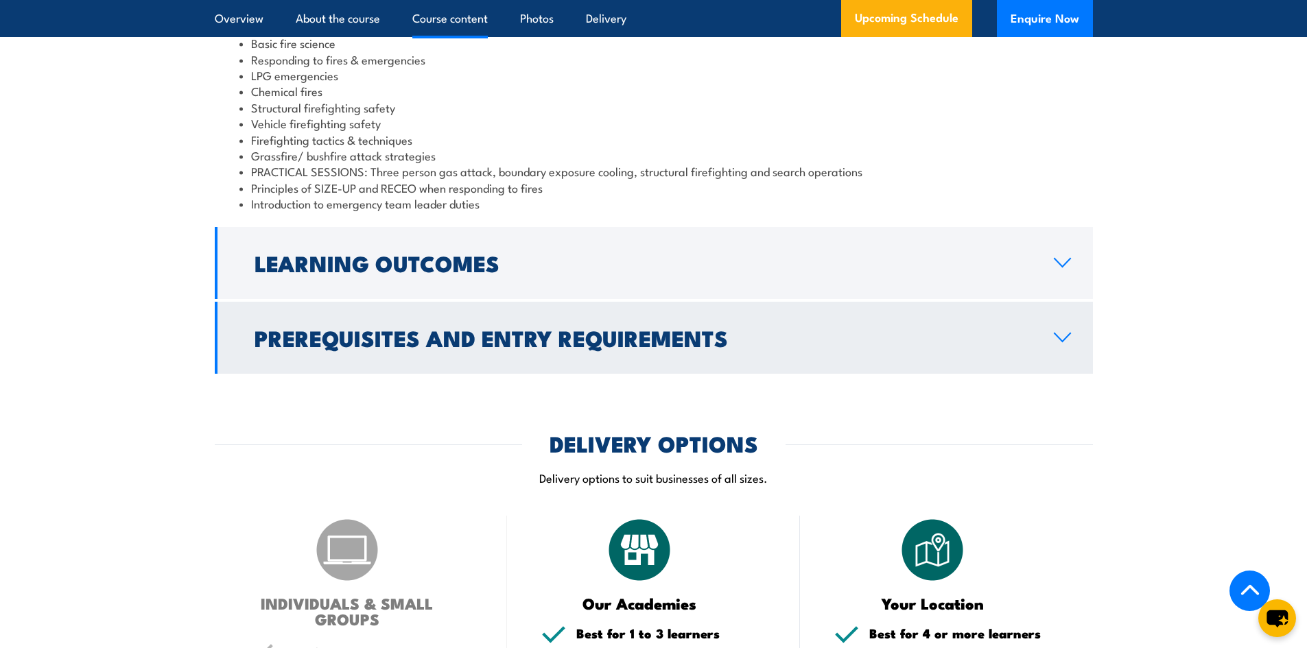
click at [529, 347] on h2 "Prerequisites and Entry Requirements" at bounding box center [643, 337] width 777 height 19
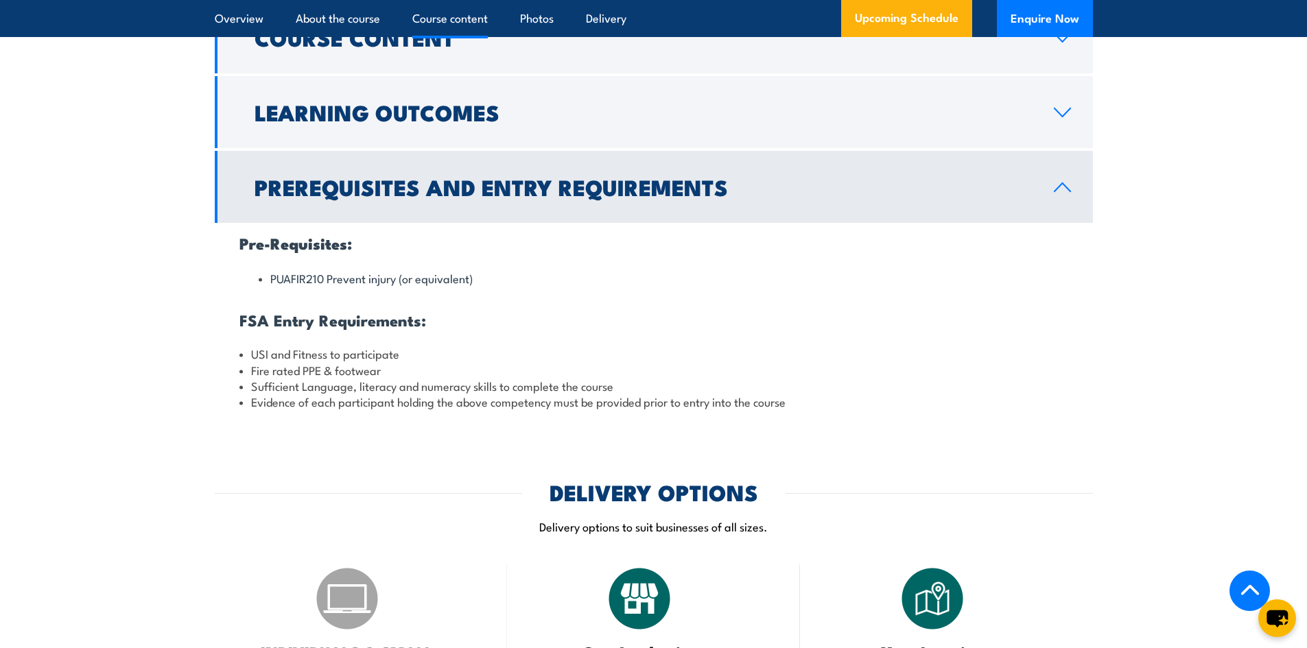
scroll to position [1212, 0]
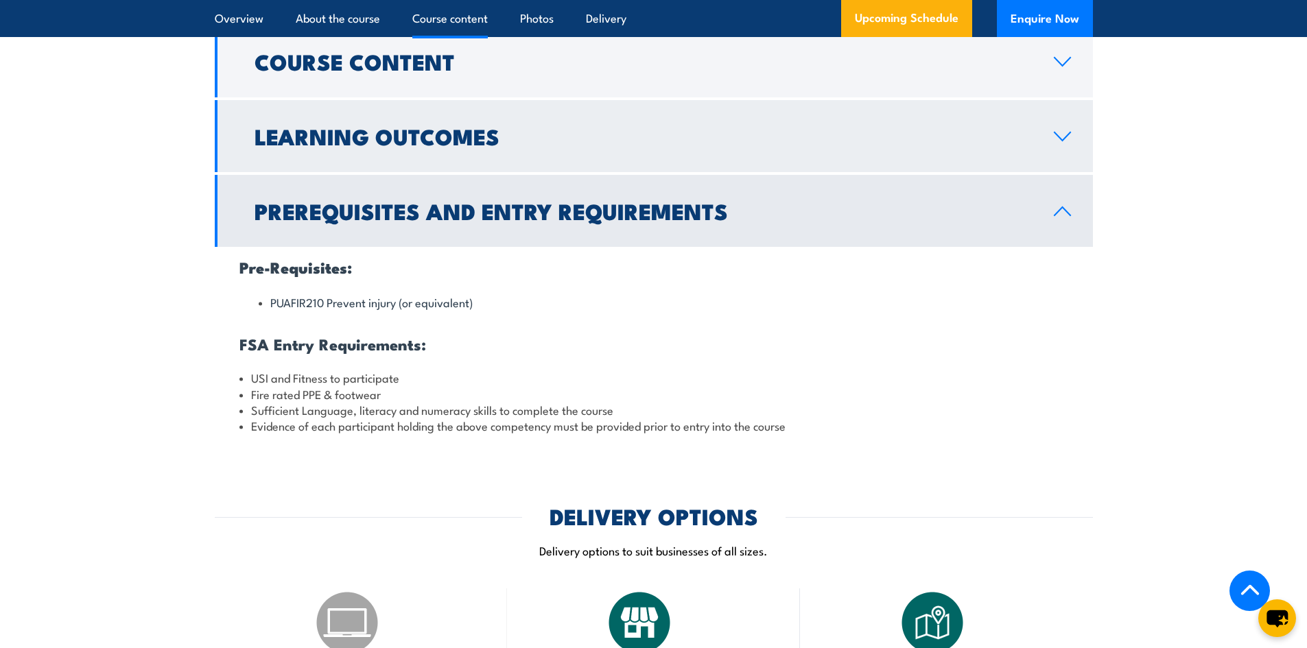
click at [586, 150] on link "Learning Outcomes" at bounding box center [654, 136] width 878 height 72
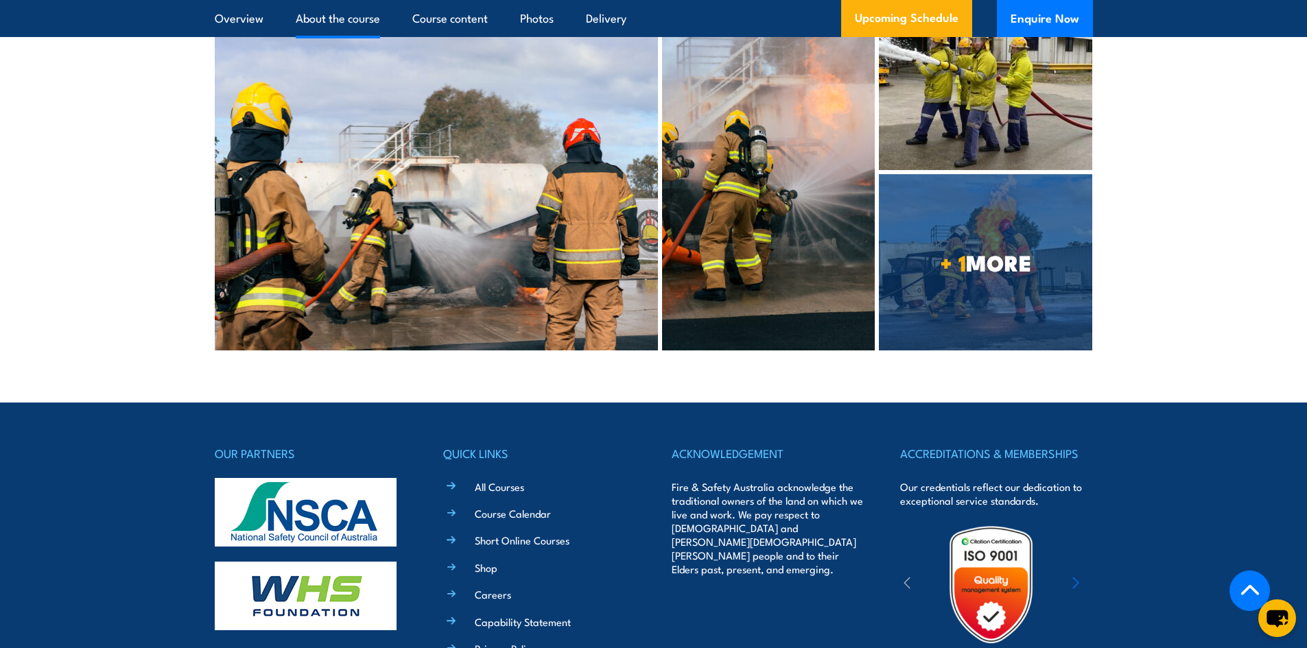
scroll to position [0, 0]
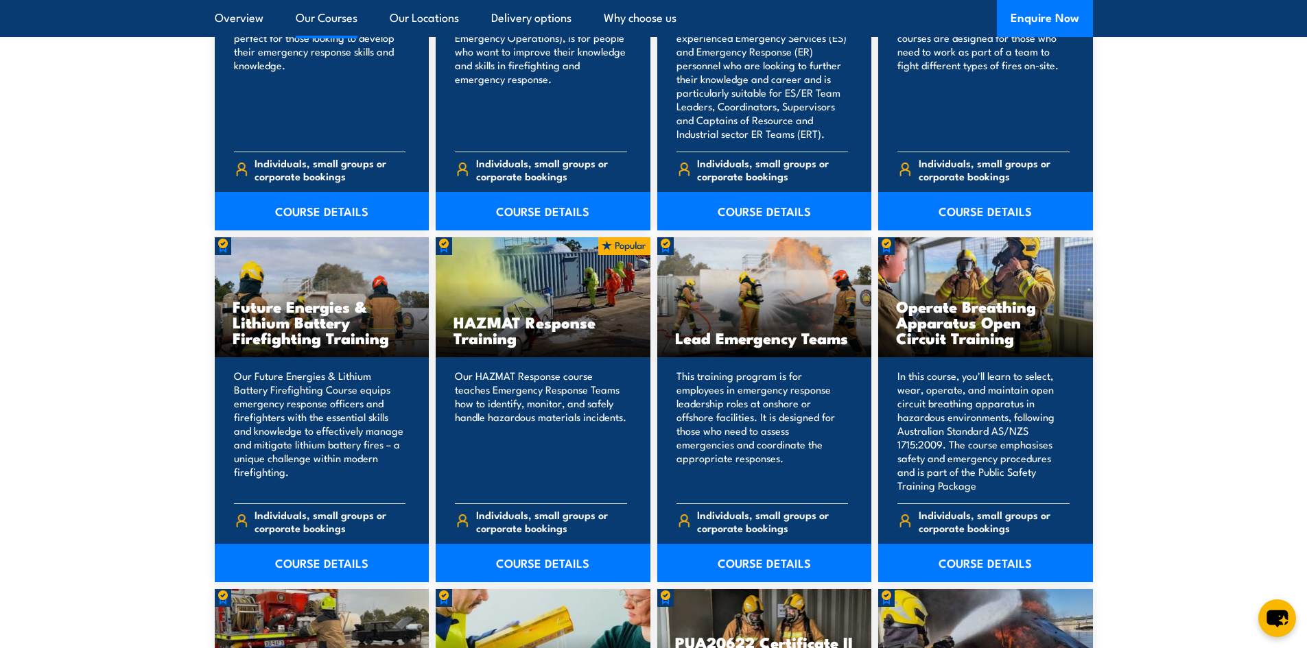
scroll to position [1516, 0]
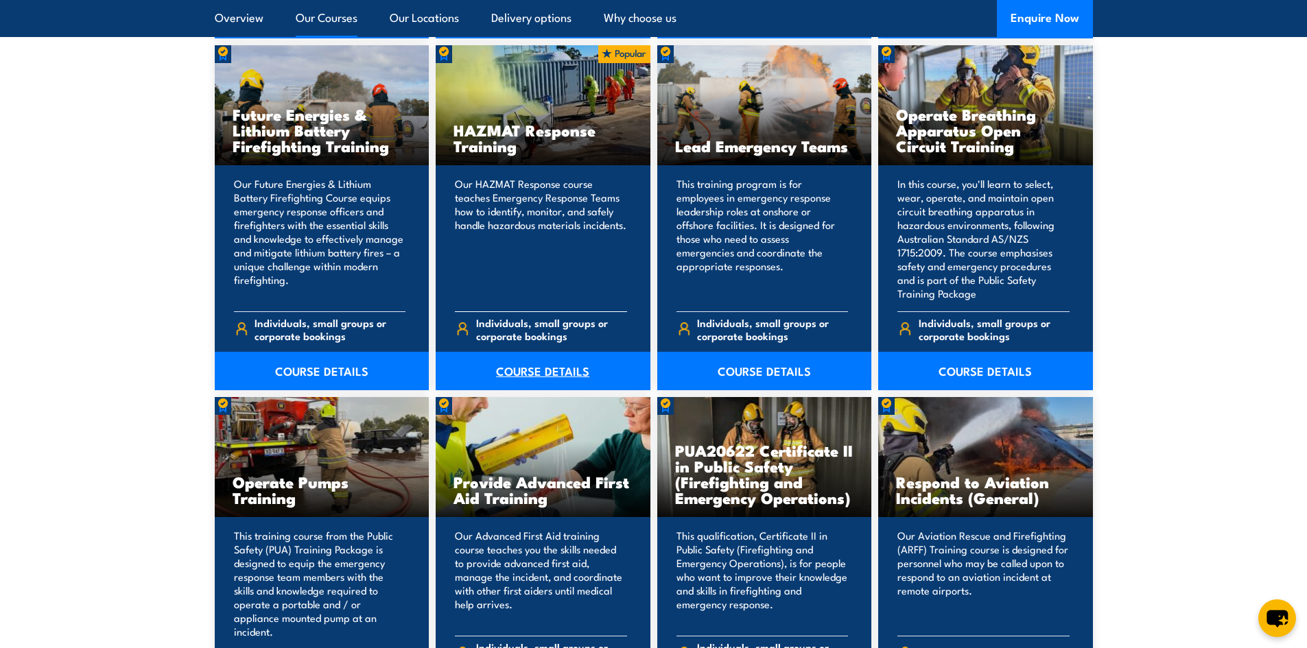
click at [530, 377] on link "COURSE DETAILS" at bounding box center [543, 371] width 215 height 38
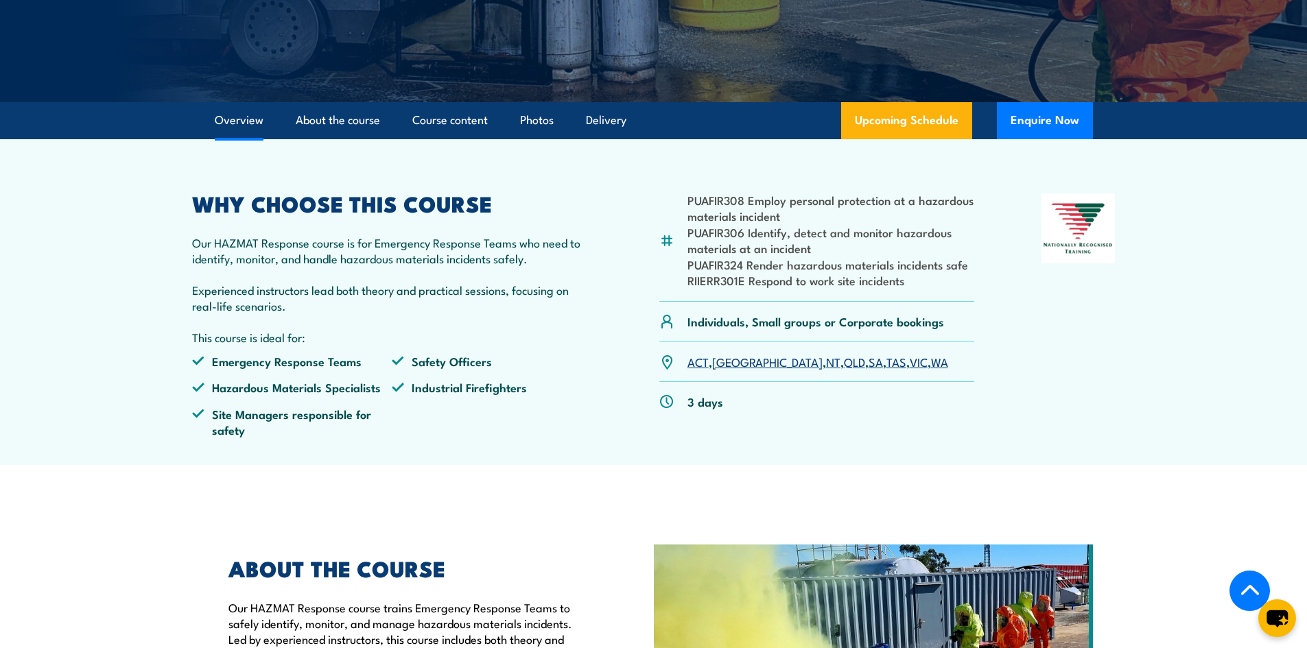
scroll to position [268, 0]
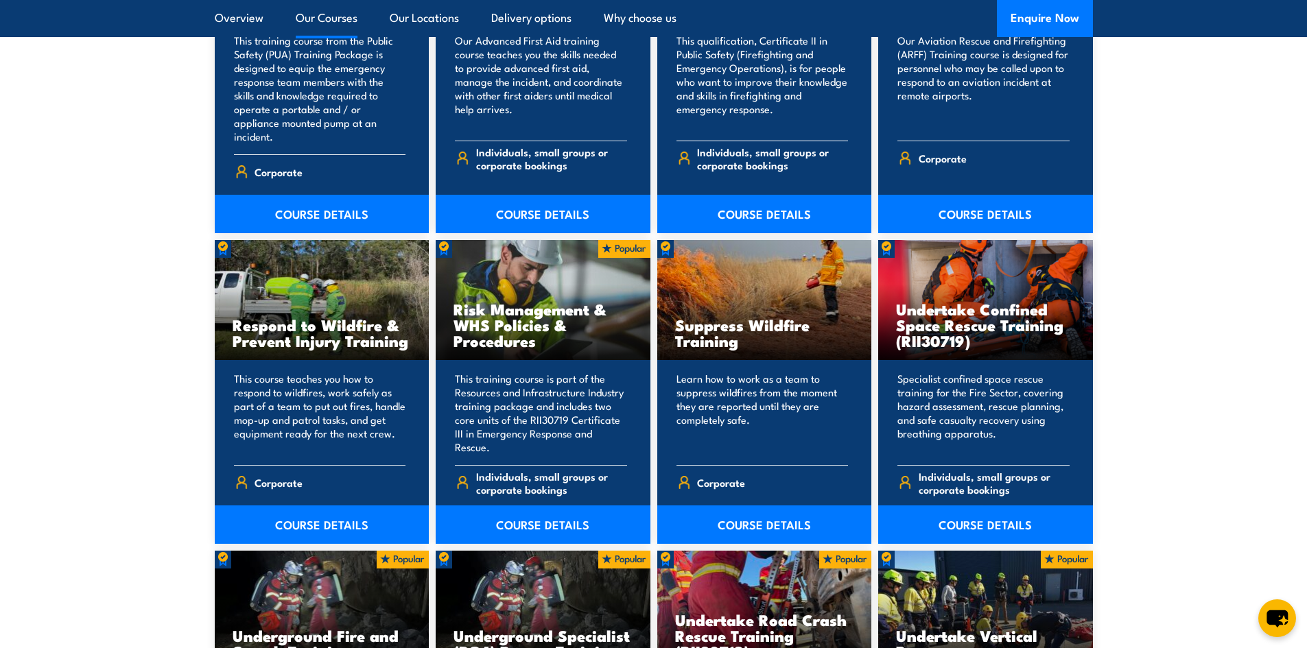
scroll to position [2038, 0]
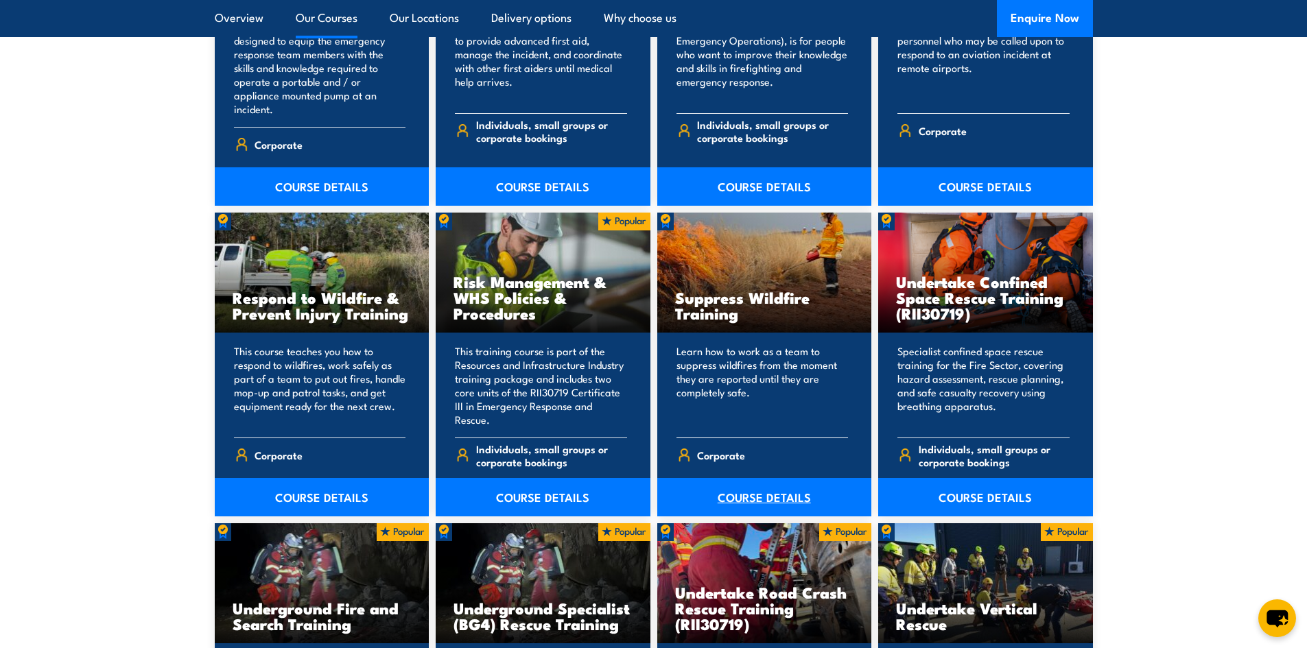
click at [764, 487] on link "COURSE DETAILS" at bounding box center [764, 497] width 215 height 38
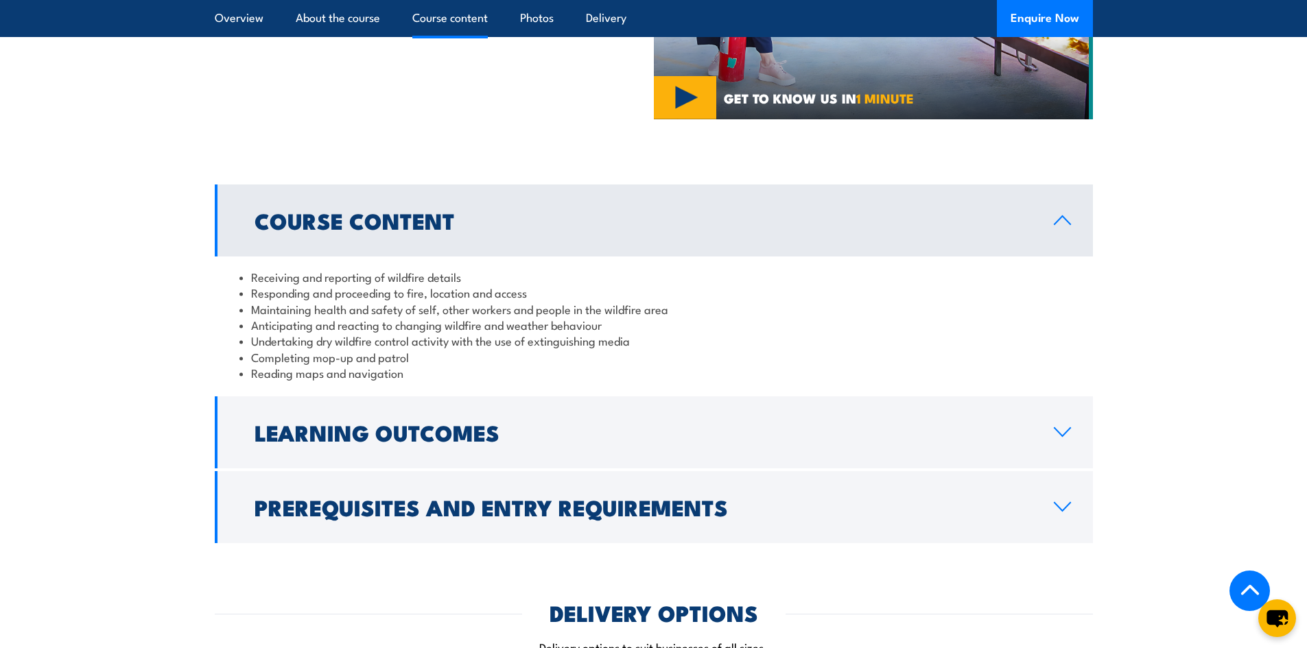
scroll to position [1038, 0]
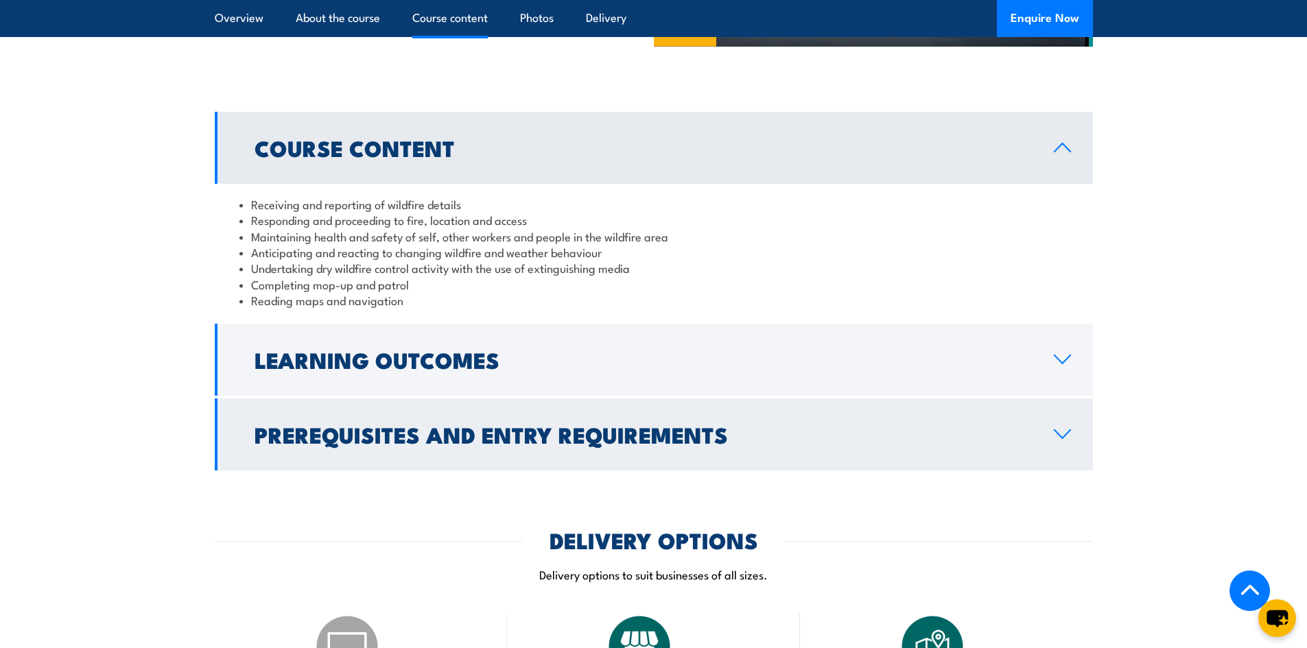
click at [709, 439] on h2 "Prerequisites and Entry Requirements" at bounding box center [643, 434] width 777 height 19
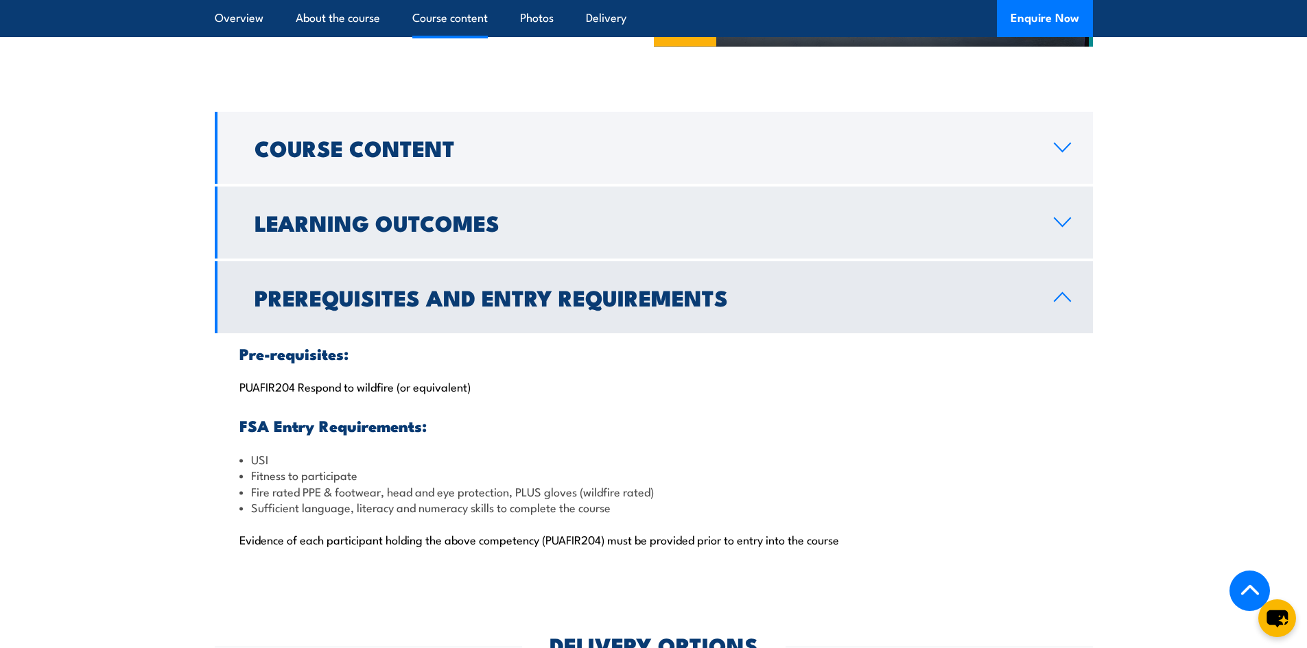
click at [580, 224] on h2 "Learning Outcomes" at bounding box center [643, 222] width 777 height 19
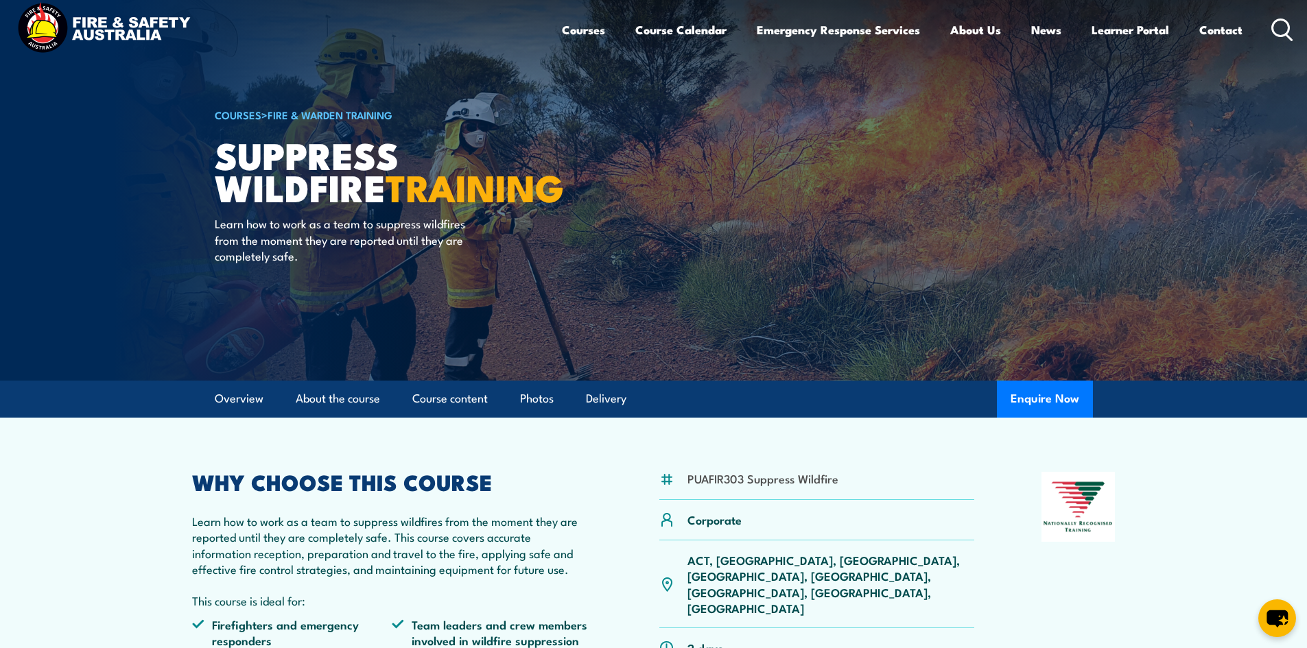
scroll to position [0, 0]
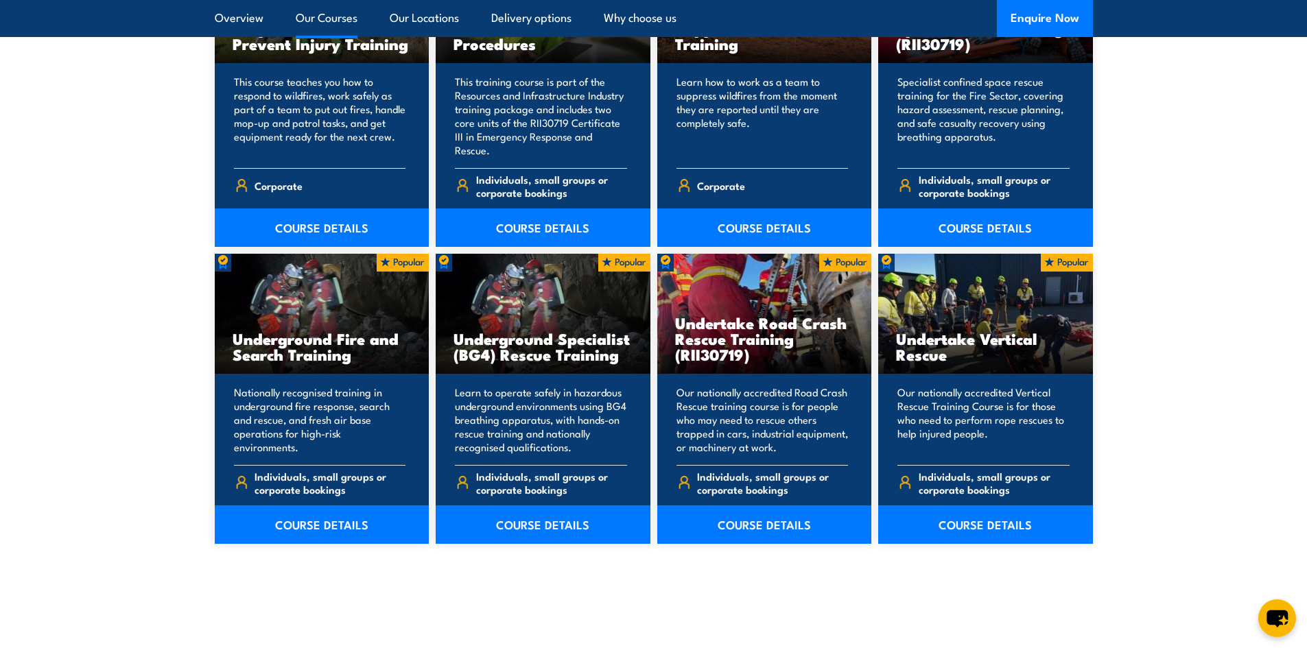
scroll to position [2331, 0]
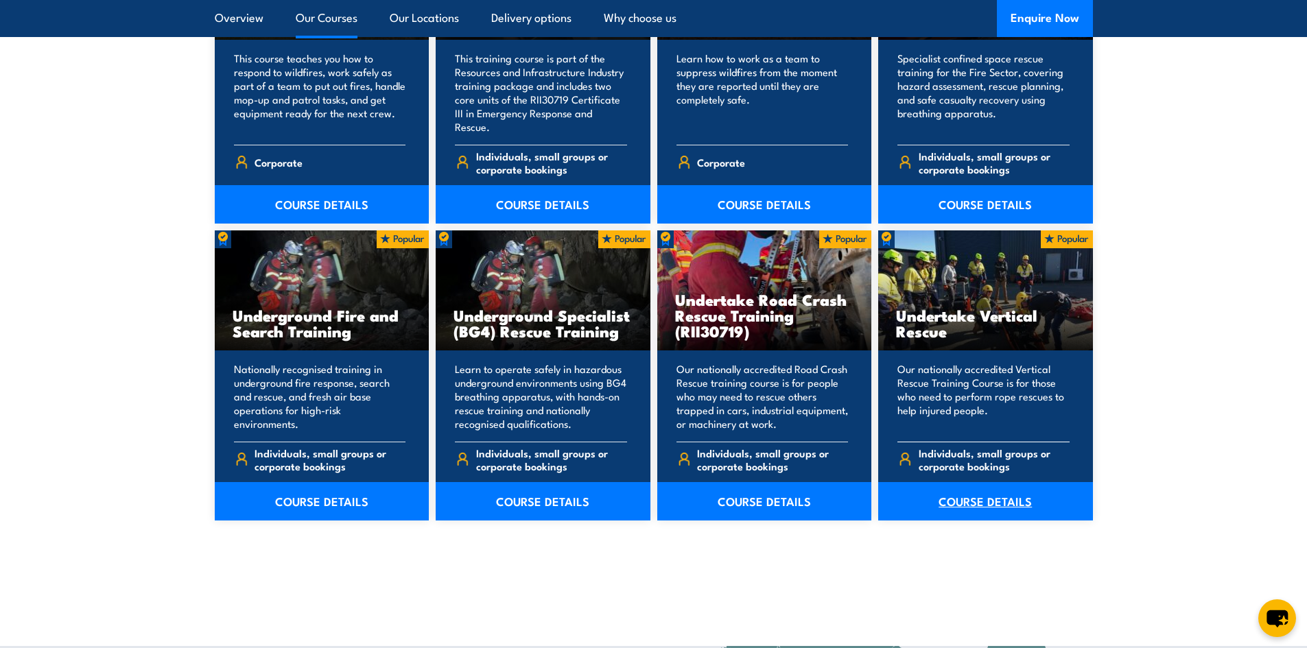
click at [985, 489] on link "COURSE DETAILS" at bounding box center [985, 501] width 215 height 38
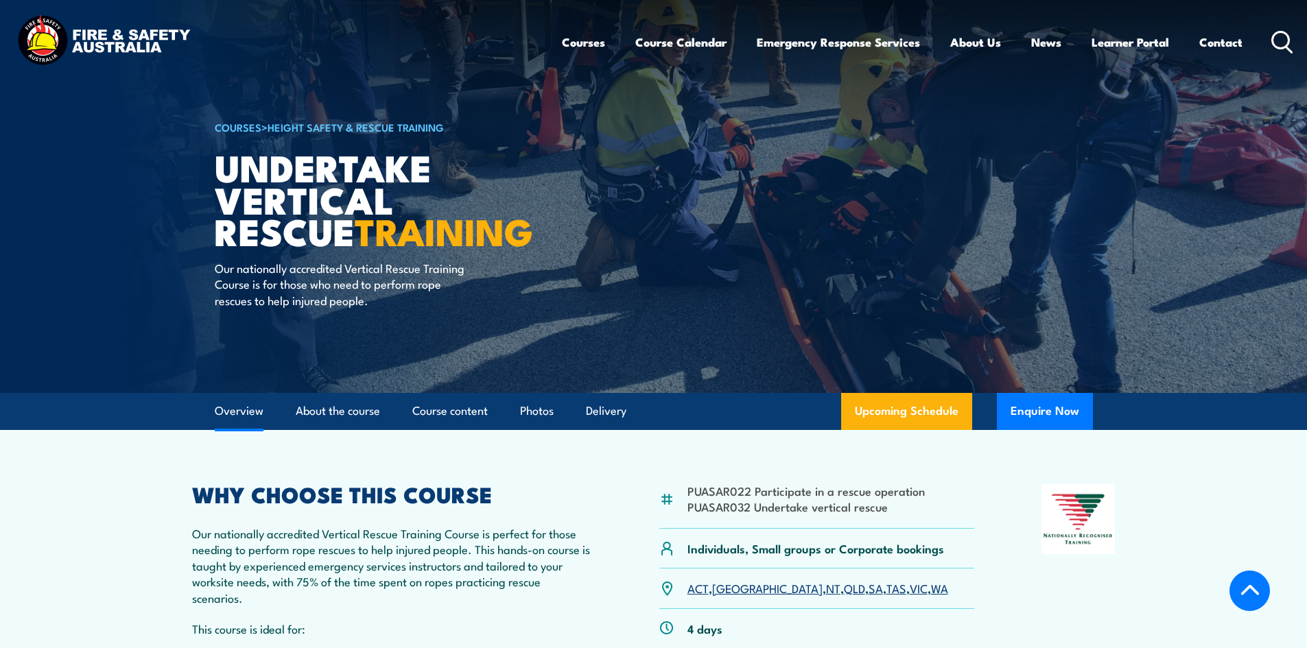
scroll to position [407, 0]
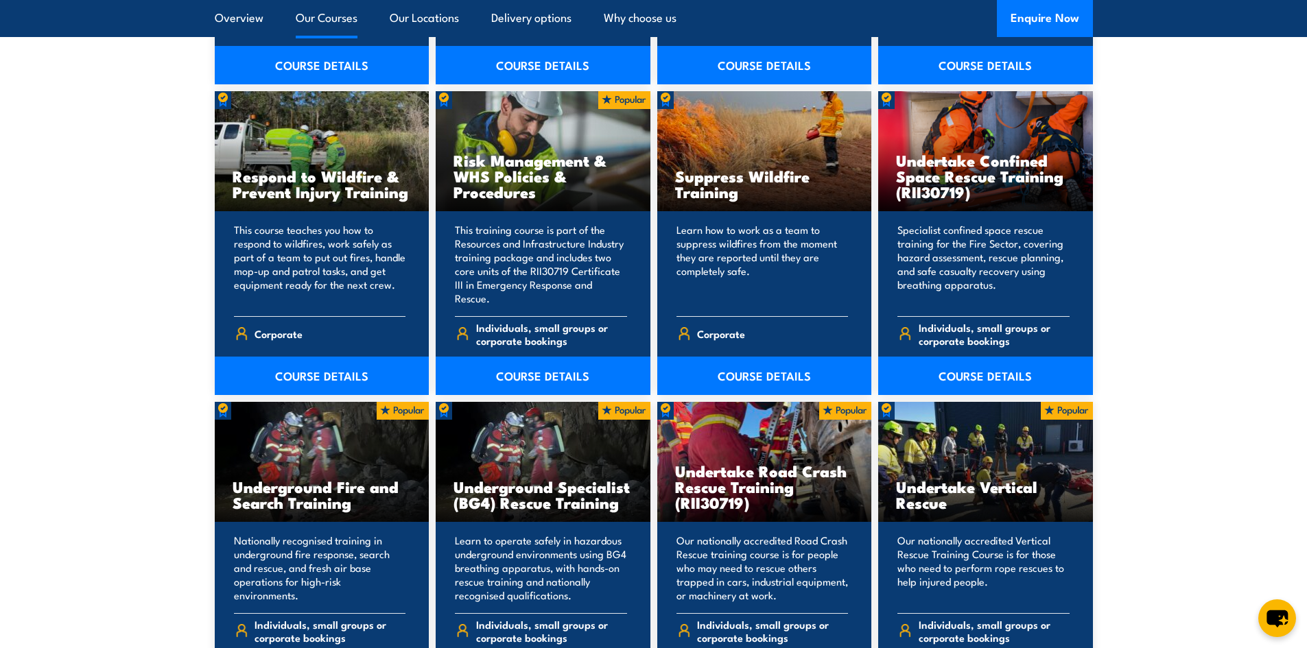
scroll to position [2052, 0]
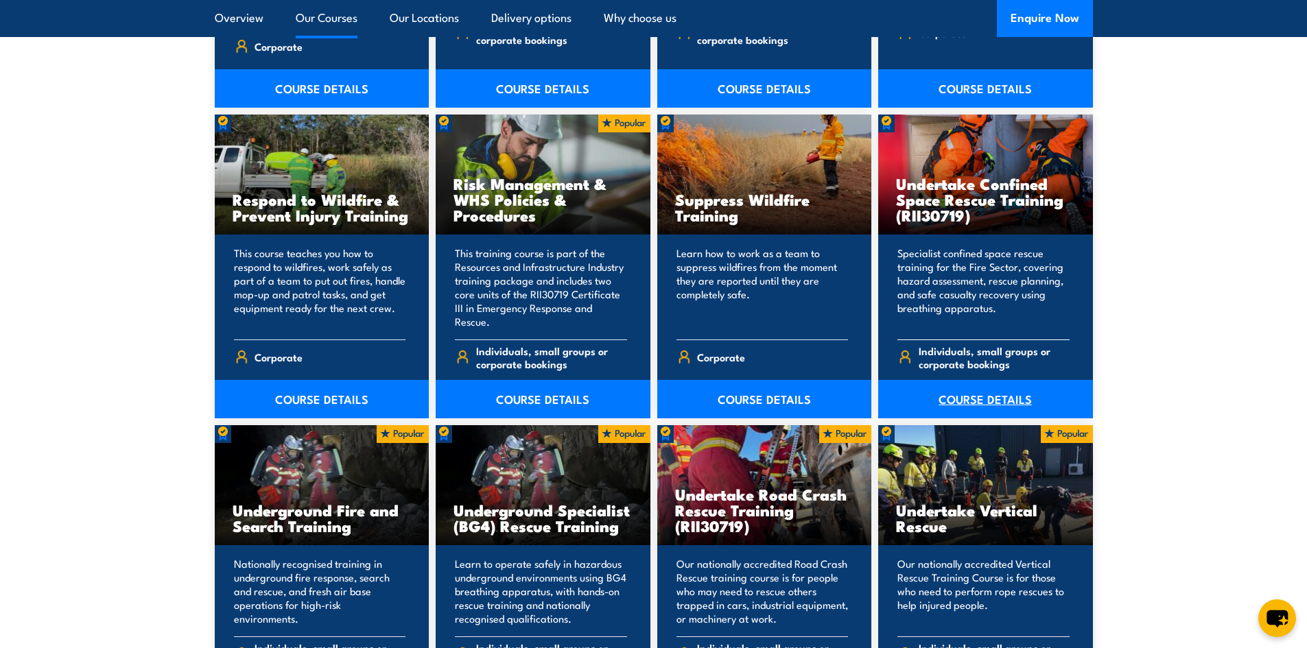
click at [963, 381] on link "COURSE DETAILS" at bounding box center [985, 399] width 215 height 38
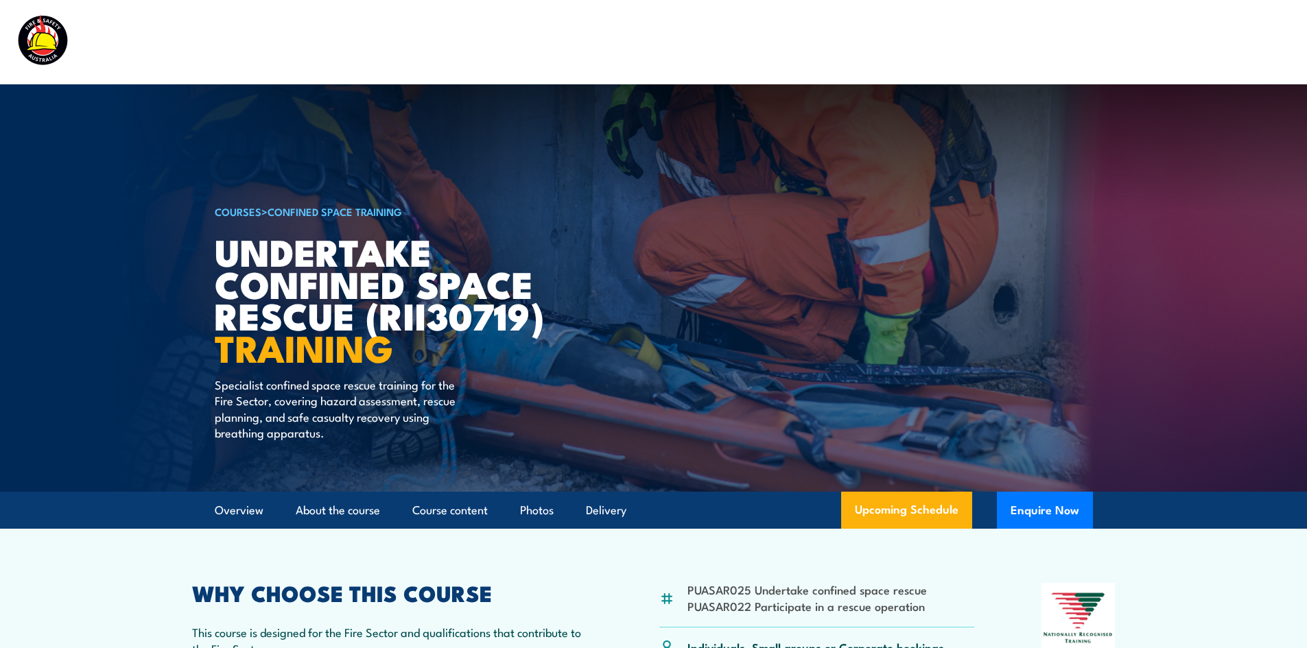
scroll to position [307, 0]
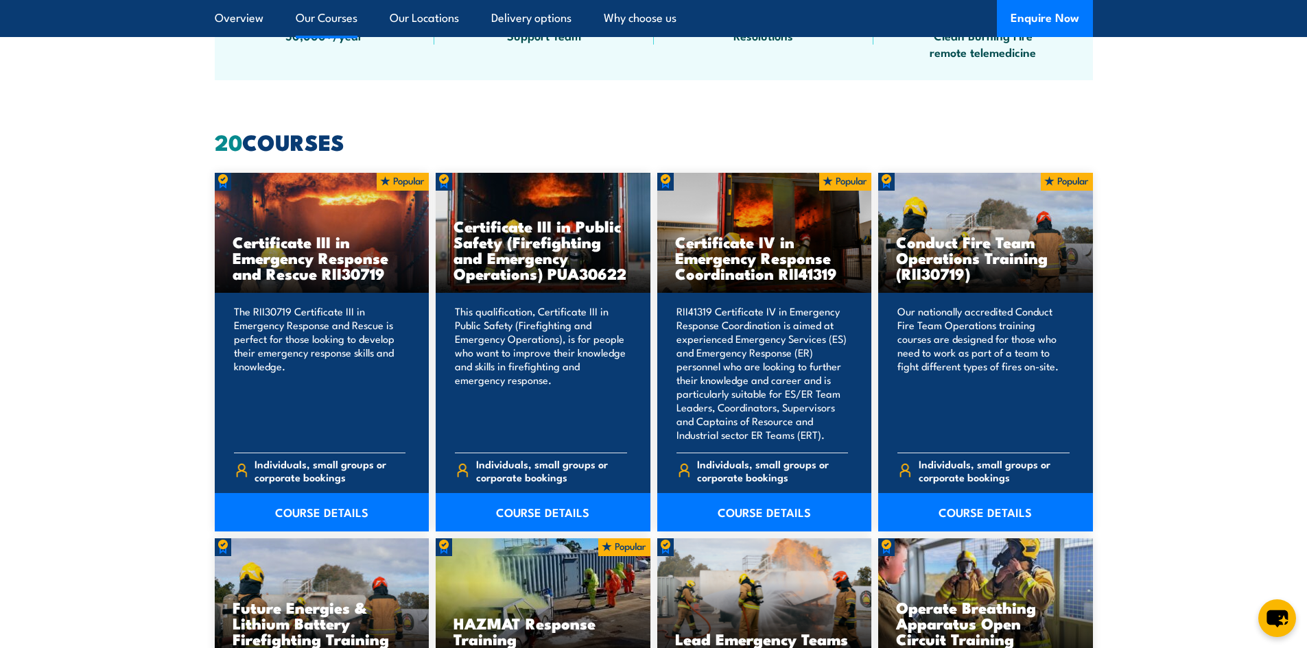
scroll to position [961, 0]
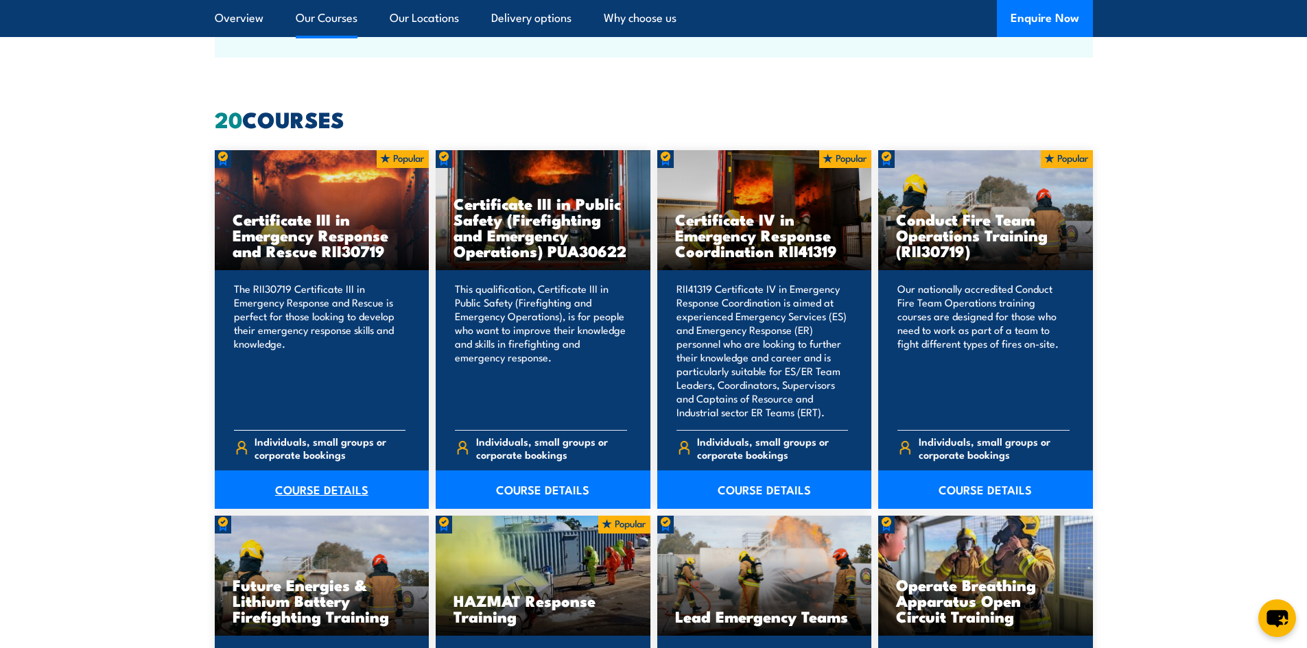
click at [331, 496] on link "COURSE DETAILS" at bounding box center [322, 490] width 215 height 38
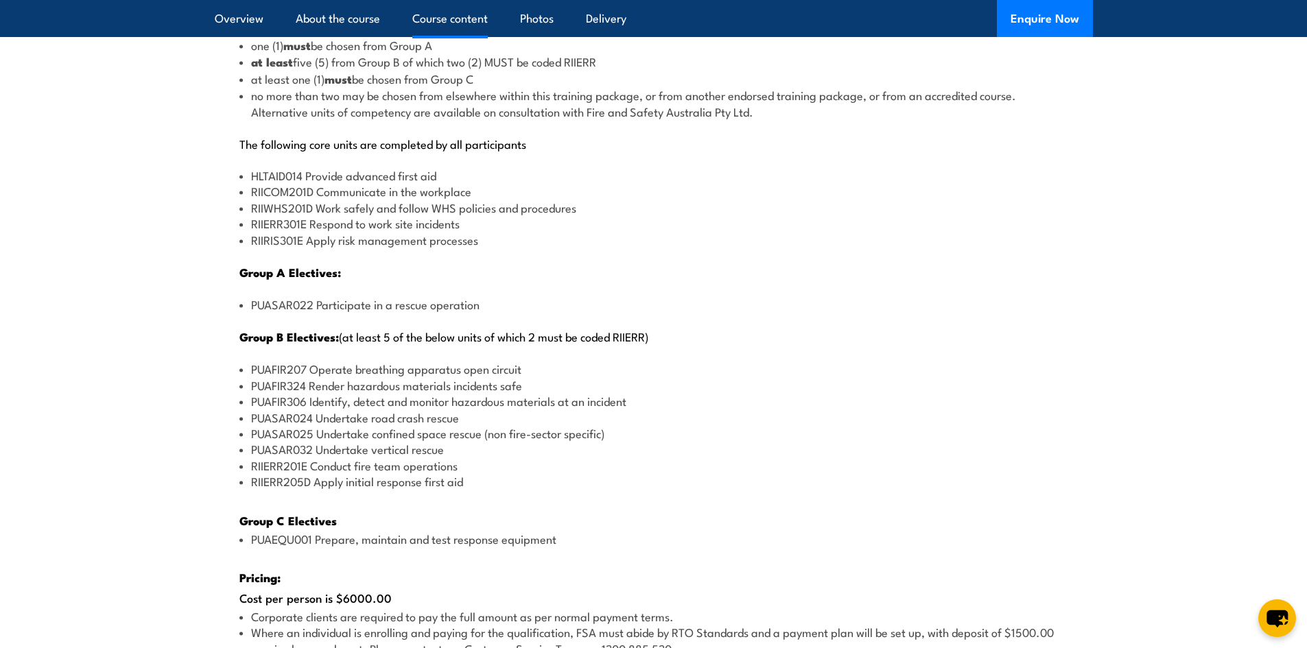
scroll to position [1855, 0]
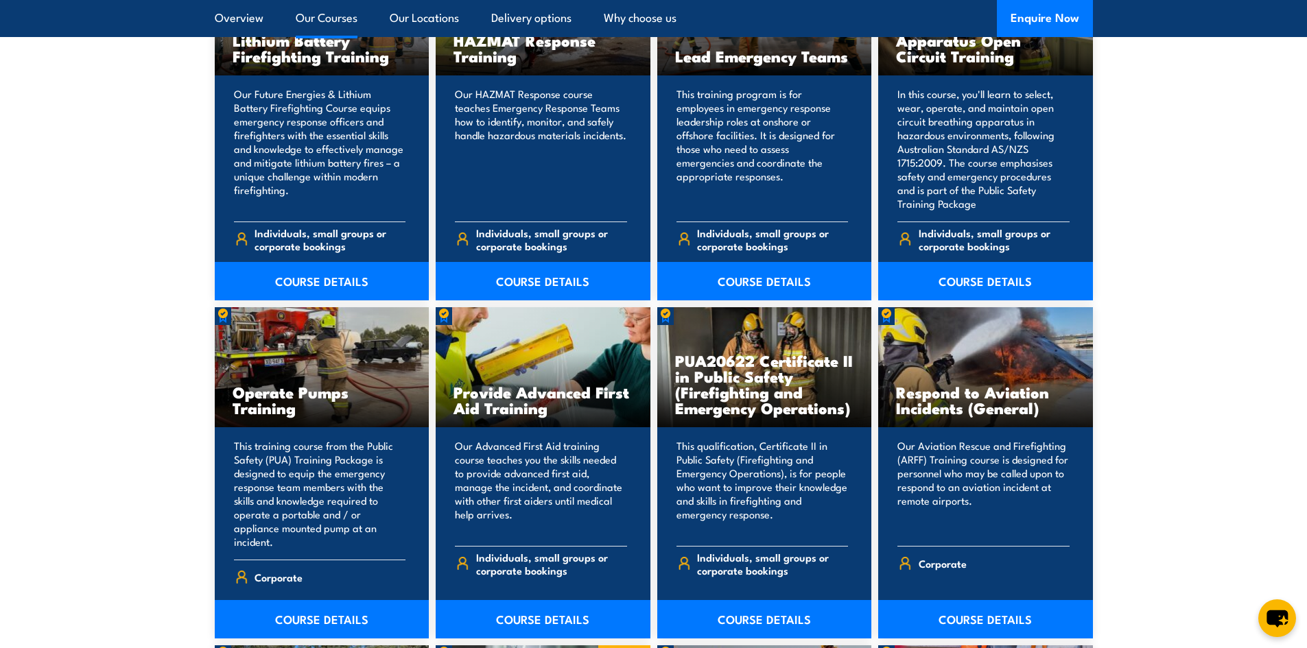
scroll to position [1446, 0]
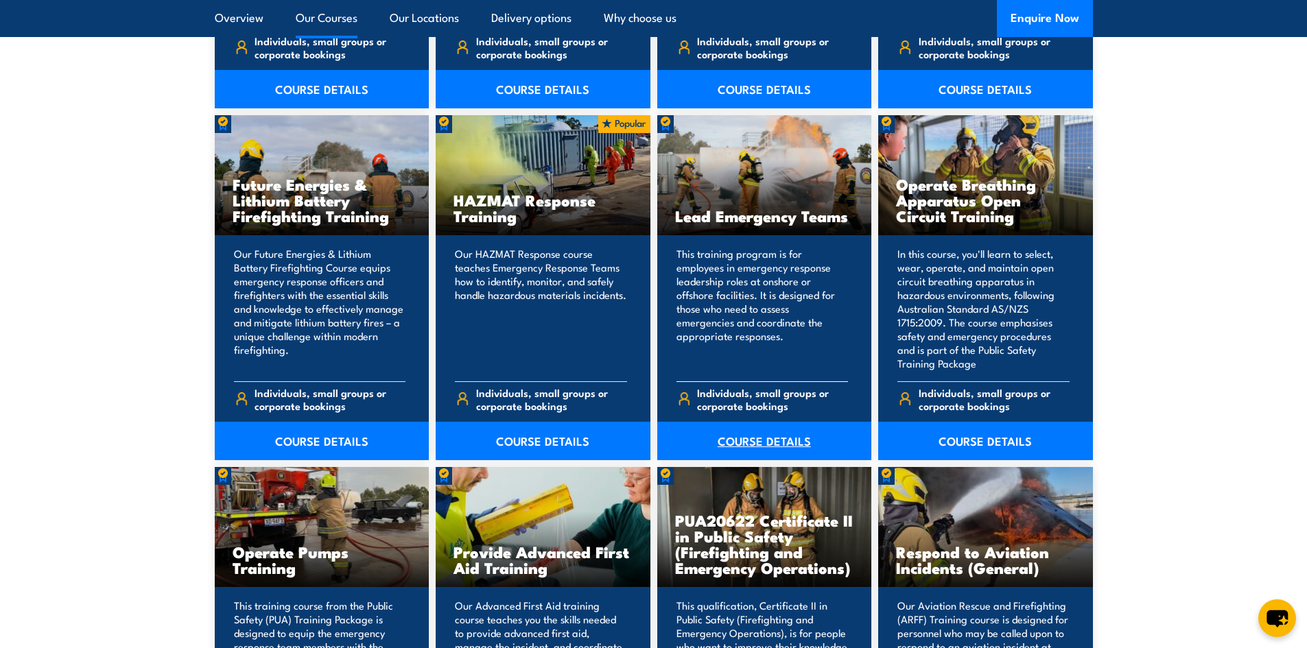
click at [752, 444] on link "COURSE DETAILS" at bounding box center [764, 441] width 215 height 38
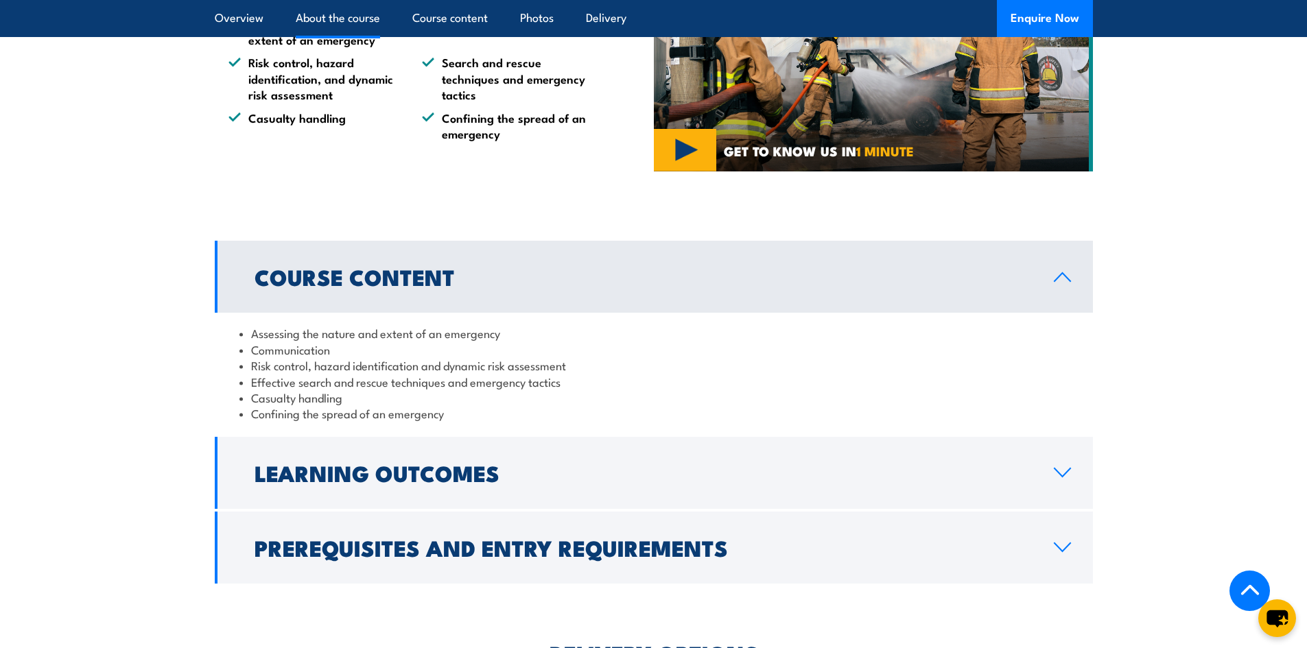
scroll to position [917, 0]
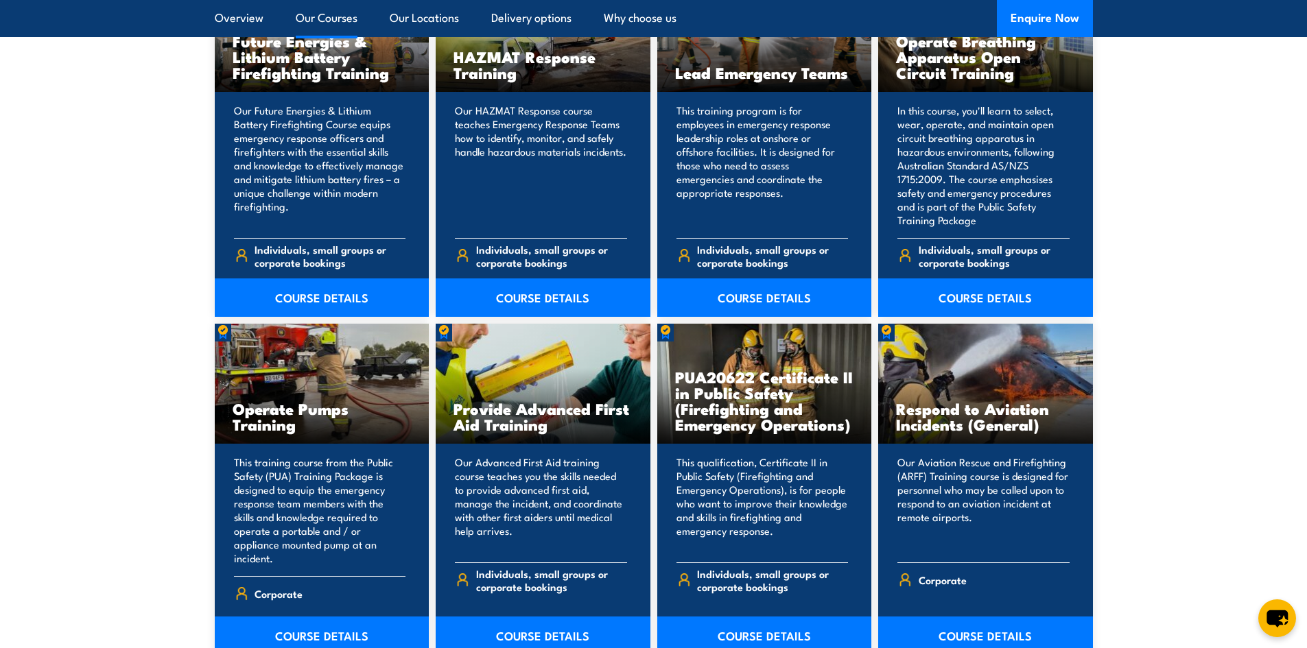
scroll to position [1439, 0]
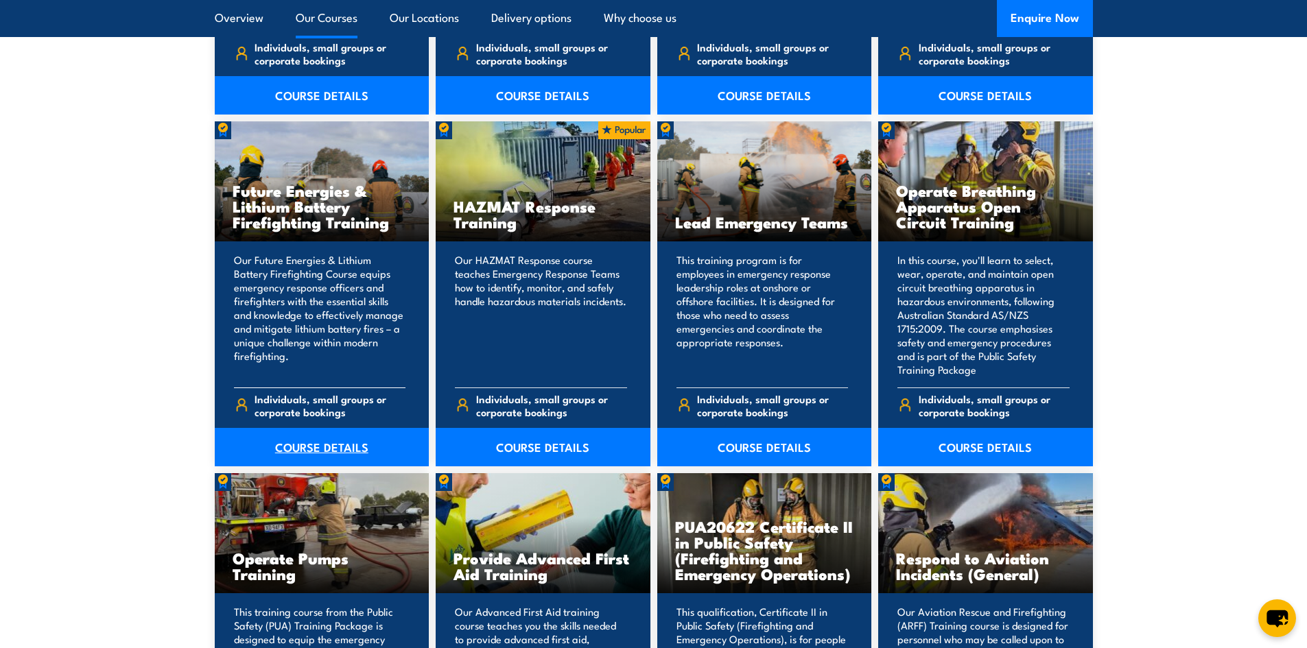
click at [316, 445] on link "COURSE DETAILS" at bounding box center [322, 447] width 215 height 38
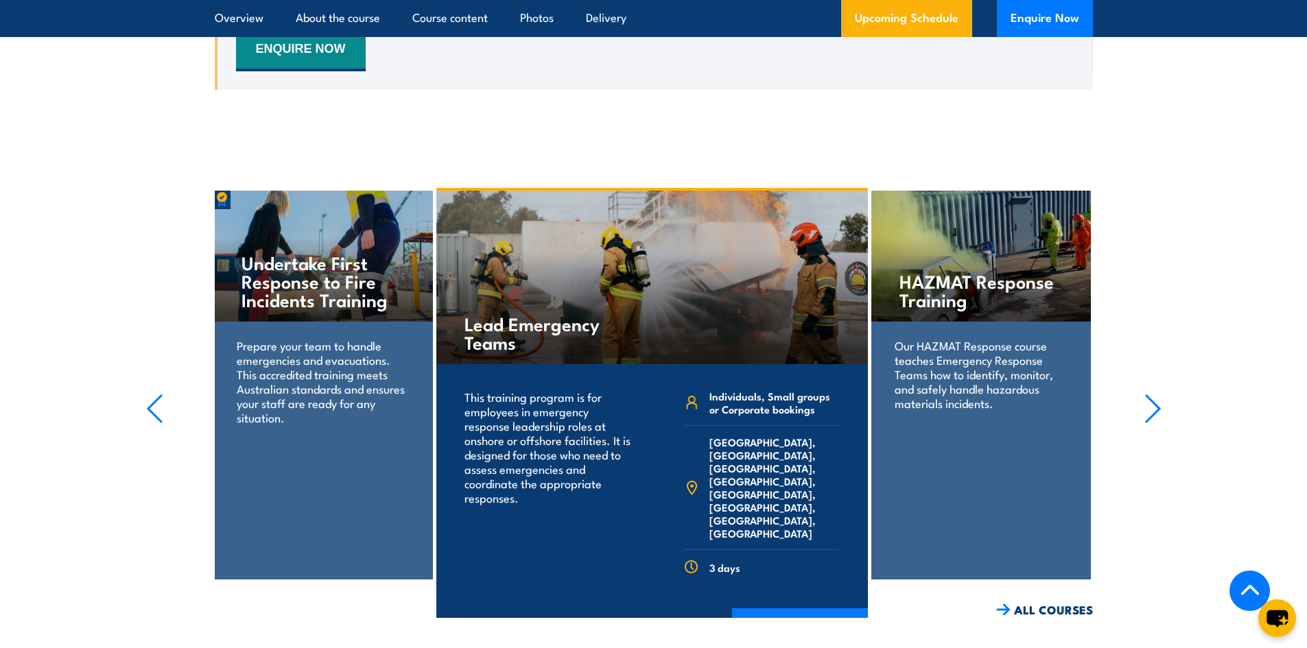
scroll to position [2952, 0]
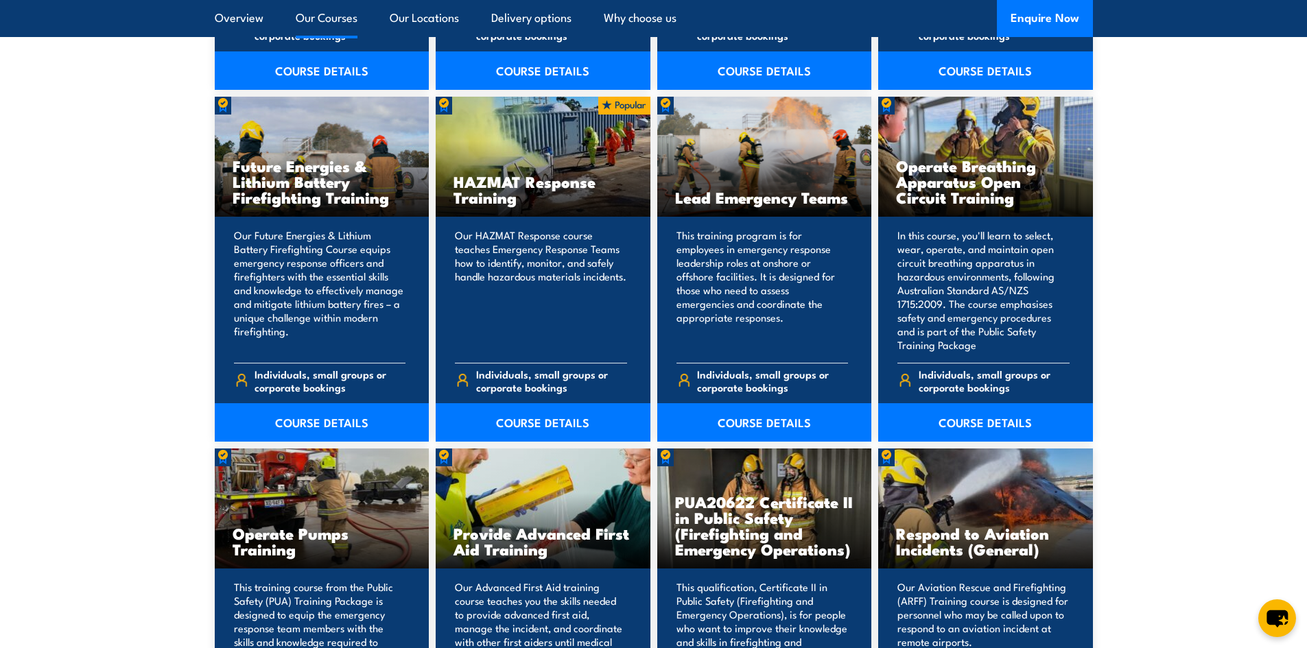
scroll to position [1509, 0]
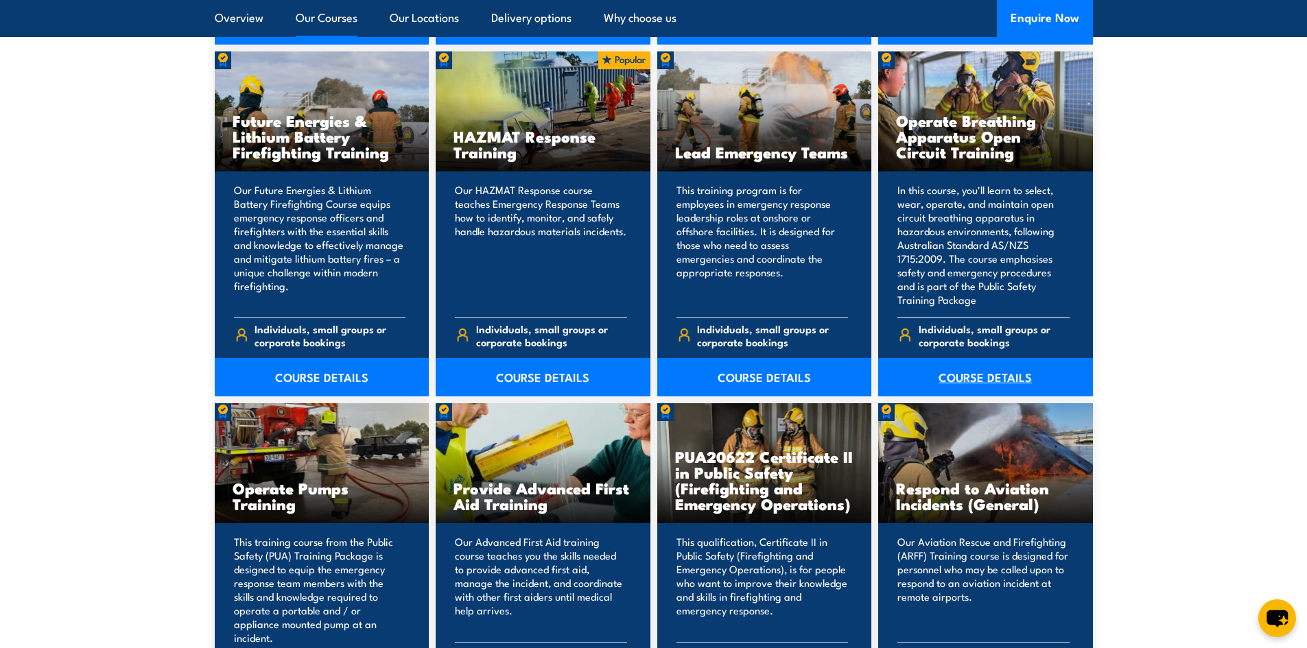
click at [987, 378] on link "COURSE DETAILS" at bounding box center [985, 377] width 215 height 38
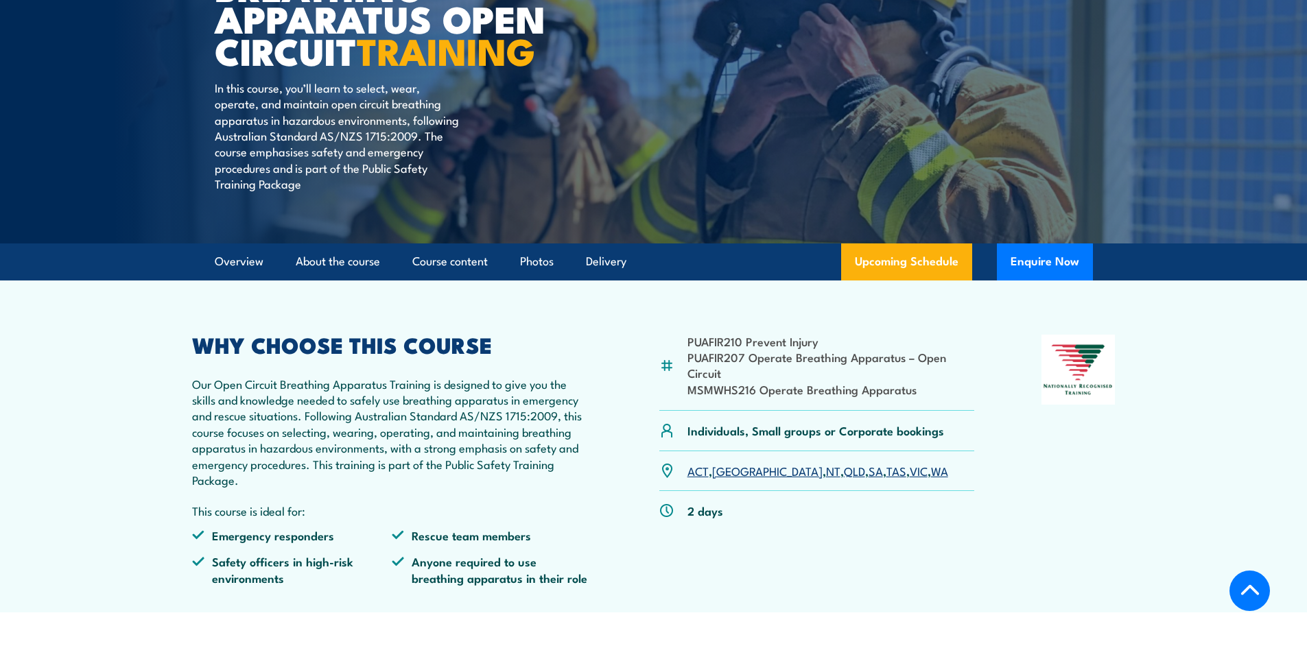
scroll to position [403, 0]
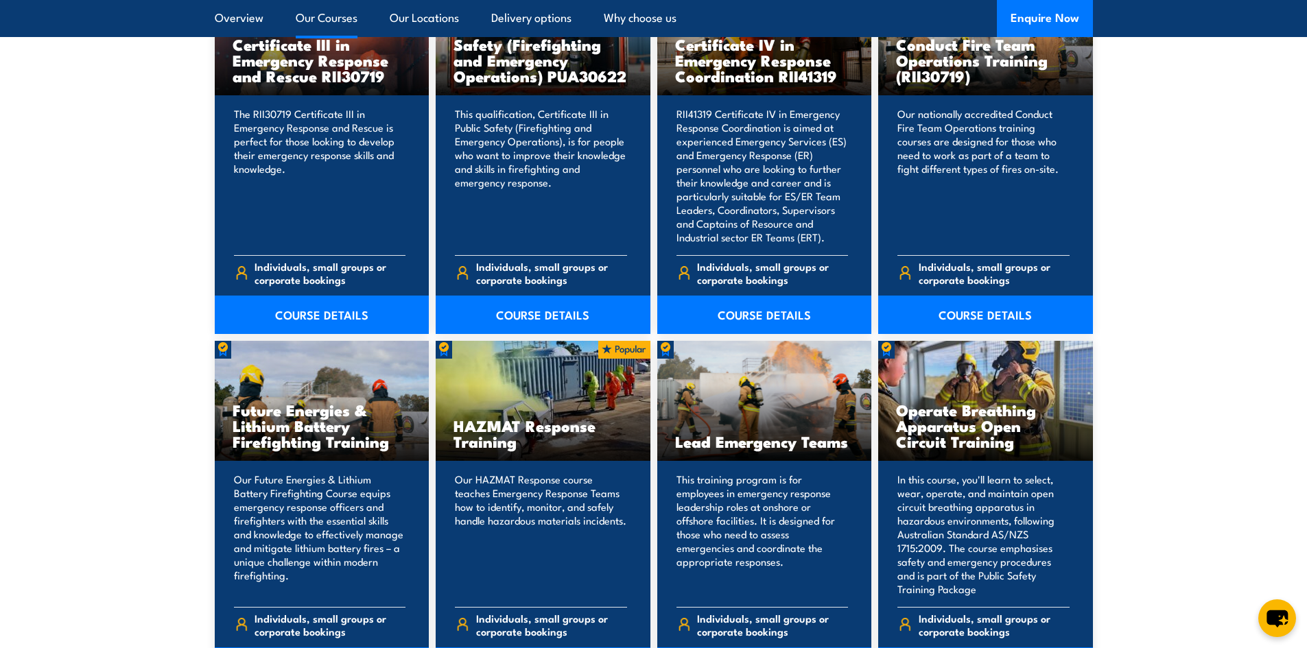
scroll to position [1078, 0]
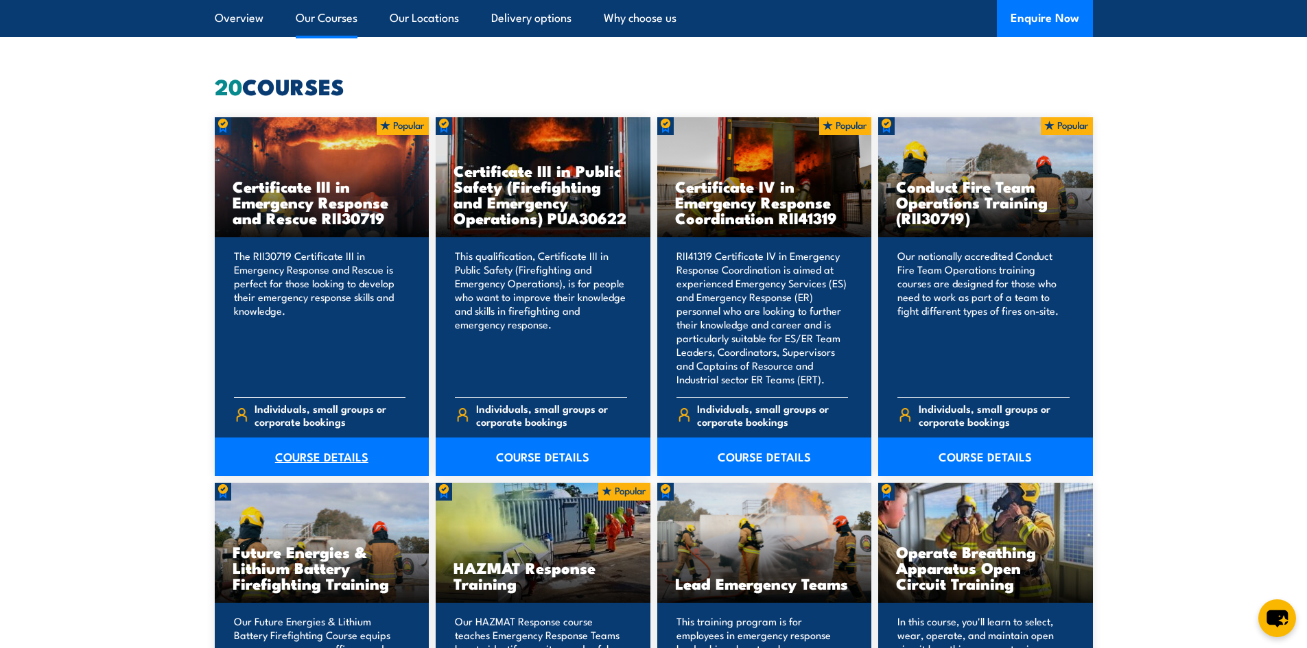
click at [325, 463] on link "COURSE DETAILS" at bounding box center [322, 457] width 215 height 38
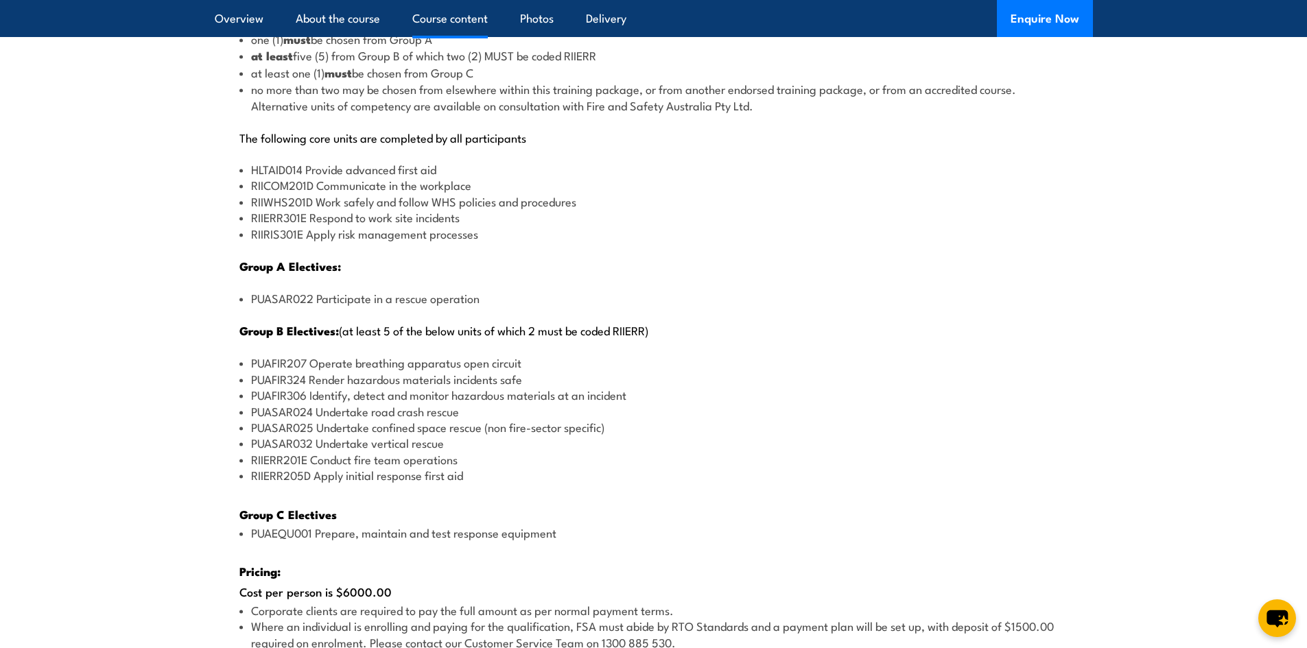
scroll to position [1648, 0]
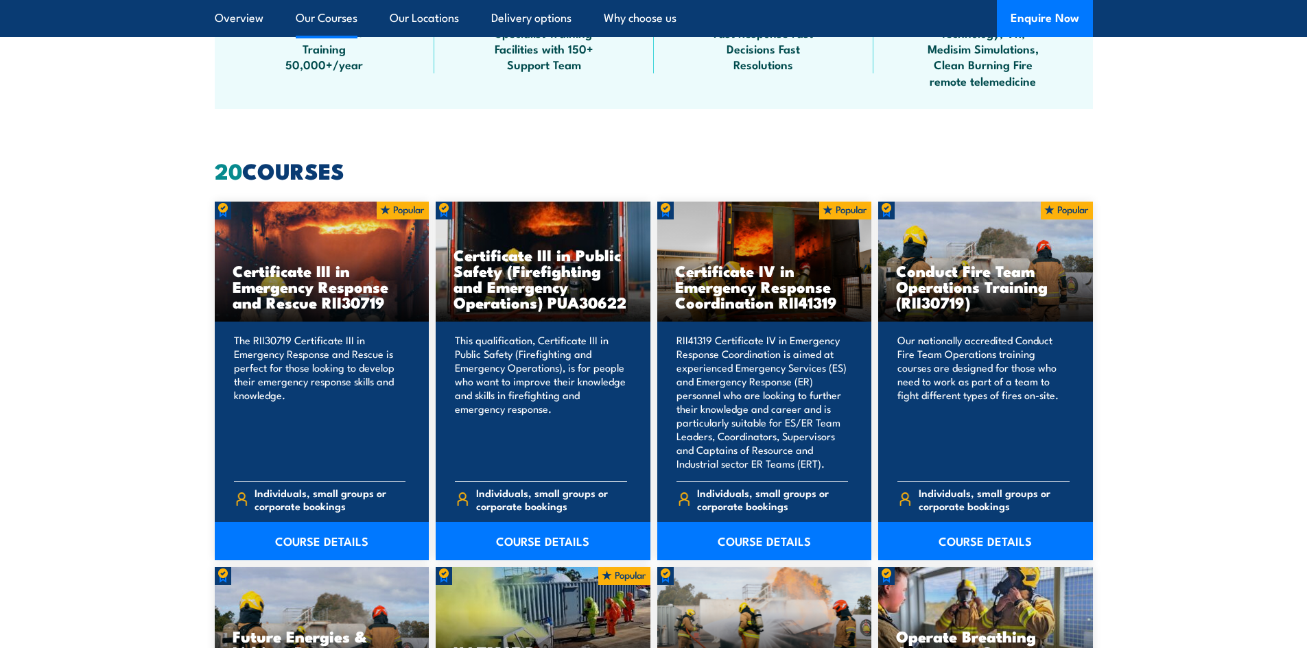
scroll to position [1078, 0]
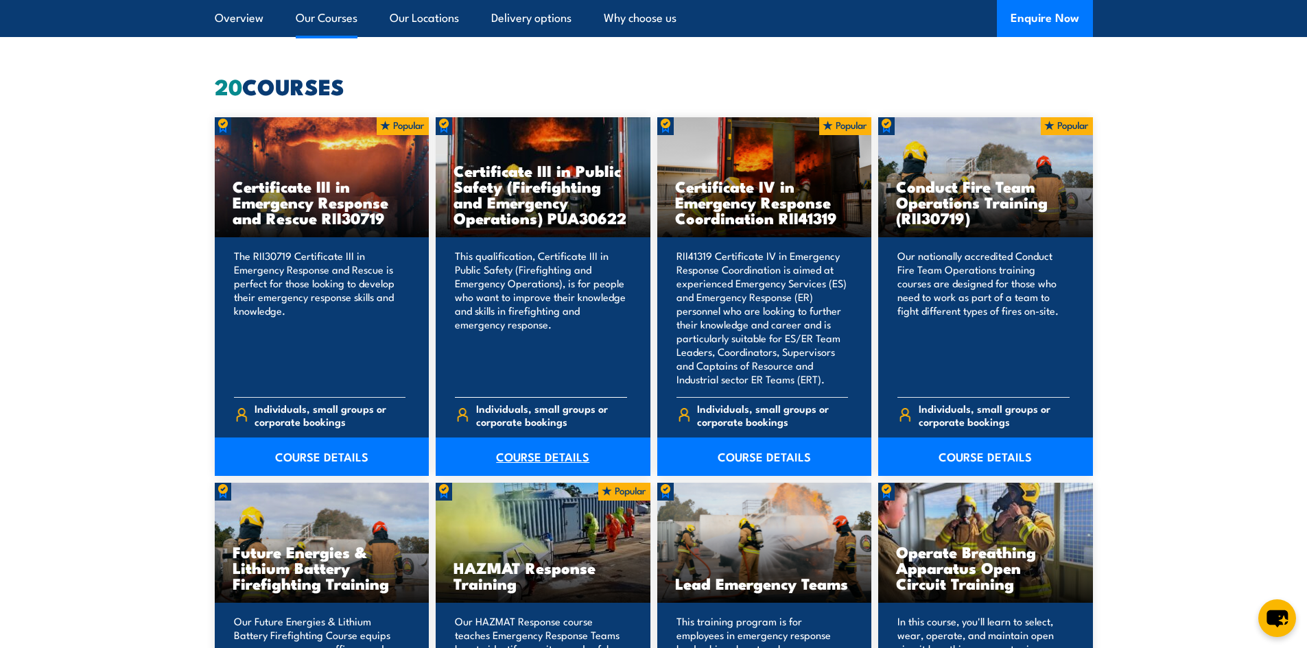
click at [530, 464] on link "COURSE DETAILS" at bounding box center [543, 457] width 215 height 38
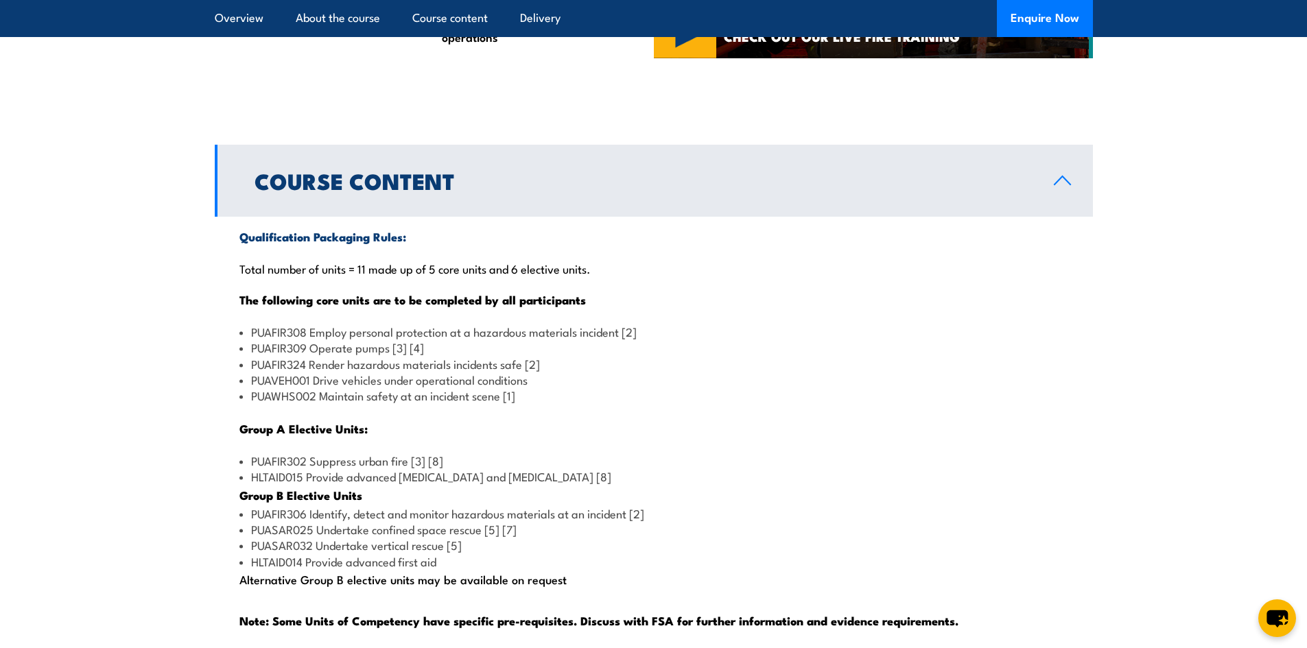
scroll to position [1068, 0]
